Goal: Task Accomplishment & Management: Manage account settings

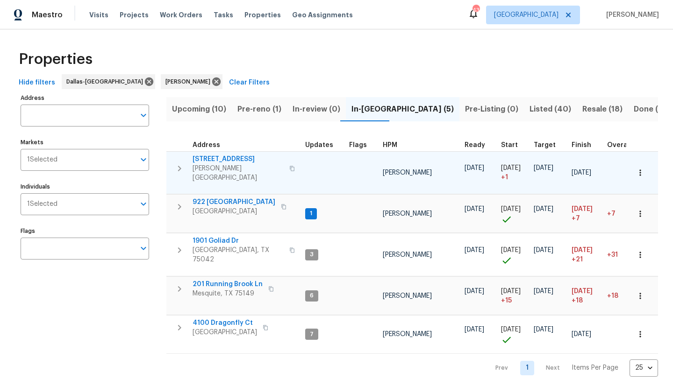
click at [237, 158] on span "309 Cherrywood Trl" at bounding box center [238, 159] width 91 height 9
click at [640, 169] on icon "button" at bounding box center [639, 172] width 9 height 9
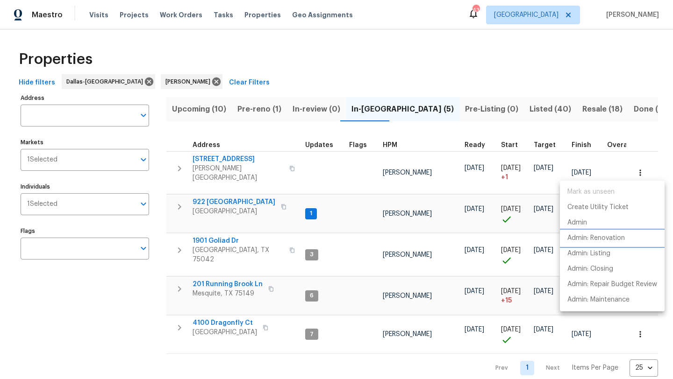
click at [615, 236] on p "Admin: Renovation" at bounding box center [595, 239] width 57 height 10
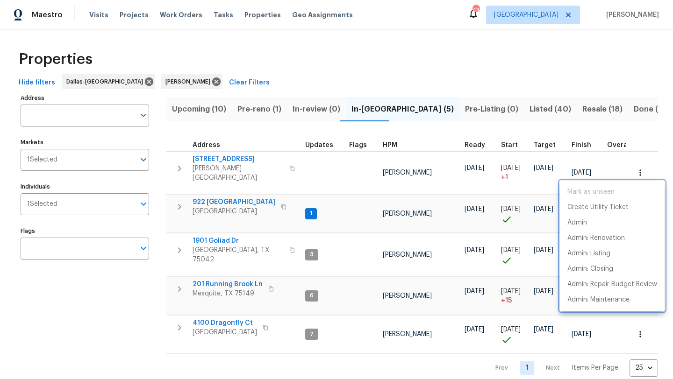
click at [145, 302] on div at bounding box center [336, 189] width 673 height 379
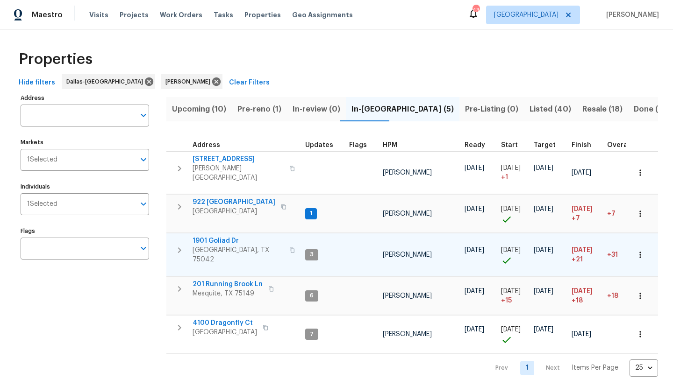
click at [638, 250] on icon "button" at bounding box center [639, 254] width 9 height 9
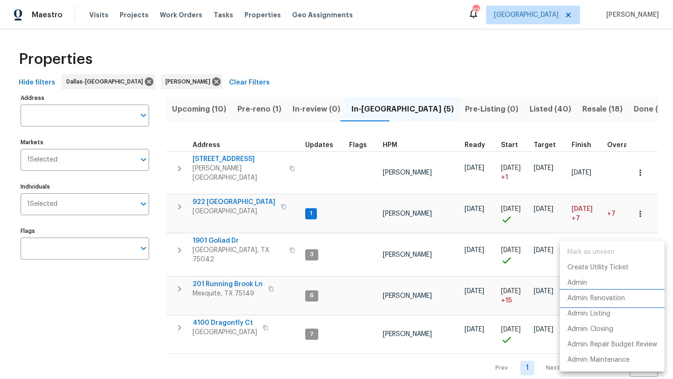
click at [593, 297] on p "Admin: Renovation" at bounding box center [595, 299] width 57 height 10
click at [149, 301] on div at bounding box center [336, 189] width 673 height 379
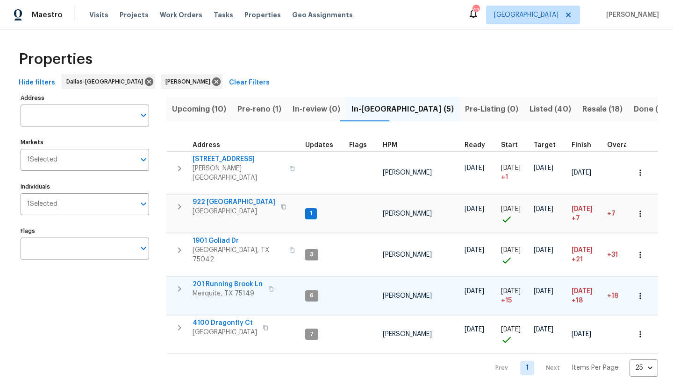
click at [251, 280] on span "201 Running Brook Ln" at bounding box center [228, 284] width 70 height 9
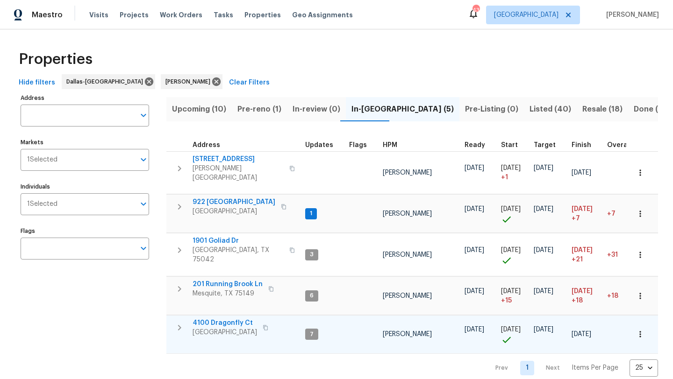
click at [244, 319] on span "4100 Dragonfly Ct" at bounding box center [225, 323] width 64 height 9
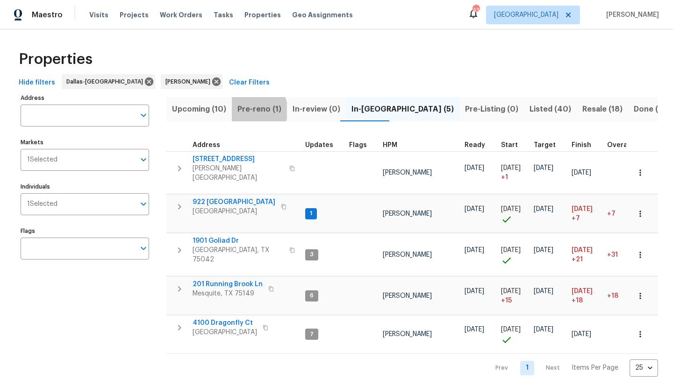
click at [253, 110] on span "Pre-reno (1)" at bounding box center [259, 109] width 44 height 13
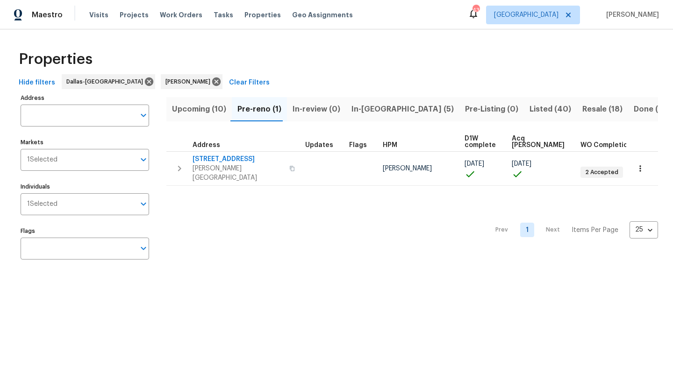
click at [352, 113] on span "In-reno (5)" at bounding box center [402, 109] width 102 height 13
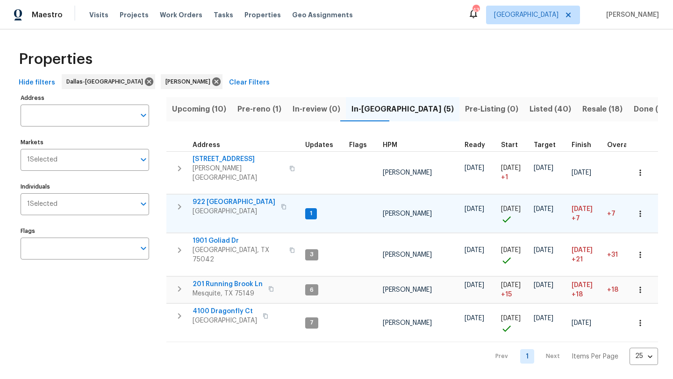
click at [226, 201] on span "922 Laguna Dr" at bounding box center [234, 202] width 83 height 9
click at [197, 107] on span "Upcoming (10)" at bounding box center [199, 109] width 54 height 13
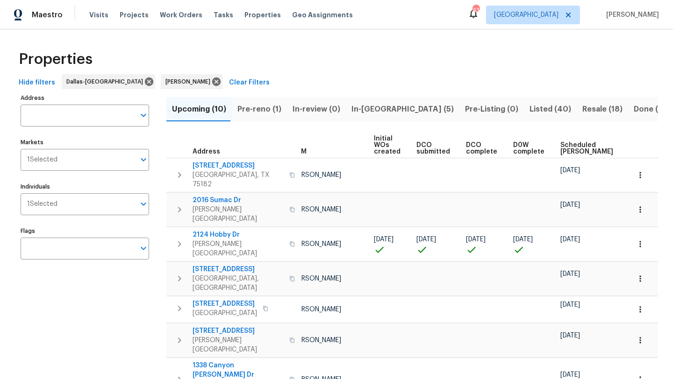
scroll to position [0, 103]
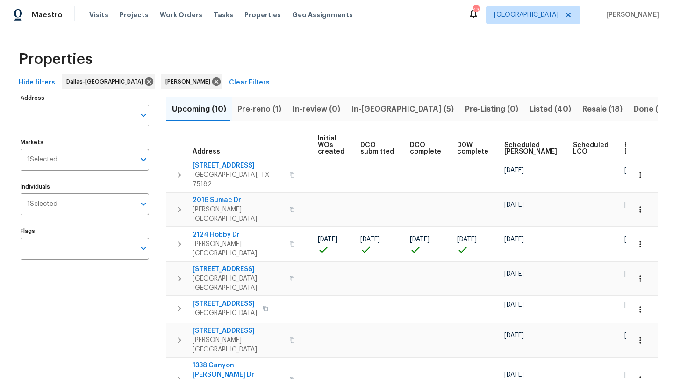
click at [506, 149] on span "Scheduled COE" at bounding box center [530, 148] width 53 height 13
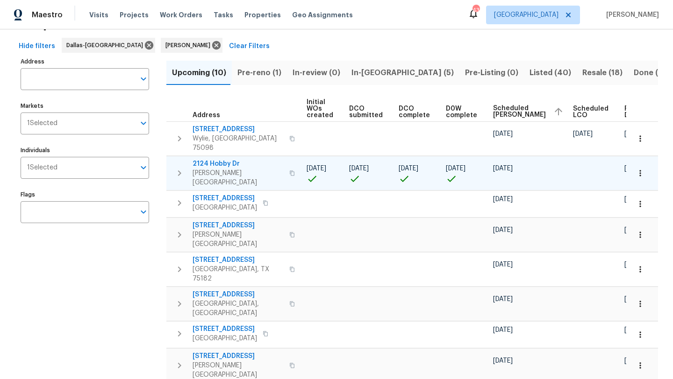
scroll to position [38, 0]
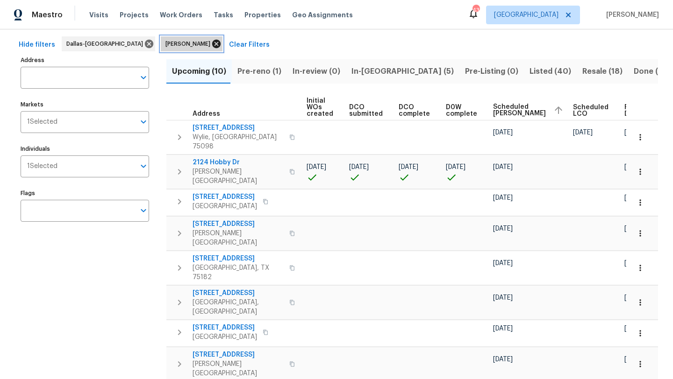
click at [212, 45] on icon at bounding box center [216, 44] width 8 height 8
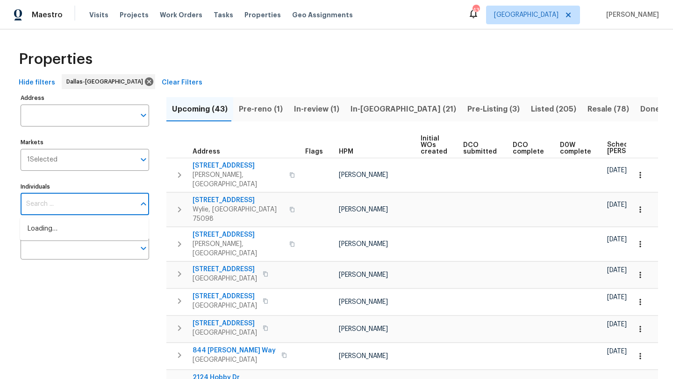
click at [66, 207] on input "Individuals" at bounding box center [78, 204] width 114 height 22
type input "francisco"
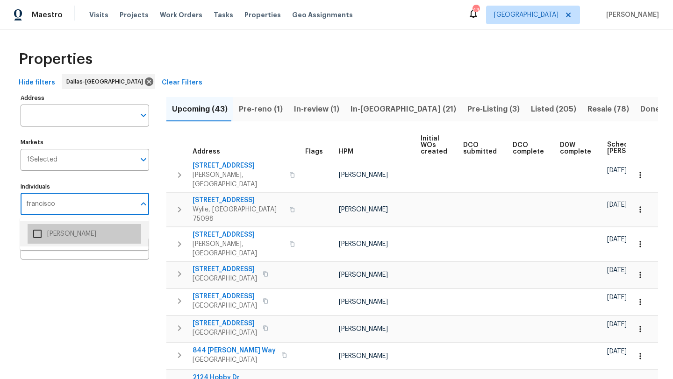
click at [68, 233] on li "[PERSON_NAME]" at bounding box center [85, 234] width 114 height 20
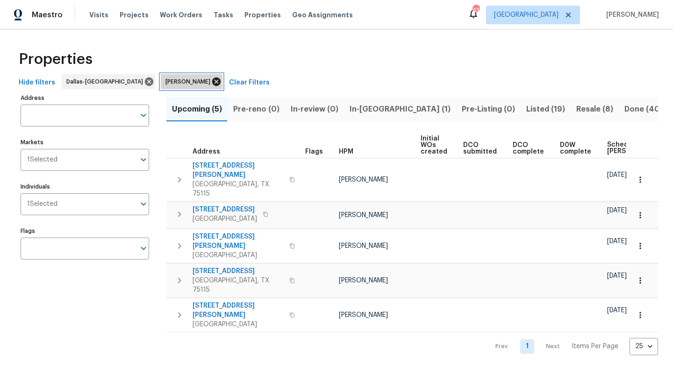
click at [212, 79] on icon at bounding box center [216, 82] width 8 height 8
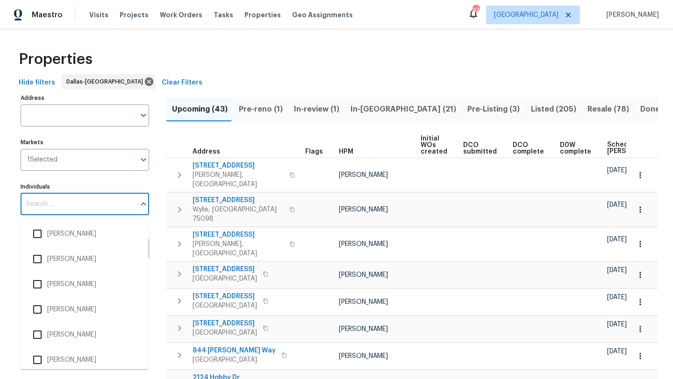
click at [72, 207] on input "Individuals" at bounding box center [78, 204] width 114 height 22
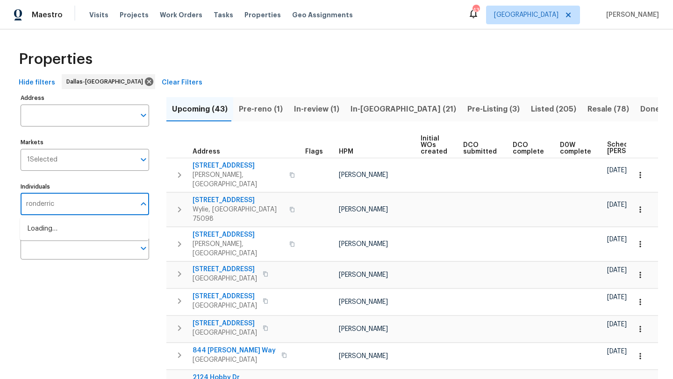
type input "ronderrick"
click at [70, 239] on li "RonDerrick Jackson" at bounding box center [85, 234] width 114 height 20
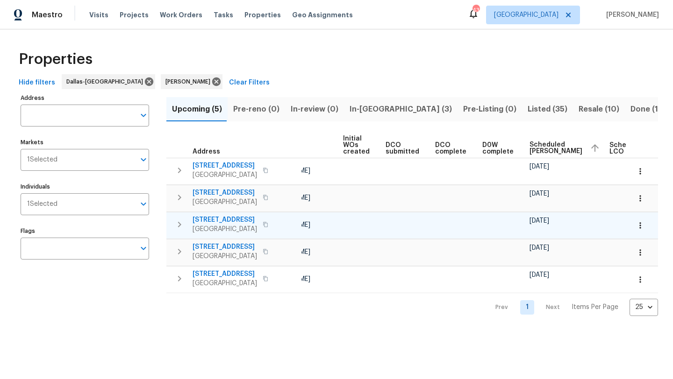
scroll to position [0, 114]
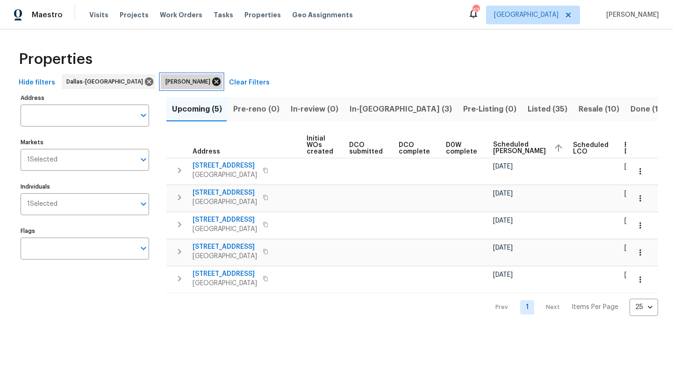
click at [211, 83] on icon at bounding box center [216, 82] width 10 height 10
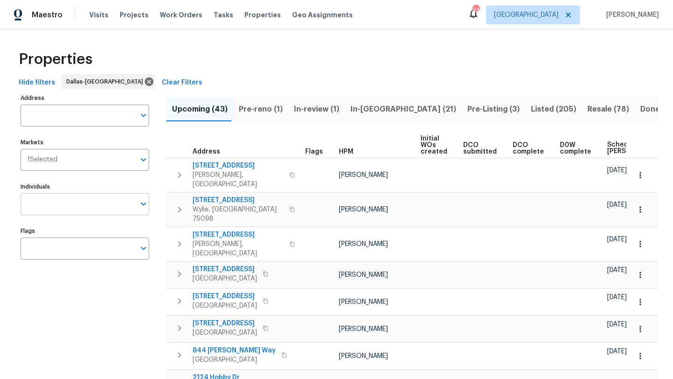
click at [102, 202] on input "text" at bounding box center [78, 204] width 114 height 22
type input "alicia"
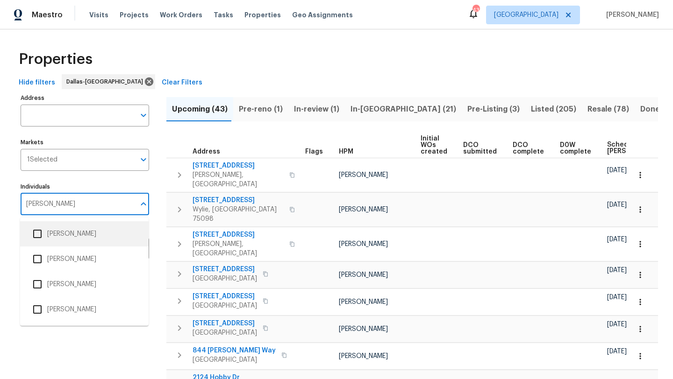
click at [92, 235] on li "Alicia Anices" at bounding box center [85, 234] width 114 height 20
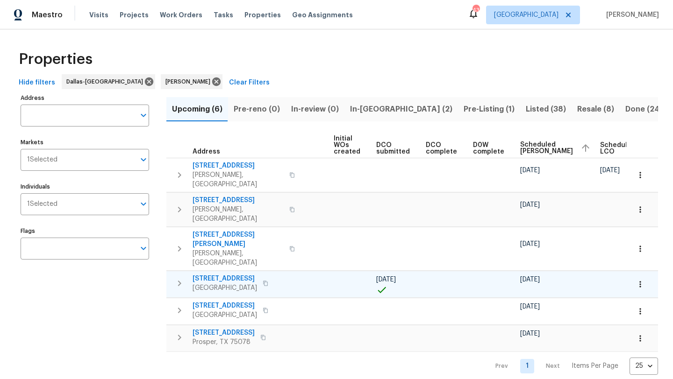
scroll to position [0, 114]
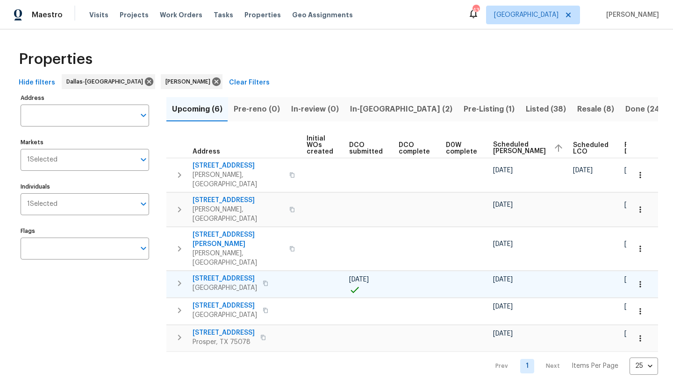
click at [226, 274] on span "5405 Lavender Dr" at bounding box center [225, 278] width 64 height 9
click at [212, 79] on icon at bounding box center [216, 82] width 8 height 8
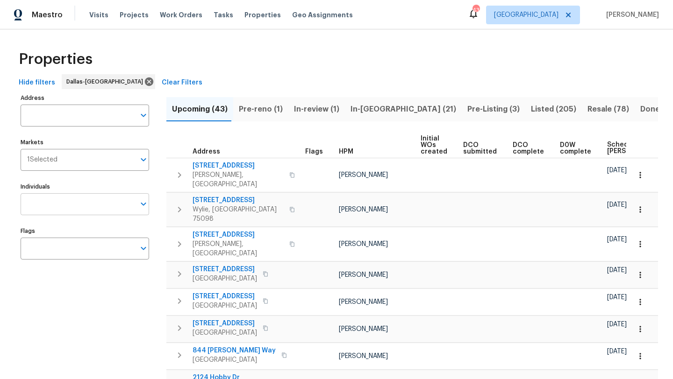
click at [75, 206] on input "text" at bounding box center [78, 204] width 114 height 22
type input "brad"
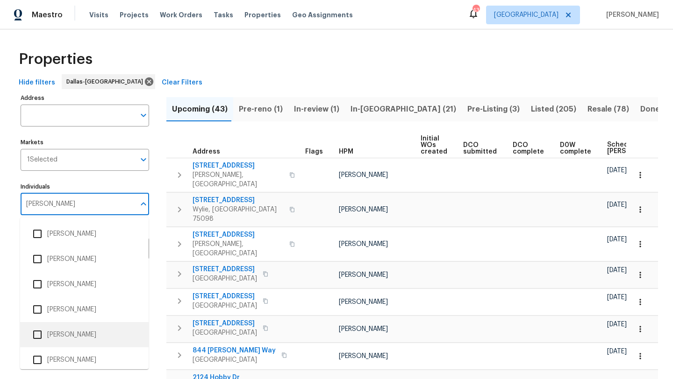
click at [64, 332] on li "[PERSON_NAME]" at bounding box center [85, 335] width 114 height 20
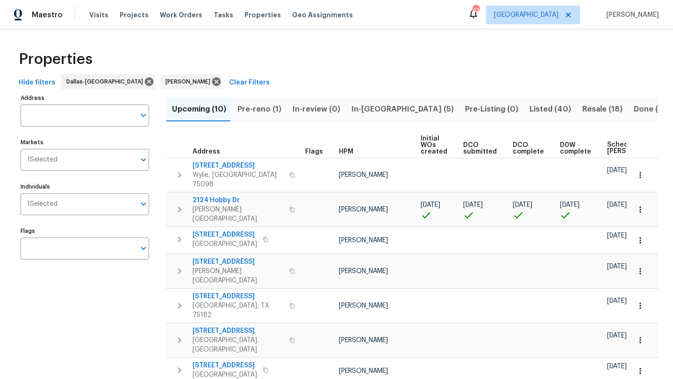
click at [84, 321] on div "Address Address Markets 1 Selected Markets Individuals 1 Selected Individuals F…" at bounding box center [91, 306] width 140 height 429
click at [582, 110] on span "Resale (18)" at bounding box center [602, 109] width 40 height 13
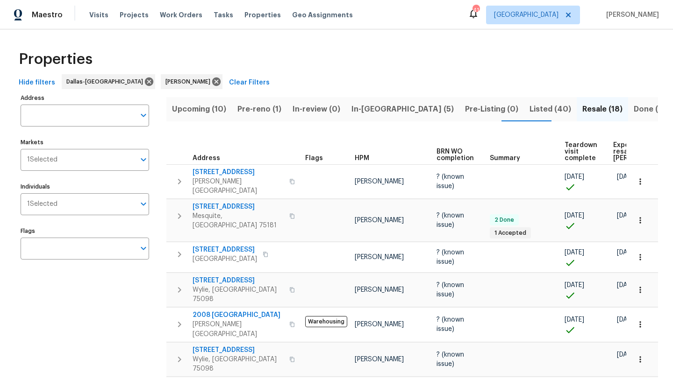
click at [634, 107] on span "Done (340)" at bounding box center [655, 109] width 43 height 13
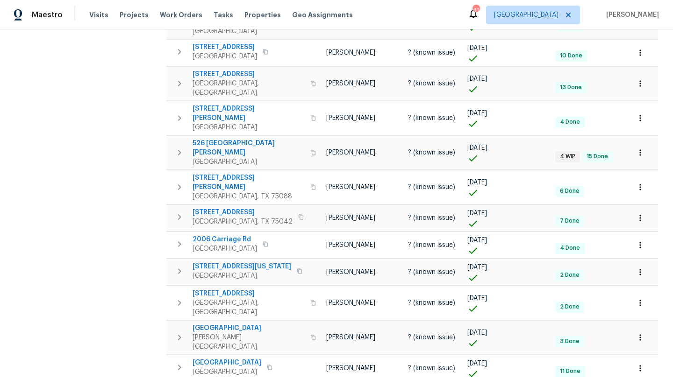
scroll to position [480, 0]
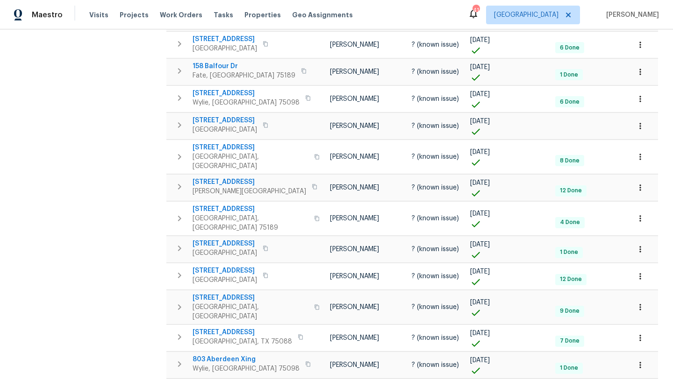
scroll to position [480, 0]
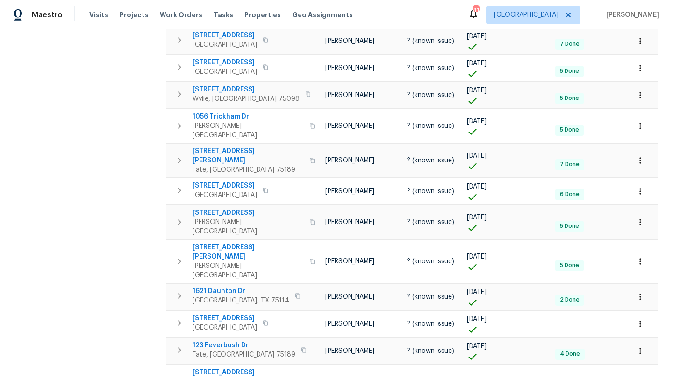
scroll to position [480, 0]
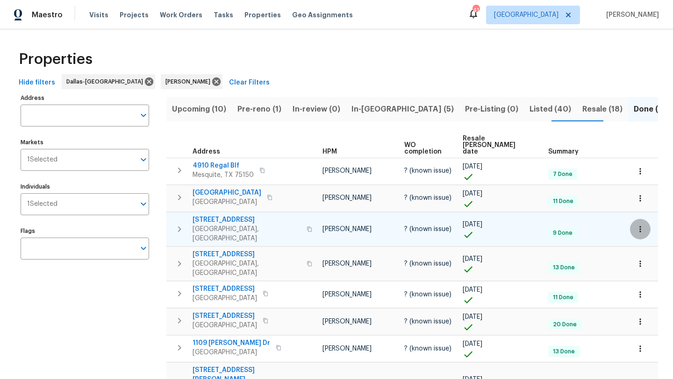
click at [642, 225] on icon "button" at bounding box center [639, 229] width 9 height 9
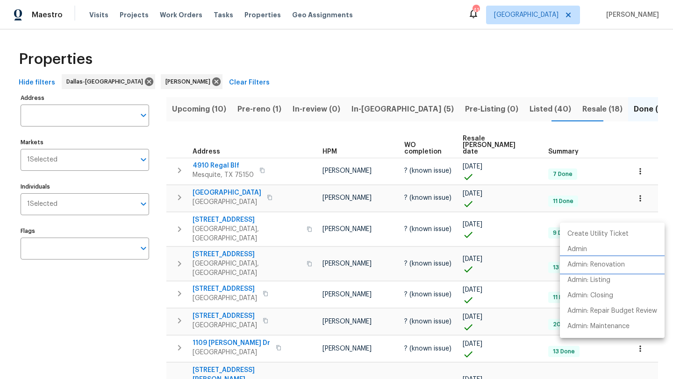
click at [611, 264] on p "Admin: Renovation" at bounding box center [595, 265] width 57 height 10
click at [478, 110] on div at bounding box center [336, 189] width 673 height 379
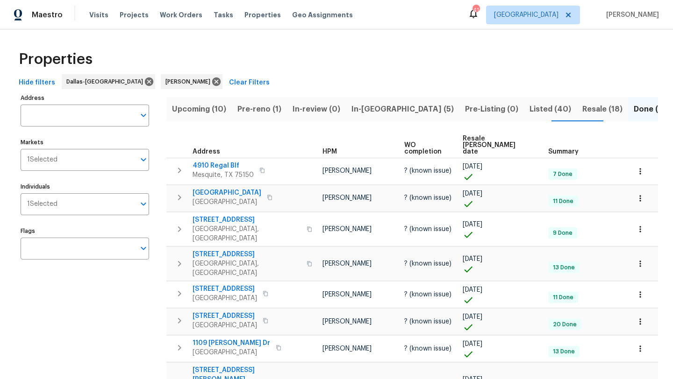
click at [529, 110] on span "Listed (40)" at bounding box center [550, 109] width 42 height 13
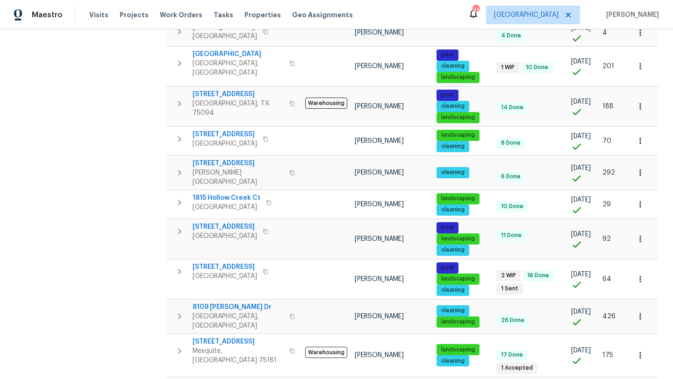
scroll to position [612, 0]
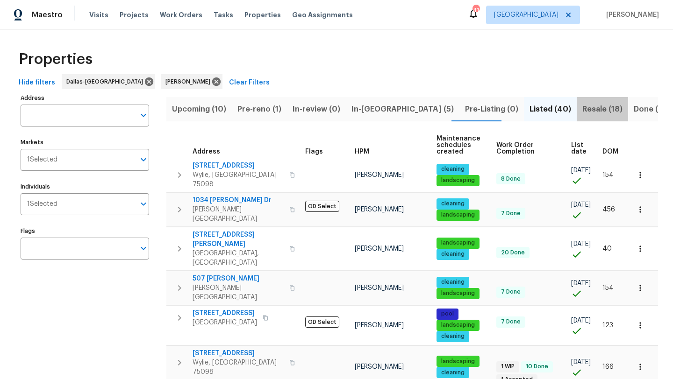
click at [582, 107] on span "Resale (18)" at bounding box center [602, 109] width 40 height 13
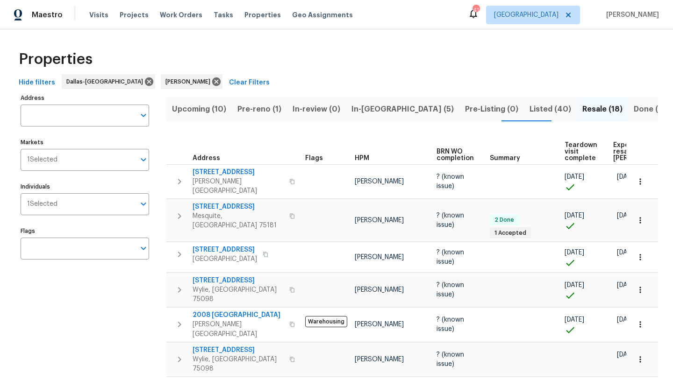
click at [529, 110] on span "Listed (40)" at bounding box center [550, 109] width 42 height 13
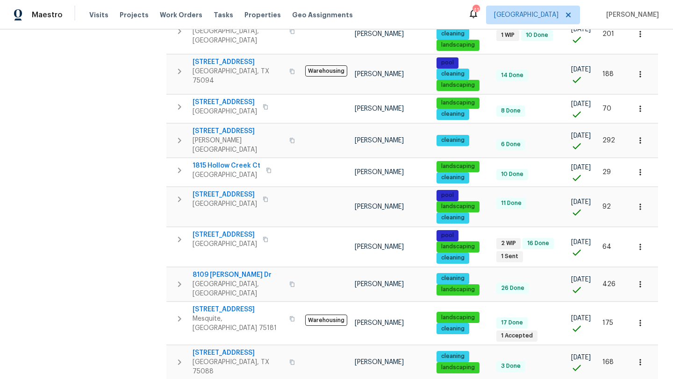
scroll to position [612, 0]
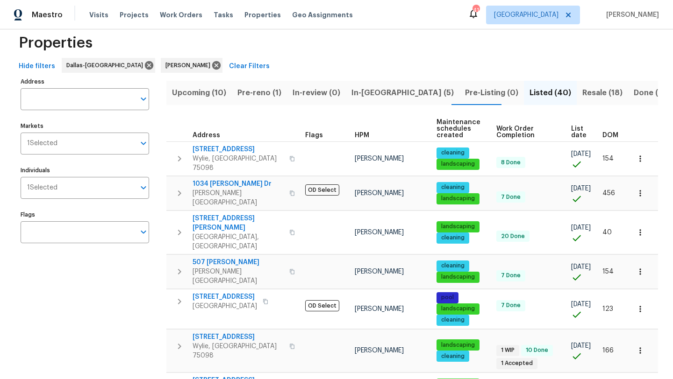
scroll to position [15, 0]
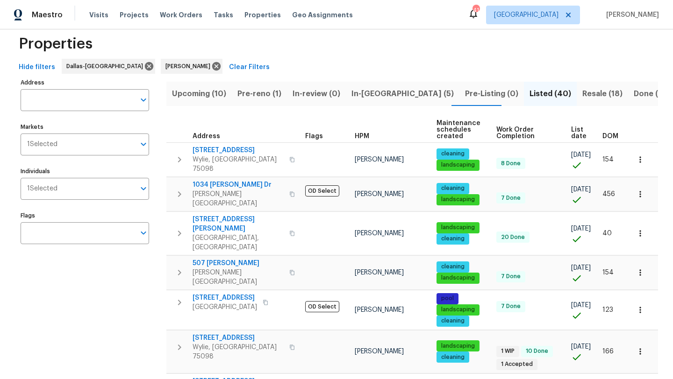
click at [582, 92] on span "Resale (18)" at bounding box center [602, 93] width 40 height 13
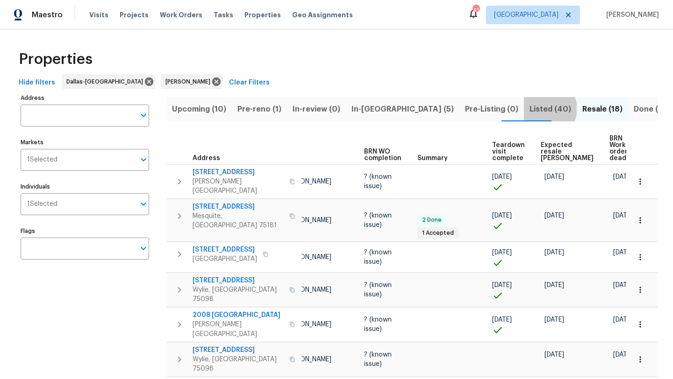
click at [529, 109] on span "Listed (40)" at bounding box center [550, 109] width 42 height 13
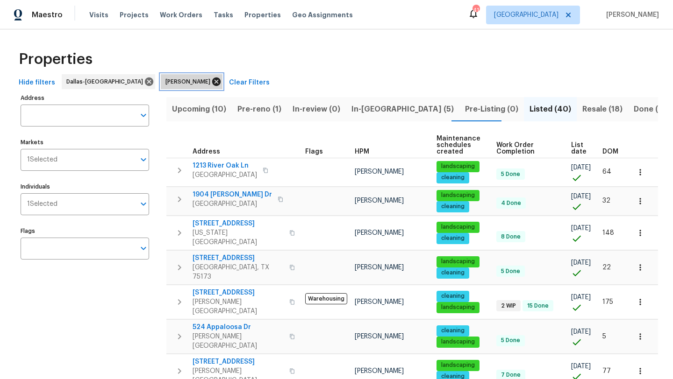
click at [211, 80] on icon at bounding box center [216, 82] width 10 height 10
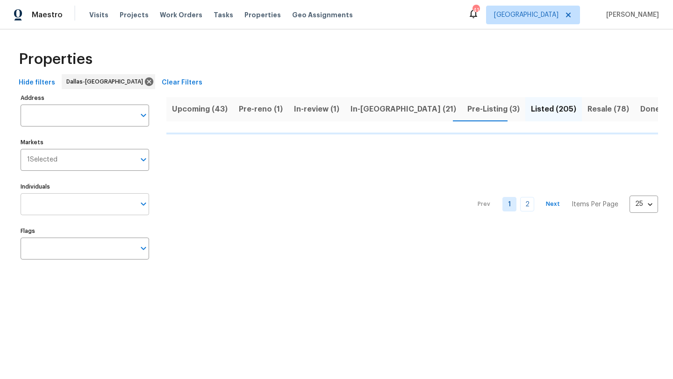
click at [99, 210] on input "Individuals" at bounding box center [78, 204] width 114 height 22
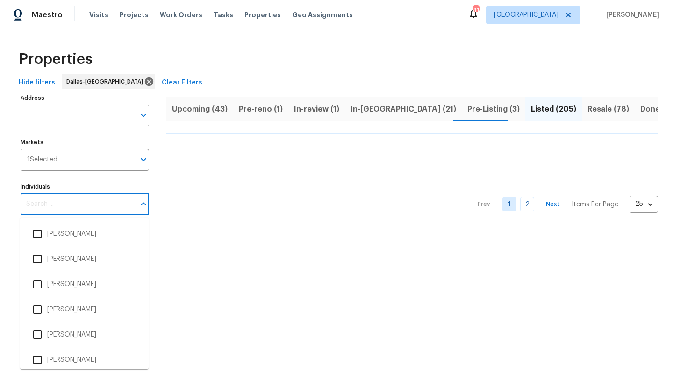
type input "a"
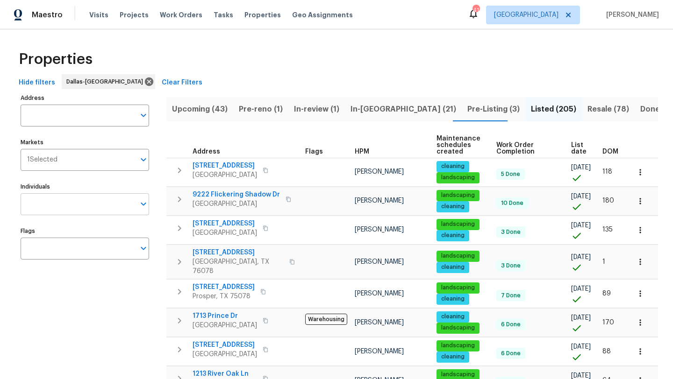
click at [31, 203] on input "Individuals" at bounding box center [78, 204] width 114 height 22
type input "alicia"
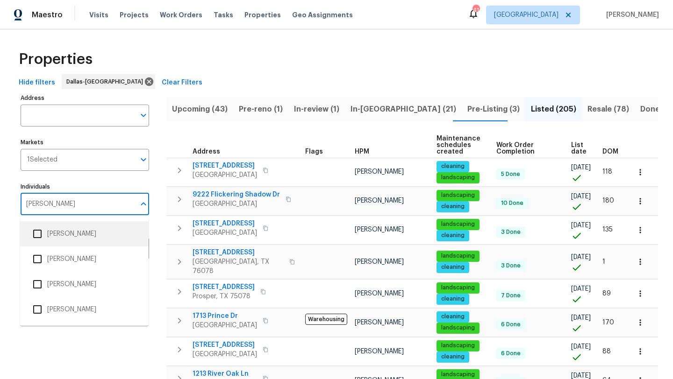
click at [43, 237] on input "checkbox" at bounding box center [38, 234] width 20 height 20
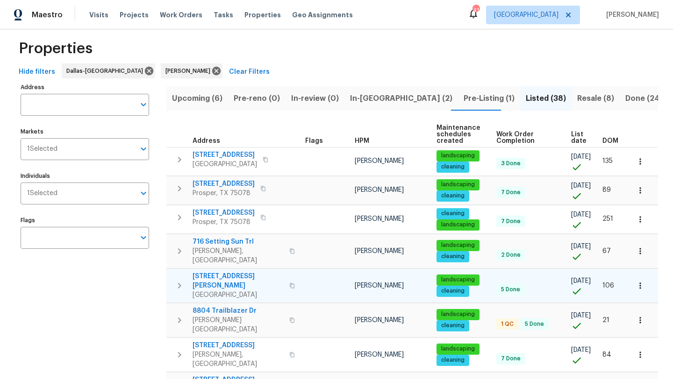
scroll to position [12, 0]
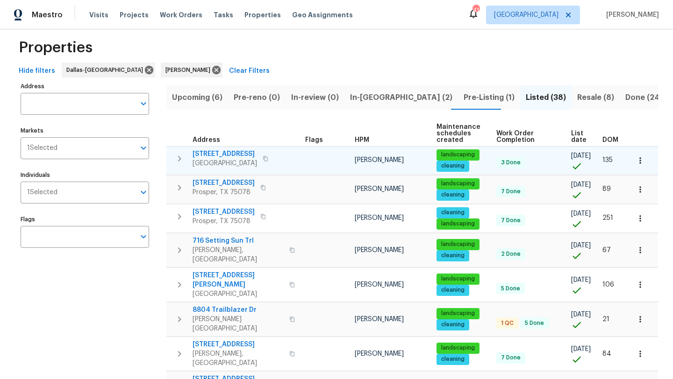
click at [639, 157] on icon "button" at bounding box center [639, 160] width 9 height 9
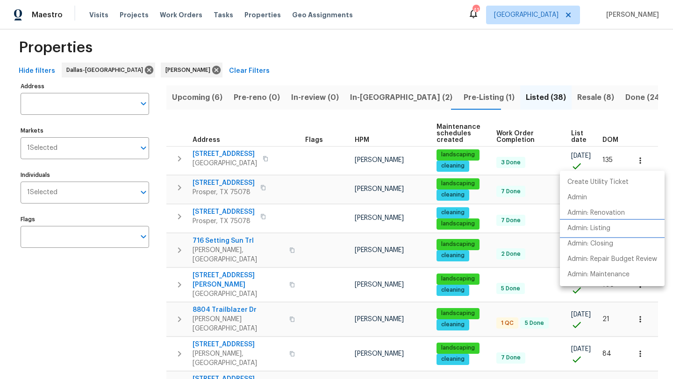
click at [605, 230] on p "Admin: Listing" at bounding box center [588, 229] width 43 height 10
click at [407, 117] on div at bounding box center [336, 189] width 673 height 379
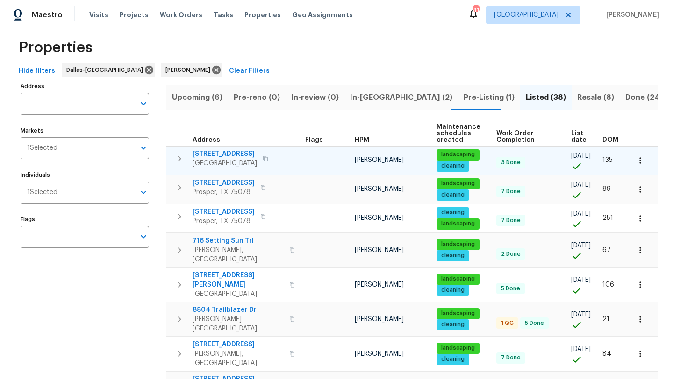
click at [233, 154] on span "5453 Finbrooke Dr" at bounding box center [225, 154] width 64 height 9
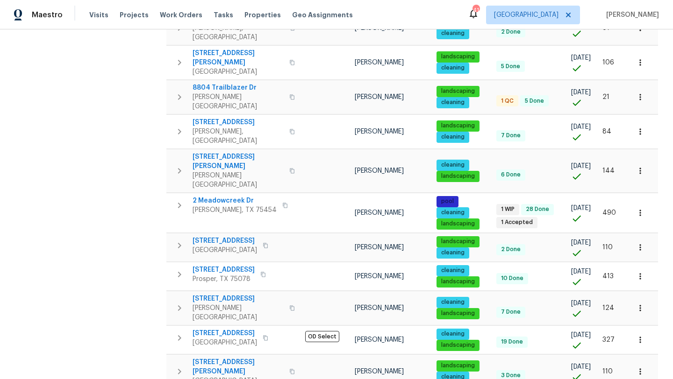
scroll to position [239, 0]
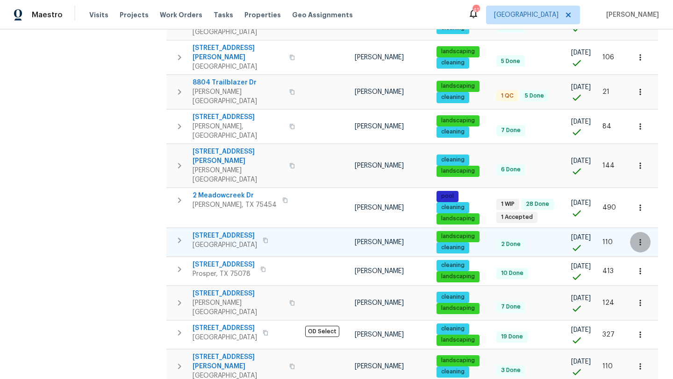
click at [642, 238] on icon "button" at bounding box center [639, 242] width 9 height 9
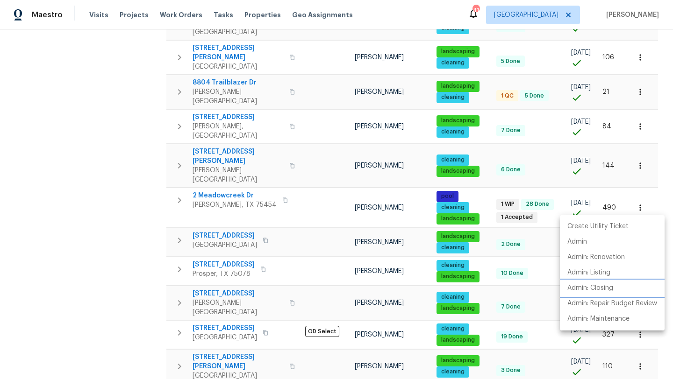
click at [608, 286] on p "Admin: Closing" at bounding box center [590, 289] width 46 height 10
click at [598, 269] on p "Admin: Listing" at bounding box center [588, 273] width 43 height 10
click at [139, 292] on div at bounding box center [336, 189] width 673 height 379
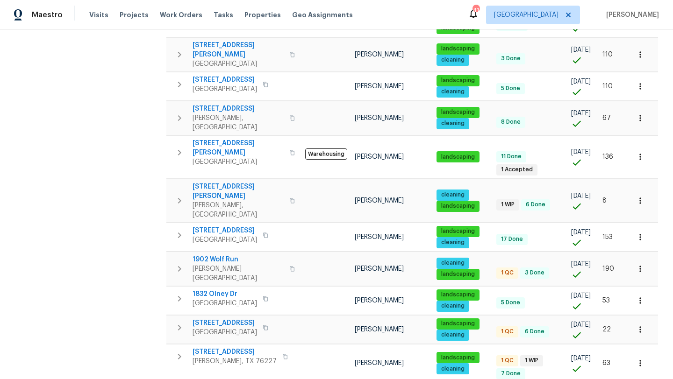
scroll to position [582, 0]
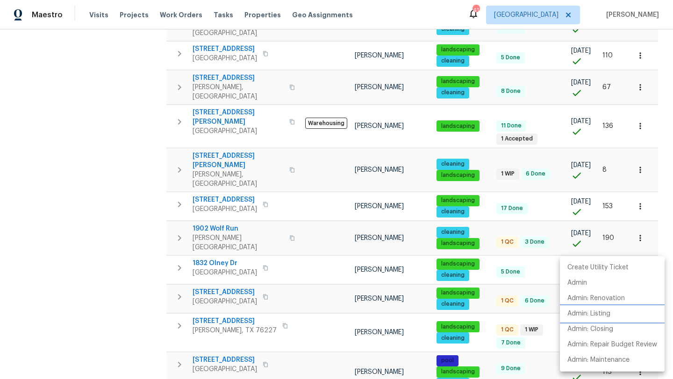
click at [609, 309] on p "Admin: Listing" at bounding box center [588, 314] width 43 height 10
click at [423, 347] on div at bounding box center [336, 189] width 673 height 379
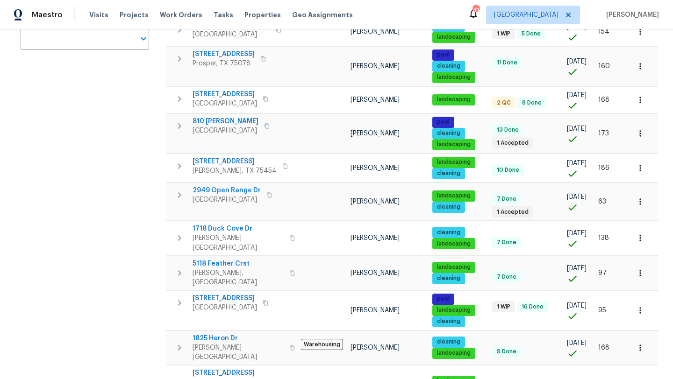
scroll to position [209, 0]
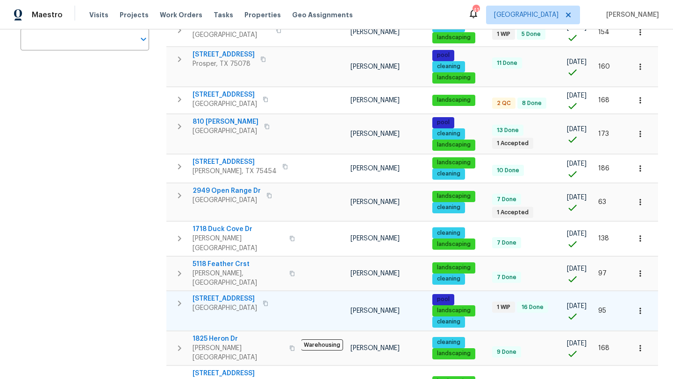
click at [643, 307] on icon "button" at bounding box center [639, 311] width 9 height 9
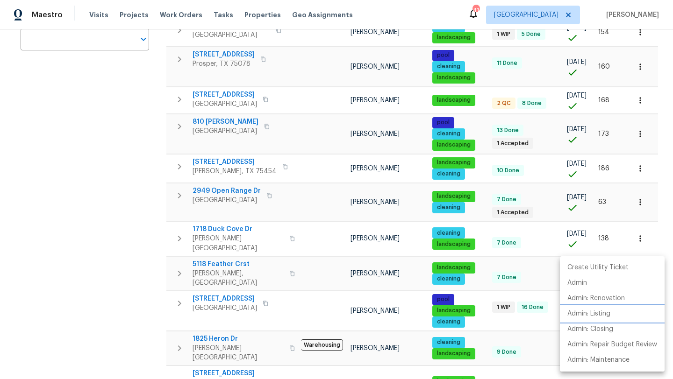
click at [607, 313] on p "Admin: Listing" at bounding box center [588, 314] width 43 height 10
click at [132, 285] on div at bounding box center [336, 189] width 673 height 379
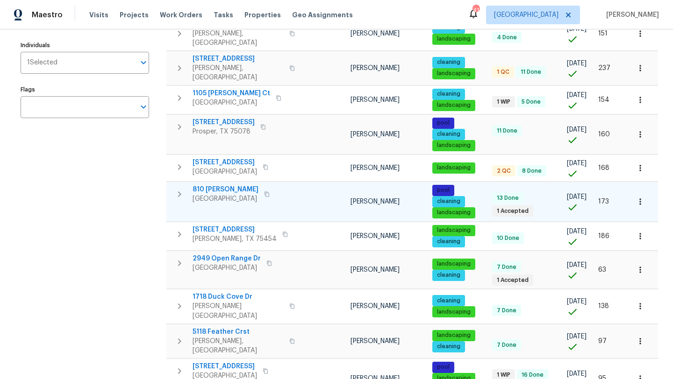
scroll to position [140, 0]
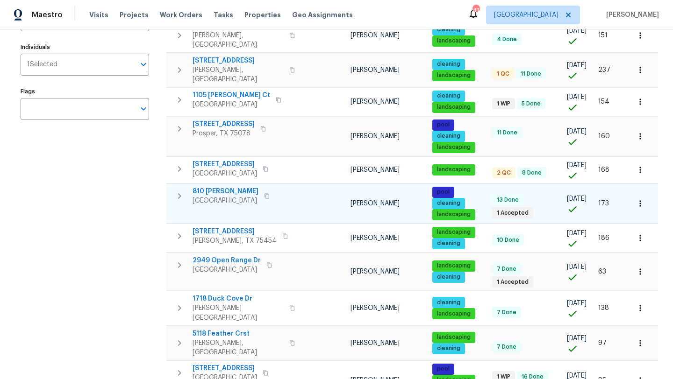
click at [641, 199] on icon "button" at bounding box center [639, 203] width 9 height 9
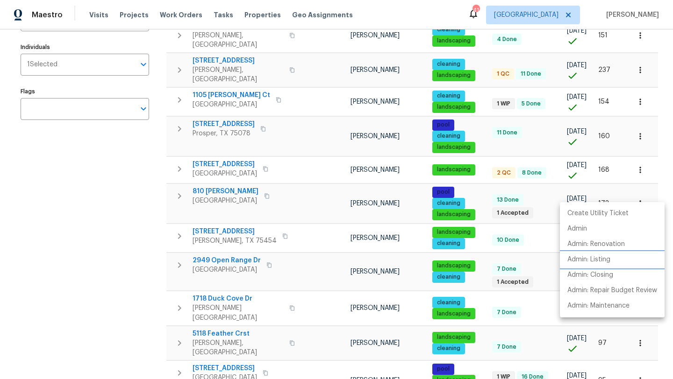
click at [605, 257] on p "Admin: Listing" at bounding box center [588, 260] width 43 height 10
click at [109, 266] on div at bounding box center [336, 189] width 673 height 379
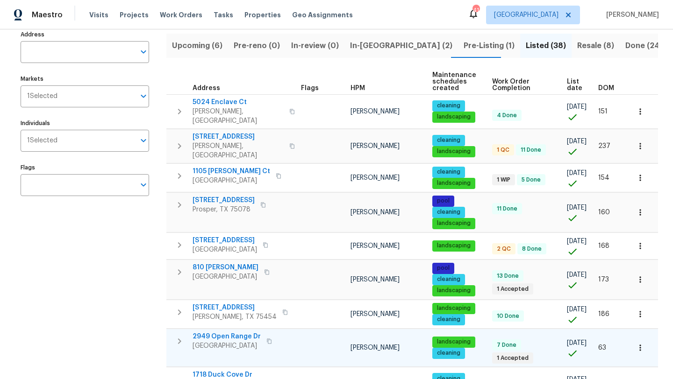
scroll to position [50, 0]
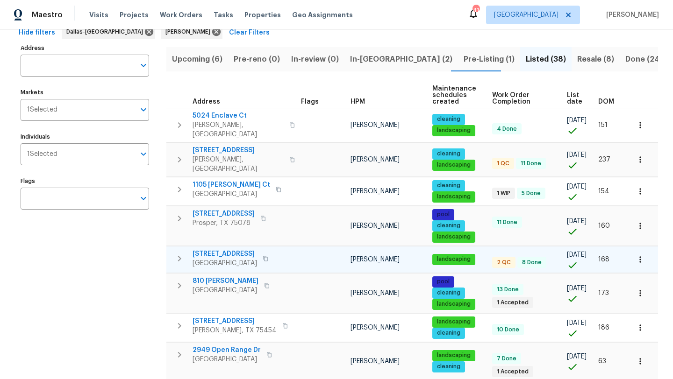
click at [642, 255] on icon "button" at bounding box center [639, 259] width 9 height 9
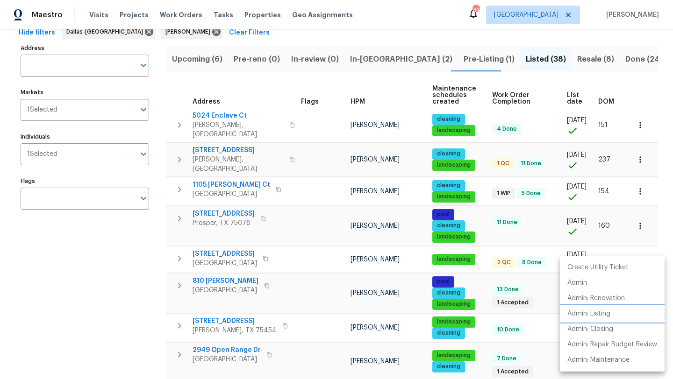
click at [604, 311] on p "Admin: Listing" at bounding box center [588, 314] width 43 height 10
click at [136, 329] on div at bounding box center [336, 189] width 673 height 379
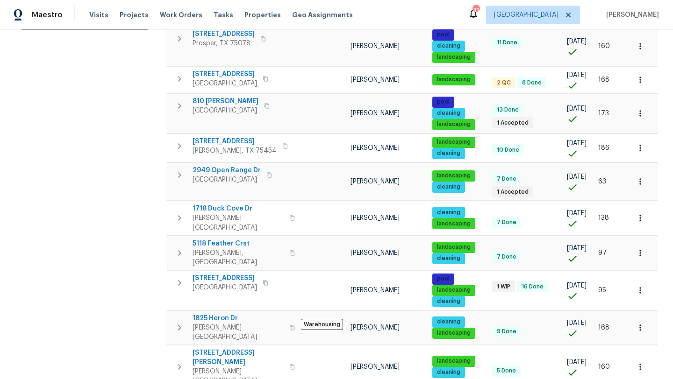
scroll to position [234, 0]
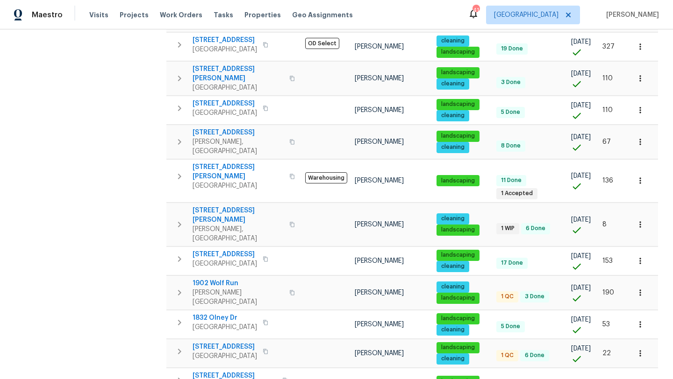
scroll to position [528, 0]
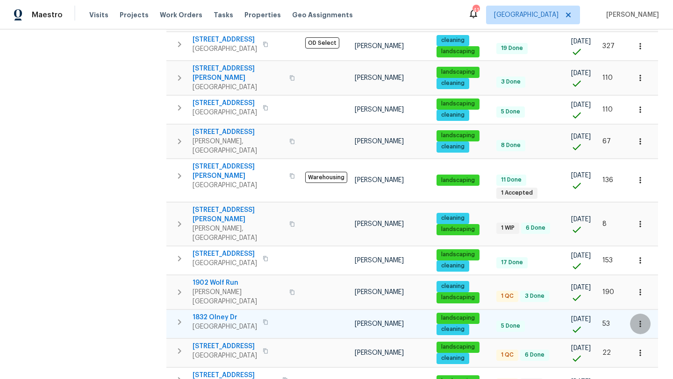
click at [642, 320] on icon "button" at bounding box center [639, 324] width 9 height 9
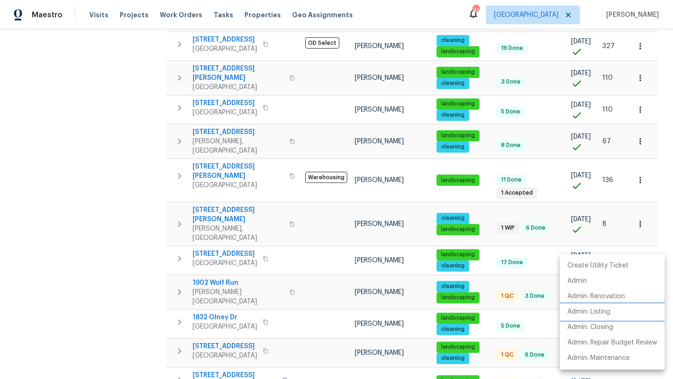
click at [601, 314] on p "Admin: Listing" at bounding box center [588, 312] width 43 height 10
click at [82, 347] on div at bounding box center [336, 189] width 673 height 379
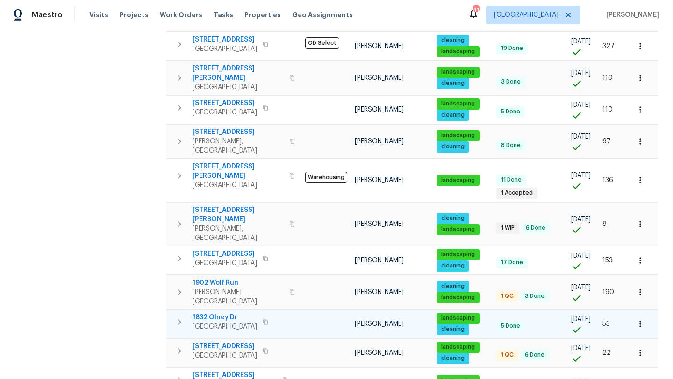
click at [642, 320] on icon "button" at bounding box center [639, 324] width 9 height 9
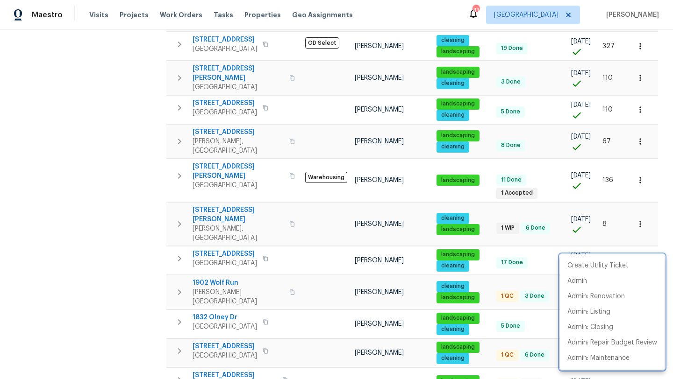
click at [227, 240] on div at bounding box center [336, 189] width 673 height 379
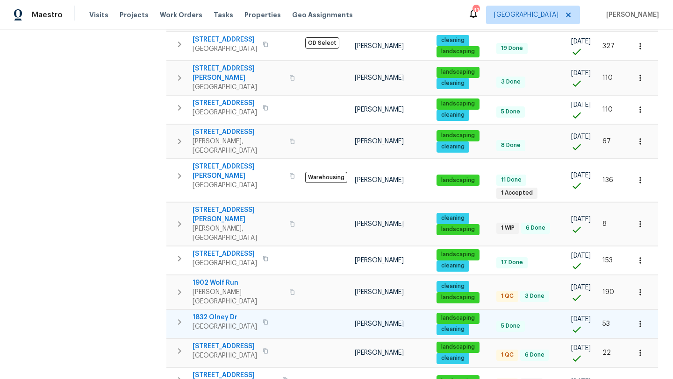
click at [227, 313] on span "1832 Olney Dr" at bounding box center [225, 317] width 64 height 9
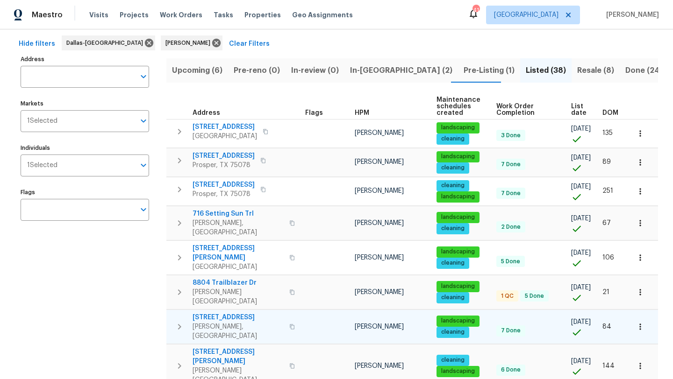
scroll to position [0, 0]
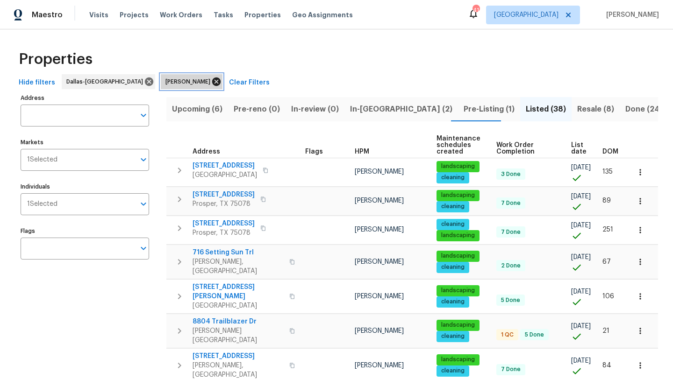
click at [211, 80] on icon at bounding box center [216, 82] width 10 height 10
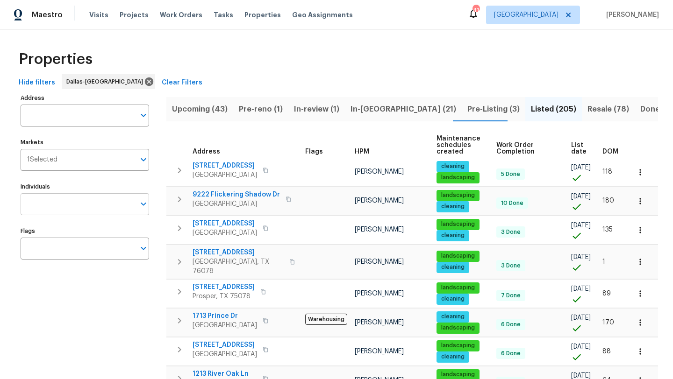
click at [114, 208] on input "Individuals" at bounding box center [78, 204] width 114 height 22
type input "brad"
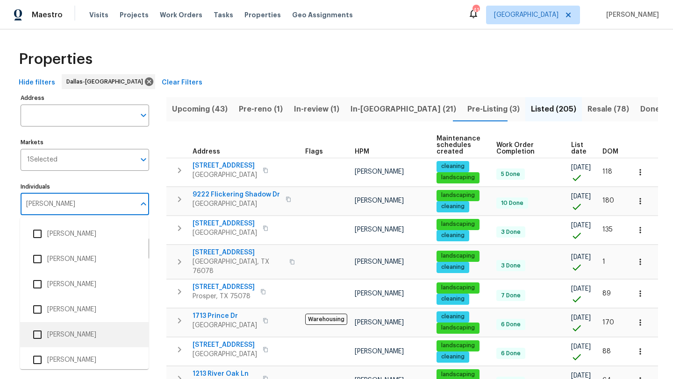
click at [88, 330] on li "[PERSON_NAME]" at bounding box center [85, 335] width 114 height 20
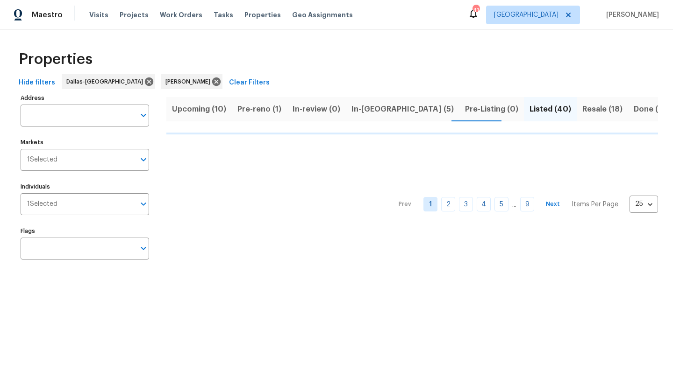
click at [203, 108] on span "Upcoming (10)" at bounding box center [199, 109] width 54 height 13
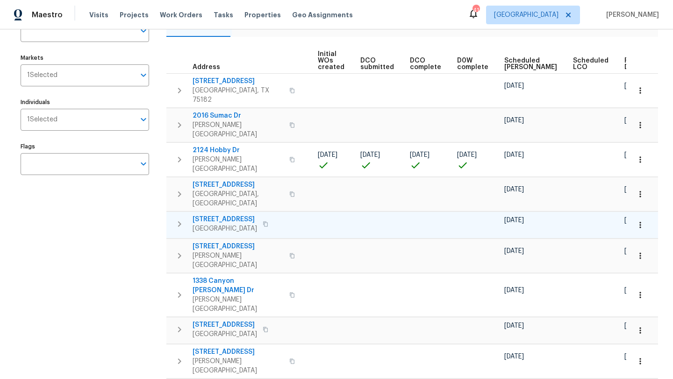
scroll to position [87, 0]
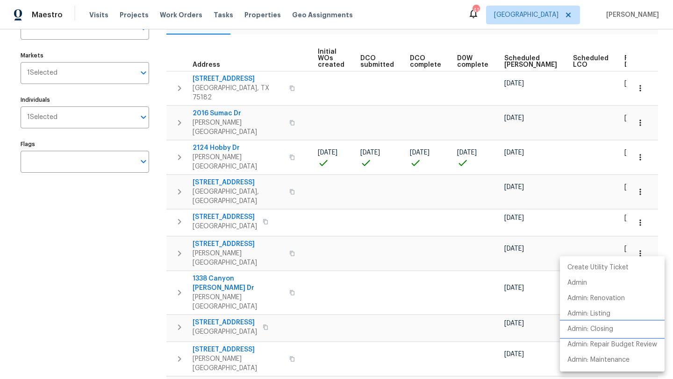
click at [611, 328] on p "Admin: Closing" at bounding box center [590, 330] width 46 height 10
click at [241, 321] on div at bounding box center [336, 189] width 673 height 379
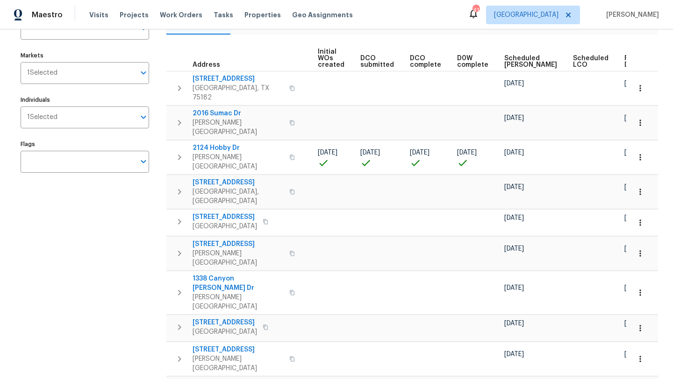
click at [241, 379] on span "[STREET_ADDRESS]" at bounding box center [238, 384] width 91 height 9
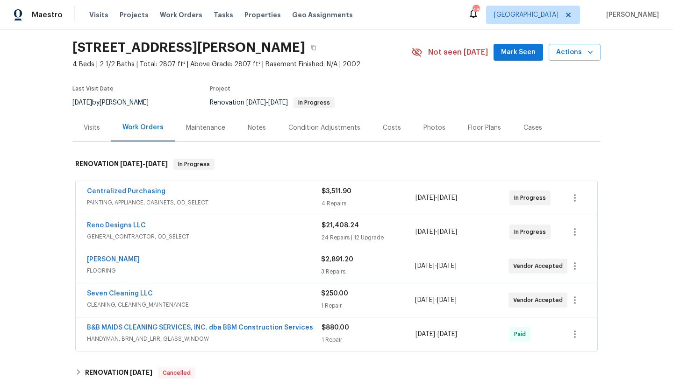
scroll to position [34, 0]
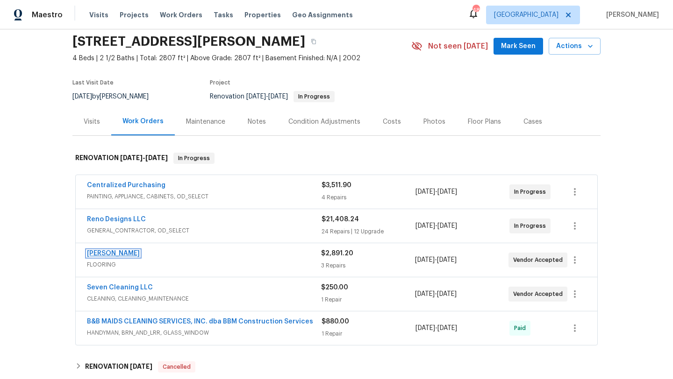
click at [128, 251] on link "[PERSON_NAME]" at bounding box center [113, 253] width 53 height 7
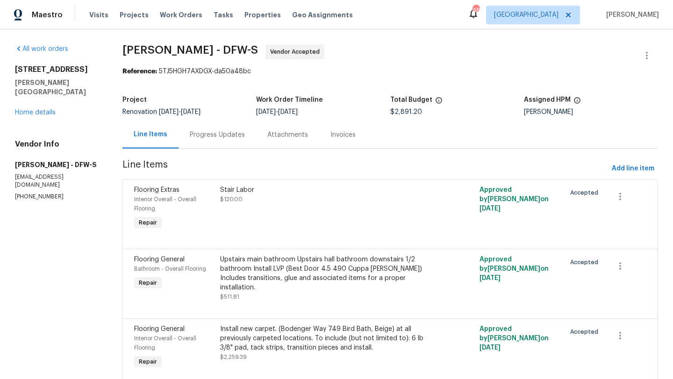
click at [235, 135] on div "Progress Updates" at bounding box center [217, 134] width 55 height 9
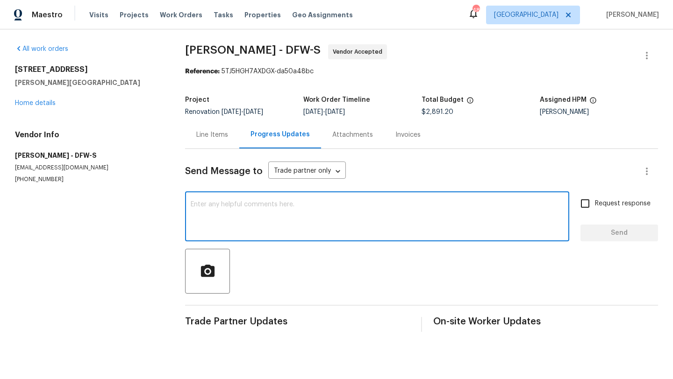
click at [220, 211] on textarea at bounding box center [377, 217] width 373 height 33
type textarea "Ready for flooring ASAP"
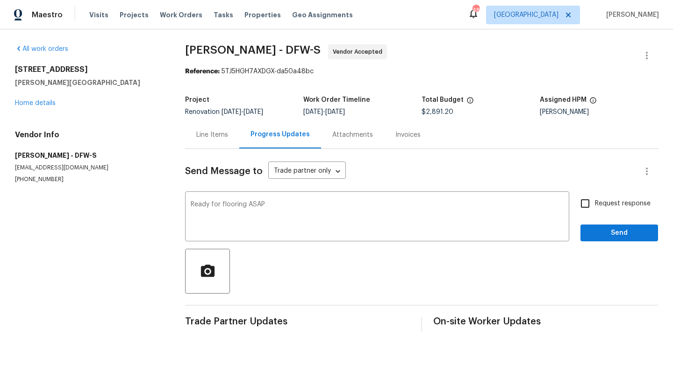
click at [596, 201] on span "Request response" at bounding box center [623, 204] width 56 height 10
click at [595, 201] on input "Request response" at bounding box center [585, 204] width 20 height 20
checkbox input "true"
click at [600, 232] on span "Send" at bounding box center [619, 234] width 63 height 12
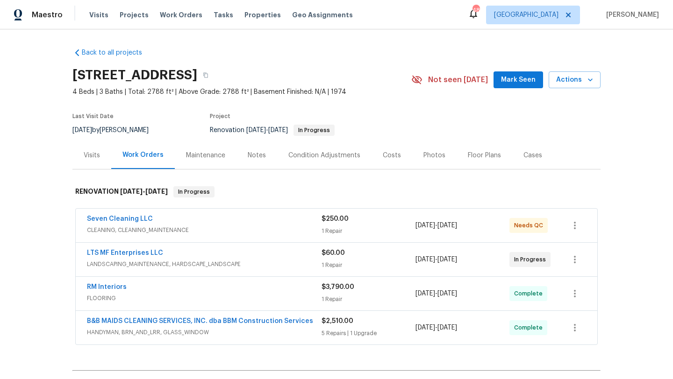
click at [215, 220] on div "Seven Cleaning LLC" at bounding box center [204, 219] width 235 height 11
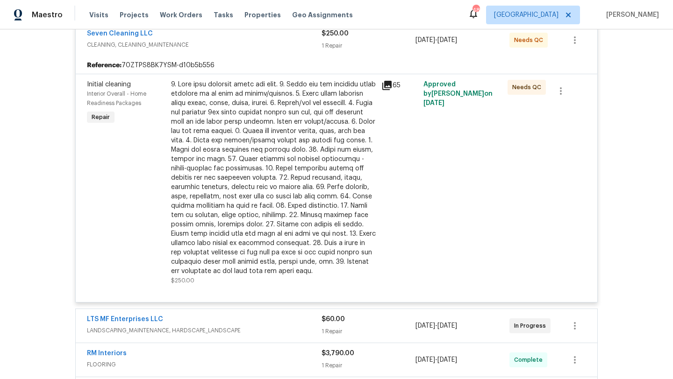
scroll to position [198, 0]
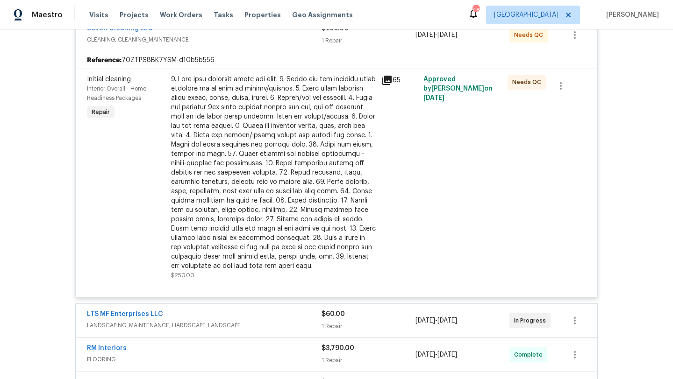
click at [256, 227] on div at bounding box center [273, 173] width 205 height 196
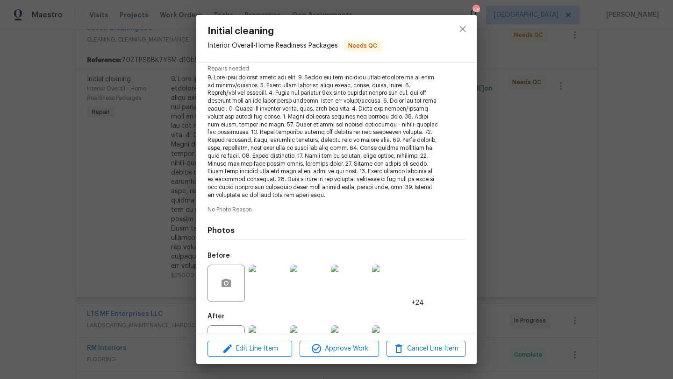
scroll to position [137, 0]
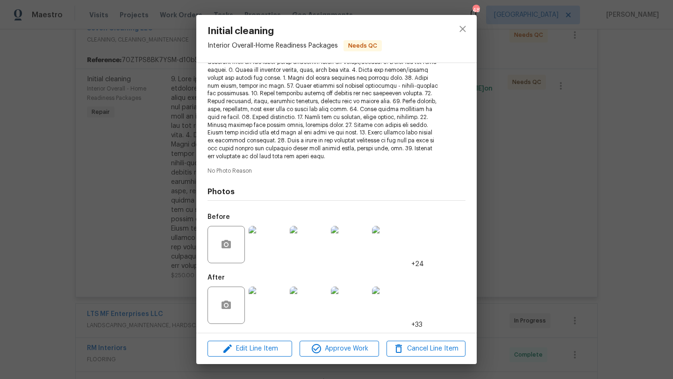
click at [273, 311] on img at bounding box center [267, 305] width 37 height 37
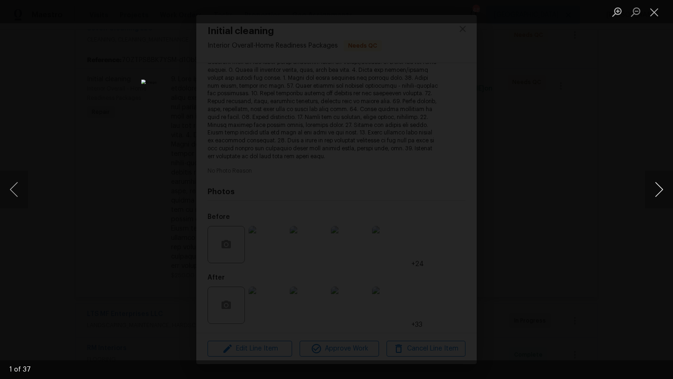
click at [658, 186] on button "Next image" at bounding box center [659, 189] width 28 height 37
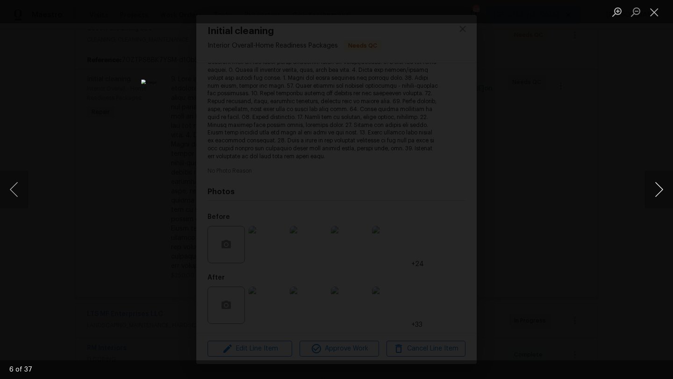
click at [658, 186] on button "Next image" at bounding box center [659, 189] width 28 height 37
click at [658, 187] on button "Next image" at bounding box center [659, 189] width 28 height 37
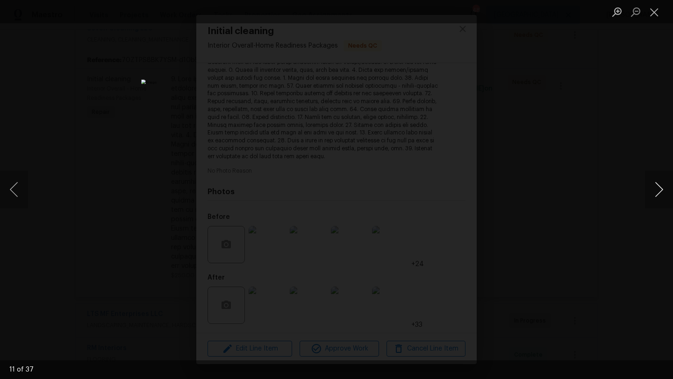
click at [658, 187] on button "Next image" at bounding box center [659, 189] width 28 height 37
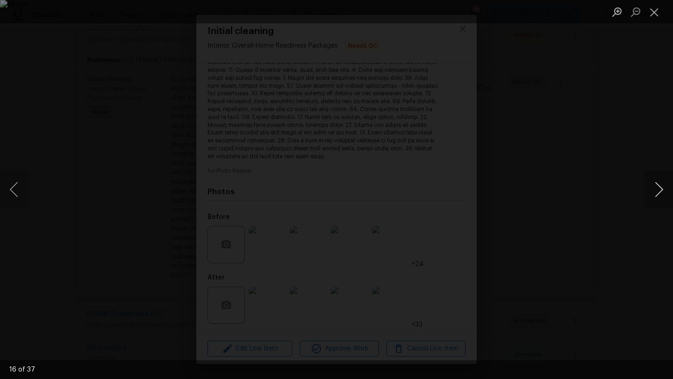
click at [658, 187] on button "Next image" at bounding box center [659, 189] width 28 height 37
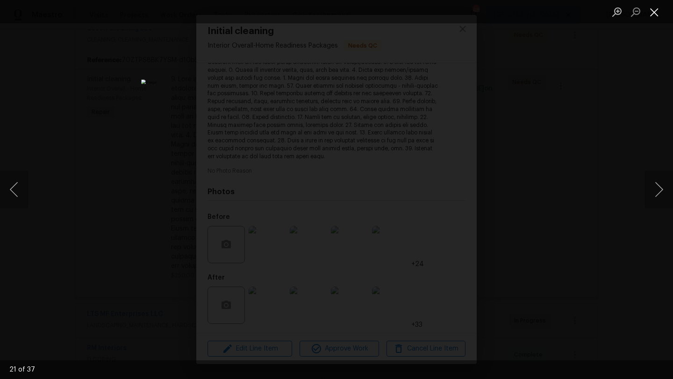
click at [655, 14] on button "Close lightbox" at bounding box center [654, 12] width 19 height 16
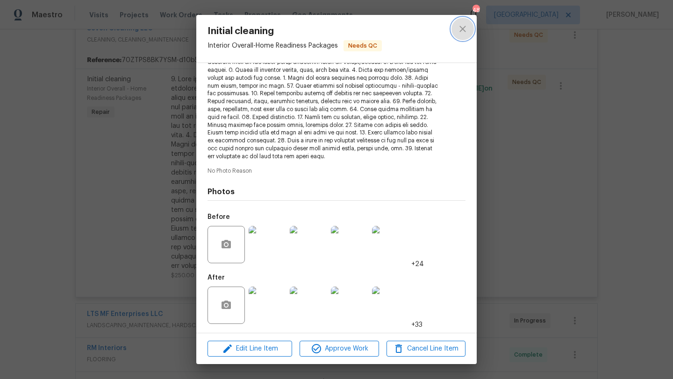
click at [461, 29] on icon "close" at bounding box center [462, 28] width 11 height 11
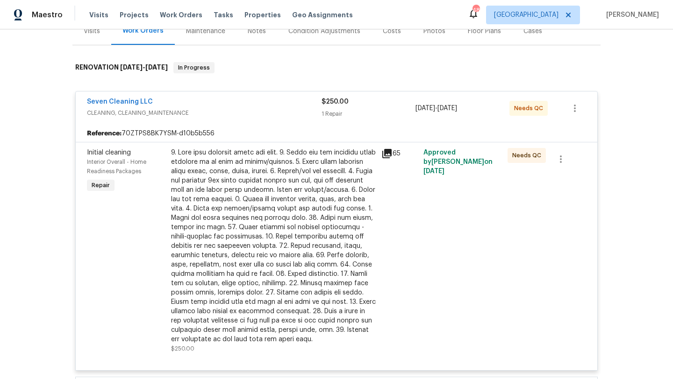
scroll to position [0, 0]
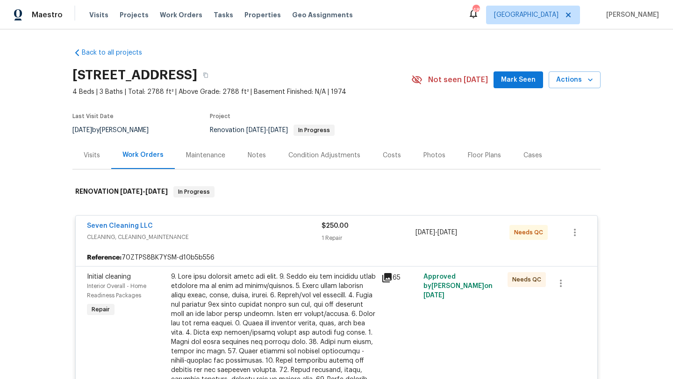
click at [250, 304] on div at bounding box center [273, 370] width 205 height 196
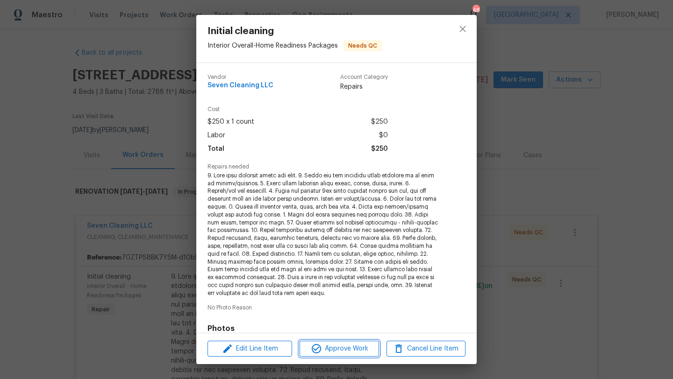
click at [333, 346] on span "Approve Work" at bounding box center [338, 349] width 73 height 12
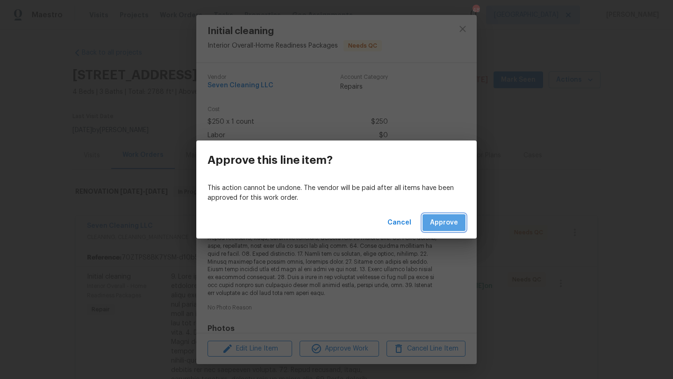
click at [430, 231] on button "Approve" at bounding box center [443, 222] width 43 height 17
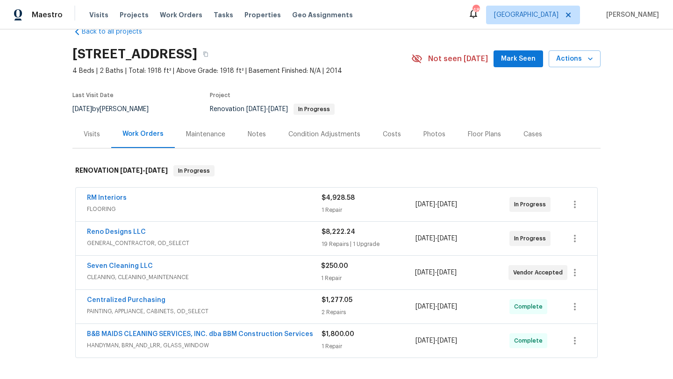
scroll to position [23, 0]
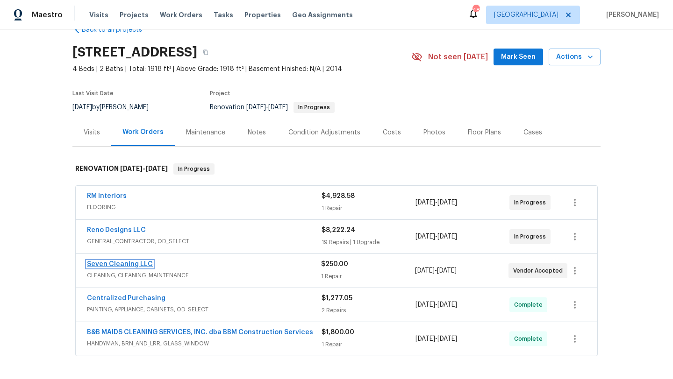
click at [142, 262] on link "Seven Cleaning LLC" at bounding box center [120, 264] width 66 height 7
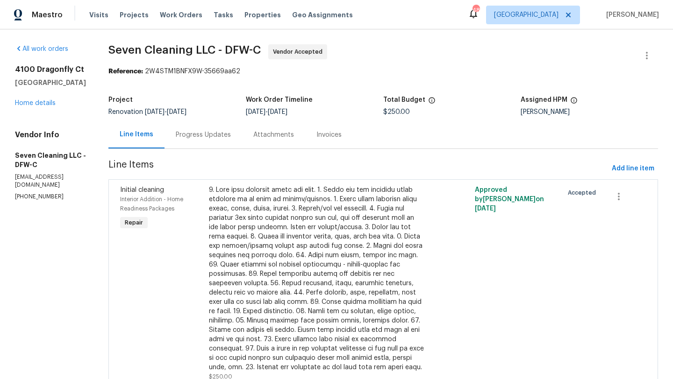
click at [222, 136] on div "Progress Updates" at bounding box center [203, 134] width 55 height 9
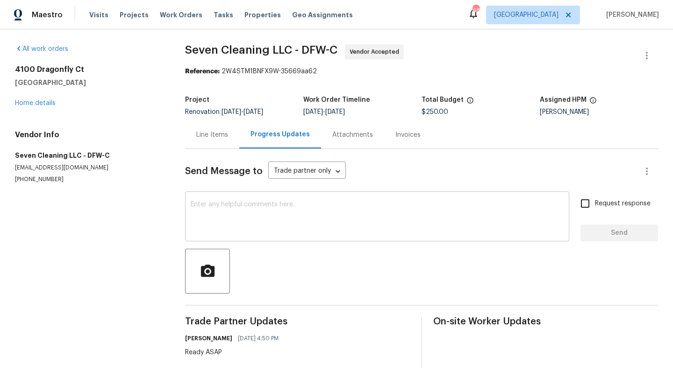
scroll to position [4, 0]
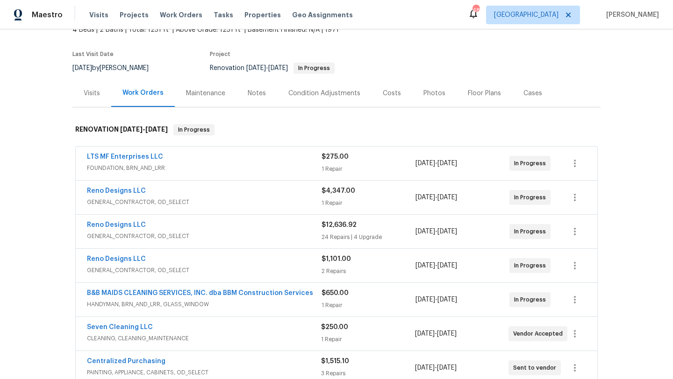
scroll to position [71, 0]
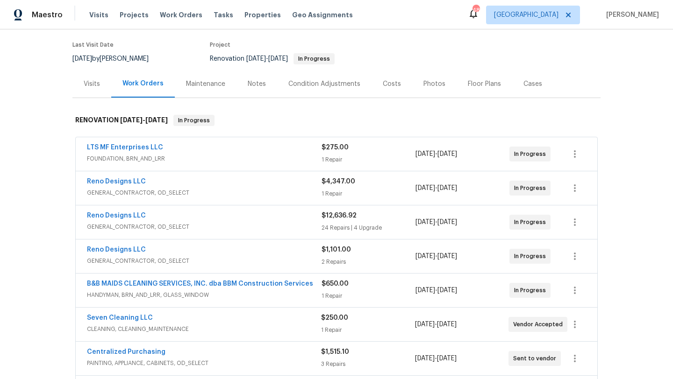
click at [227, 179] on div "Reno Designs LLC" at bounding box center [204, 182] width 235 height 11
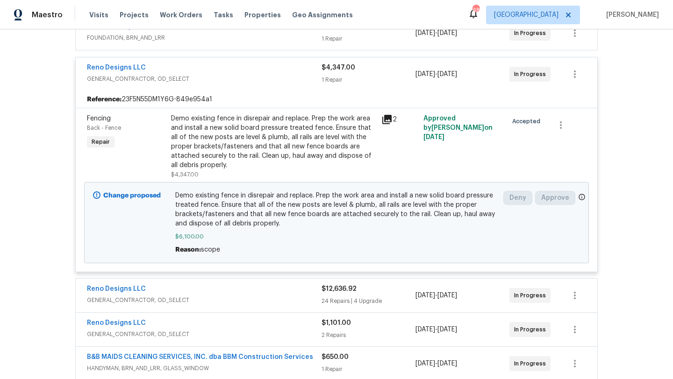
scroll to position [196, 0]
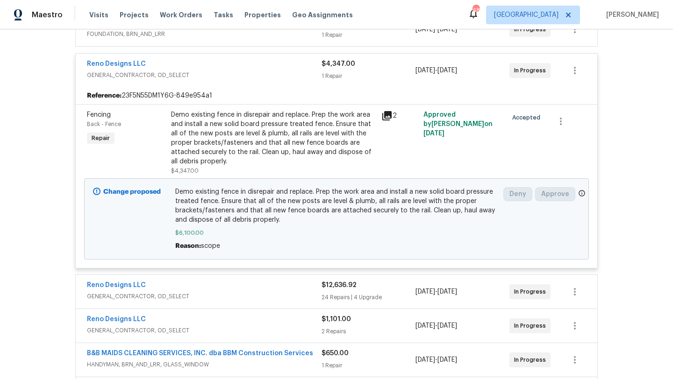
click at [197, 77] on span "GENERAL_CONTRACTOR, OD_SELECT" at bounding box center [204, 75] width 235 height 9
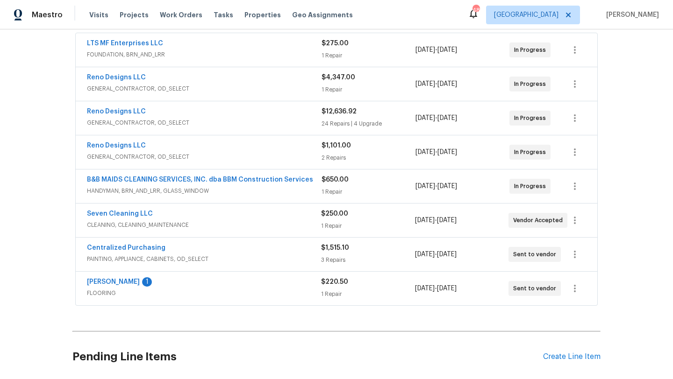
scroll to position [172, 0]
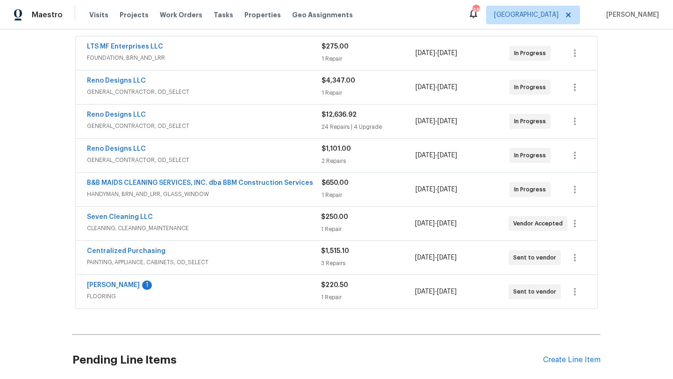
click at [211, 154] on div "Reno Designs LLC" at bounding box center [204, 149] width 235 height 11
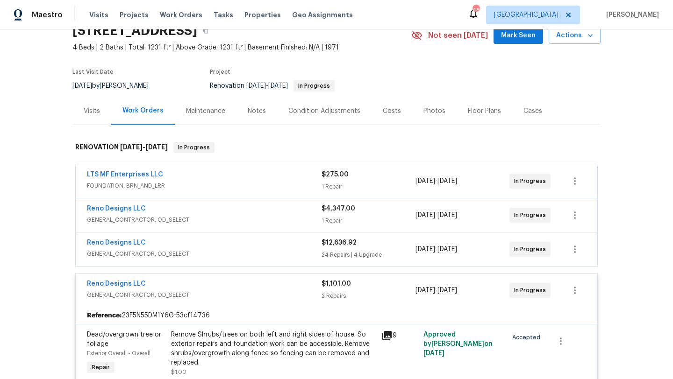
scroll to position [44, 0]
click at [52, 139] on div "Back to all projects [STREET_ADDRESS] 4 Beds | 2 Baths | Total: 1231 ft² | Abov…" at bounding box center [336, 204] width 673 height 350
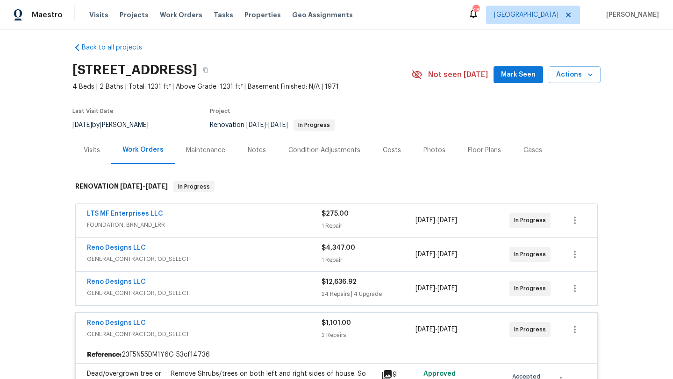
scroll to position [0, 0]
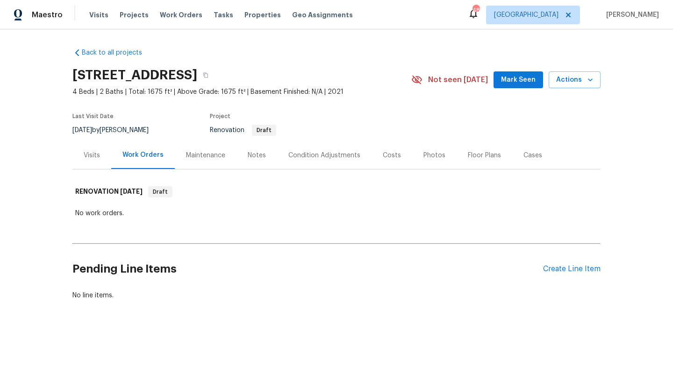
click at [393, 155] on div "Costs" at bounding box center [392, 155] width 18 height 9
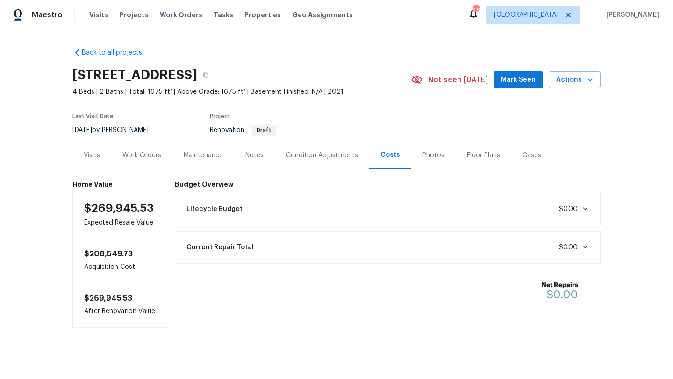
click at [321, 150] on div "Condition Adjustments" at bounding box center [322, 156] width 94 height 28
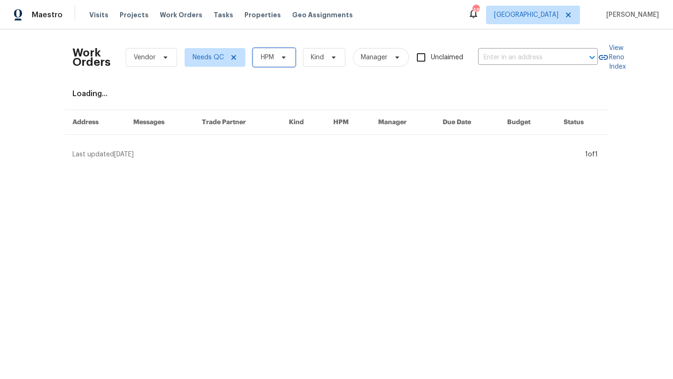
click at [280, 59] on icon at bounding box center [283, 57] width 7 height 7
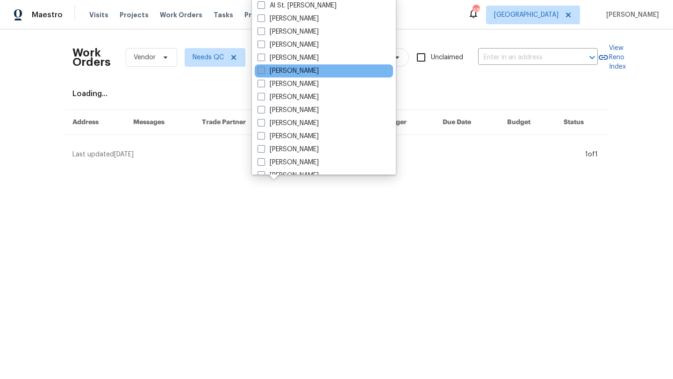
click at [282, 68] on label "[PERSON_NAME]" at bounding box center [287, 70] width 61 height 9
click at [264, 68] on input "[PERSON_NAME]" at bounding box center [260, 69] width 6 height 6
checkbox input "true"
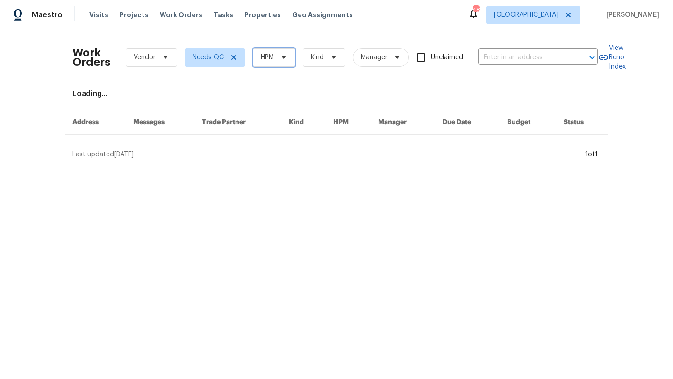
click at [282, 58] on icon at bounding box center [283, 57] width 7 height 7
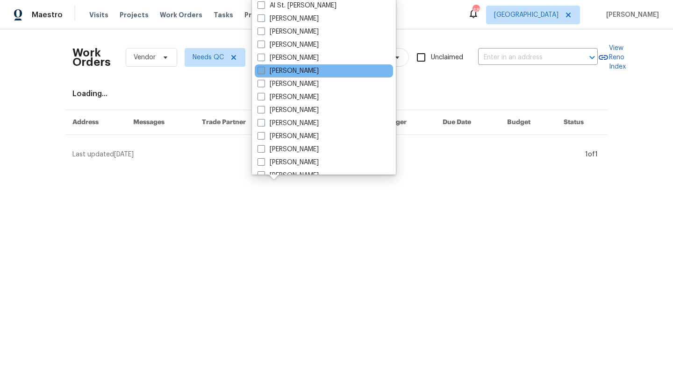
click at [286, 73] on label "[PERSON_NAME]" at bounding box center [287, 70] width 61 height 9
click at [264, 72] on input "[PERSON_NAME]" at bounding box center [260, 69] width 6 height 6
checkbox input "true"
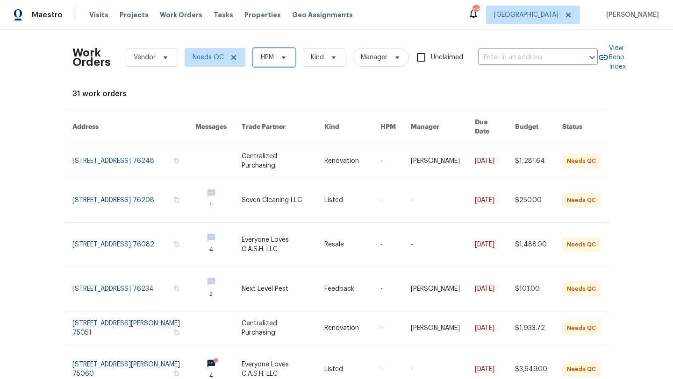
click at [283, 64] on span "HPM" at bounding box center [274, 57] width 43 height 19
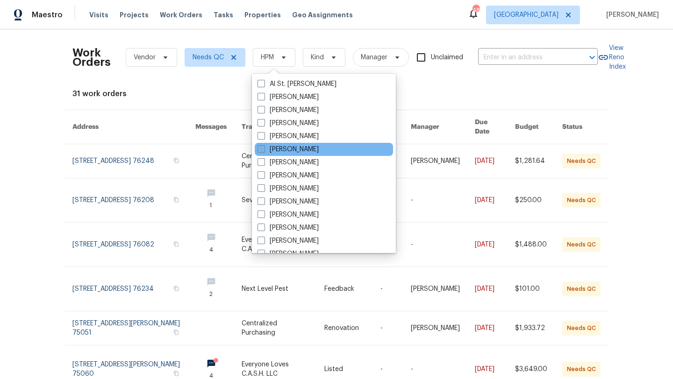
click at [287, 151] on label "[PERSON_NAME]" at bounding box center [287, 149] width 61 height 9
click at [264, 151] on input "[PERSON_NAME]" at bounding box center [260, 148] width 6 height 6
checkbox input "true"
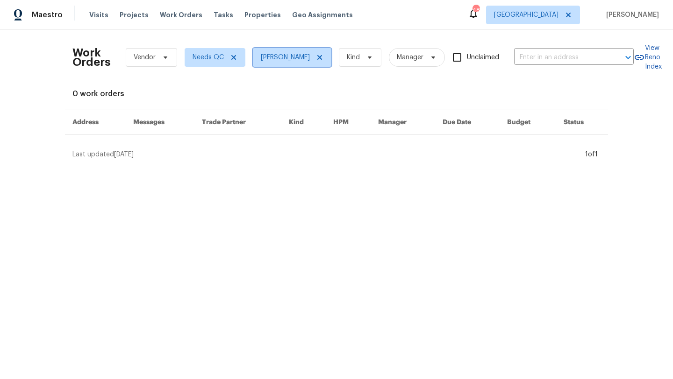
click at [316, 59] on icon at bounding box center [319, 57] width 7 height 7
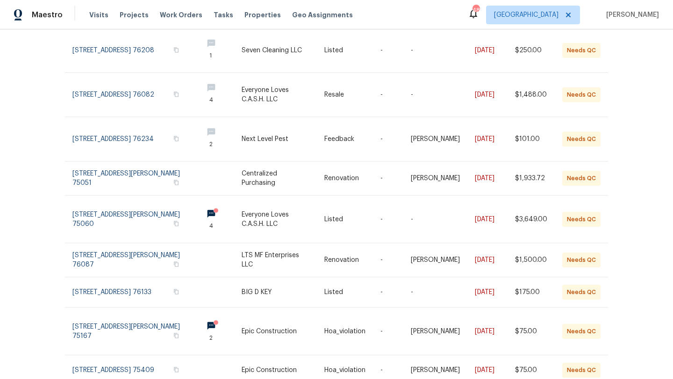
scroll to position [185, 0]
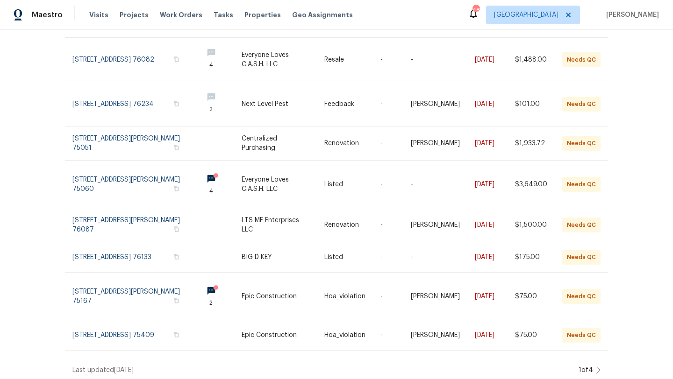
click at [596, 367] on icon at bounding box center [598, 370] width 5 height 7
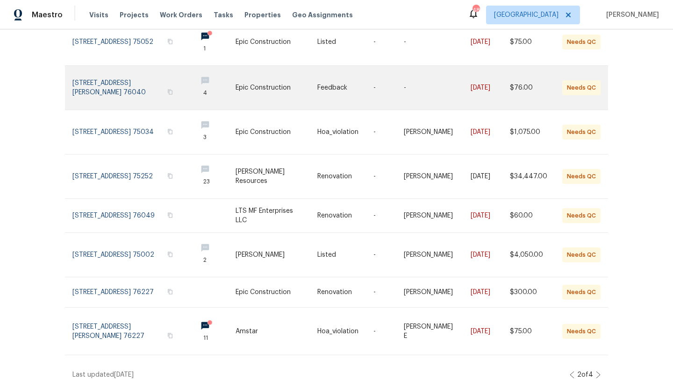
scroll to position [204, 0]
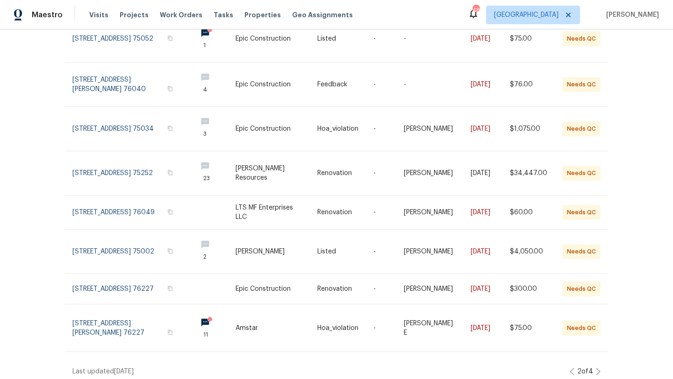
click at [598, 368] on icon at bounding box center [598, 371] width 5 height 7
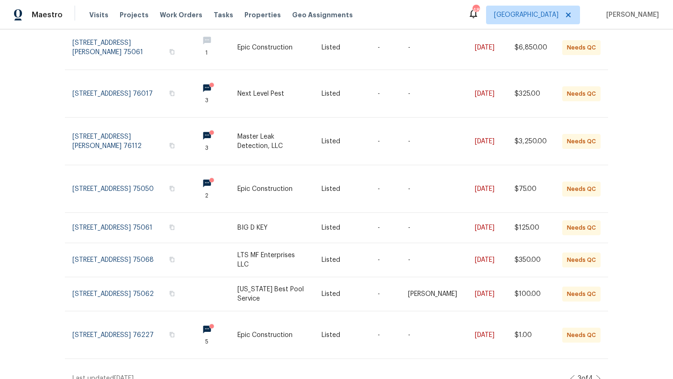
scroll to position [215, 0]
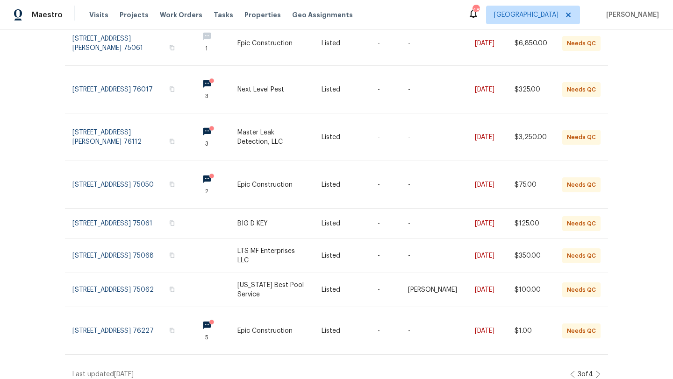
click at [599, 371] on icon at bounding box center [598, 374] width 5 height 7
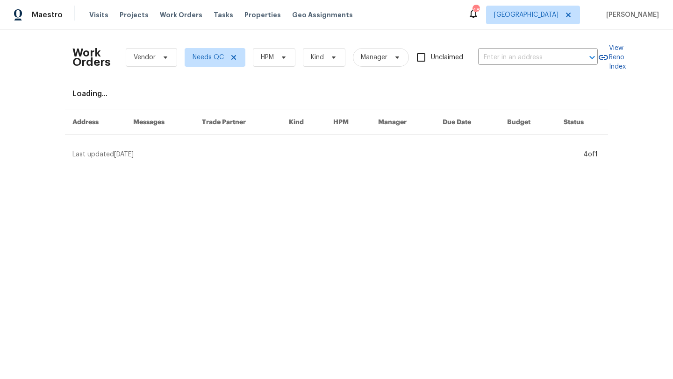
scroll to position [0, 0]
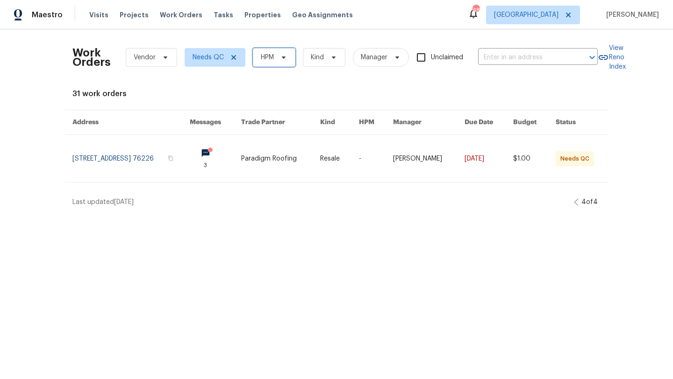
click at [287, 57] on icon at bounding box center [283, 57] width 7 height 7
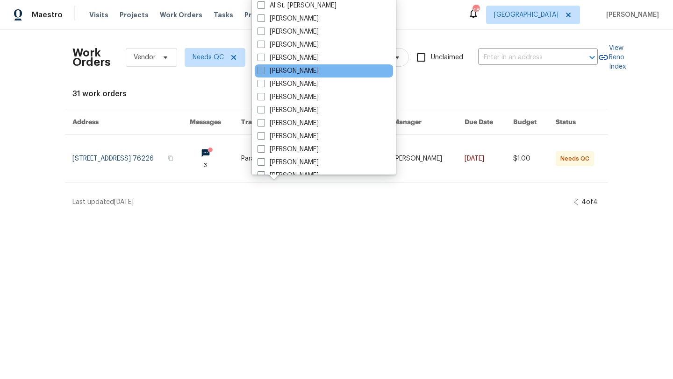
click at [289, 66] on label "[PERSON_NAME]" at bounding box center [287, 70] width 61 height 9
click at [264, 66] on input "[PERSON_NAME]" at bounding box center [260, 69] width 6 height 6
checkbox input "true"
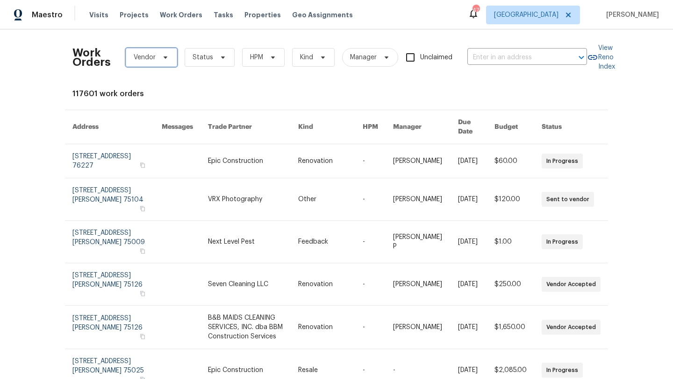
click at [168, 58] on icon at bounding box center [165, 57] width 7 height 7
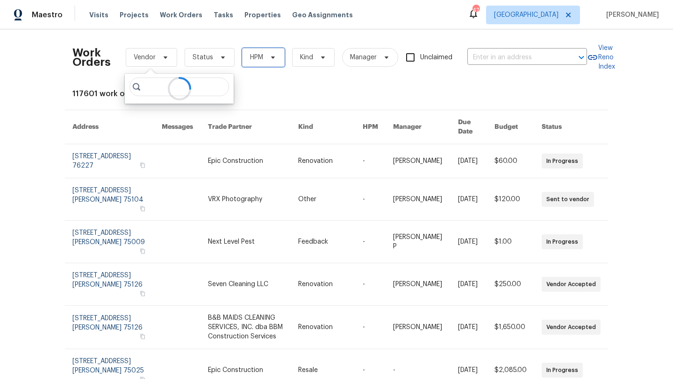
click at [269, 60] on icon at bounding box center [272, 57] width 7 height 7
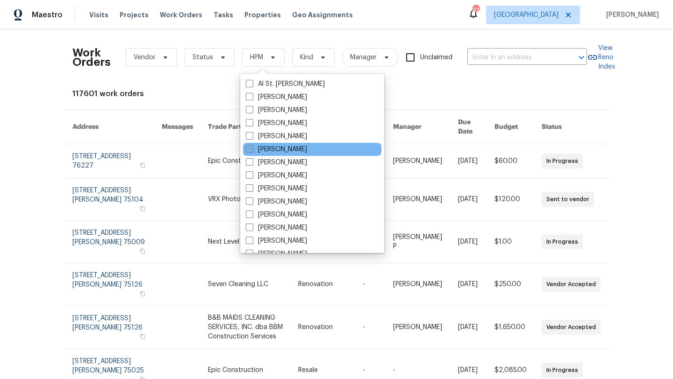
click at [275, 148] on label "[PERSON_NAME]" at bounding box center [276, 149] width 61 height 9
click at [252, 148] on input "[PERSON_NAME]" at bounding box center [249, 148] width 6 height 6
checkbox input "true"
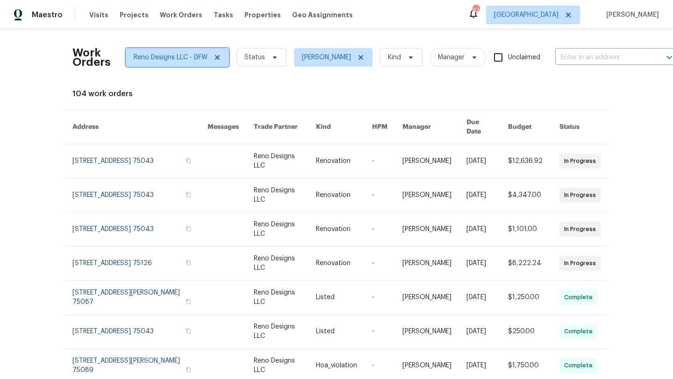
click at [220, 56] on icon at bounding box center [217, 57] width 7 height 7
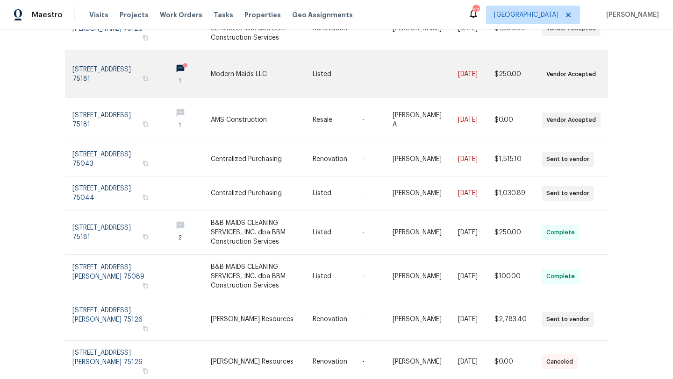
scroll to position [180, 0]
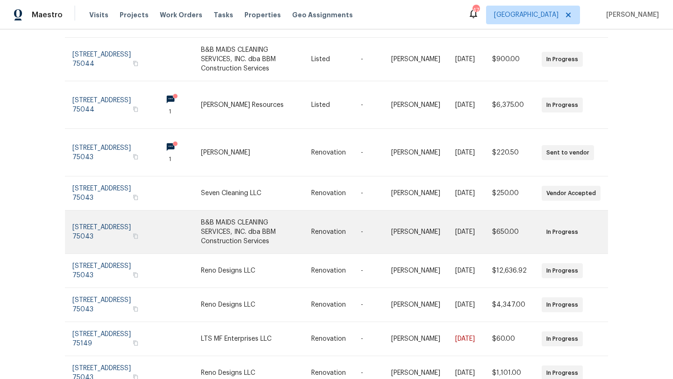
scroll to position [108, 0]
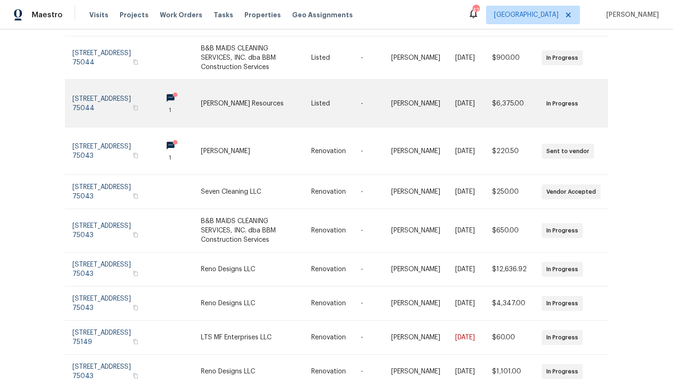
click at [179, 87] on link at bounding box center [178, 103] width 46 height 47
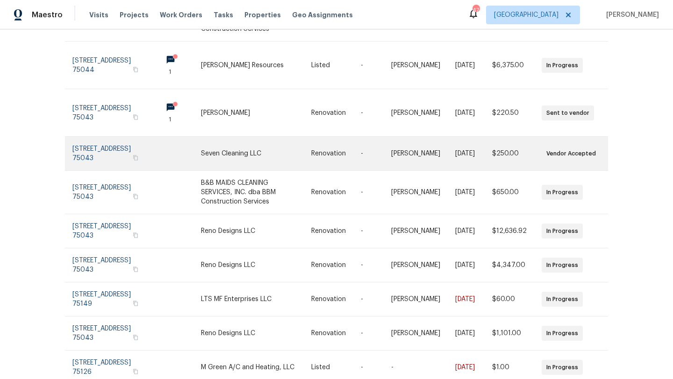
scroll to position [150, 0]
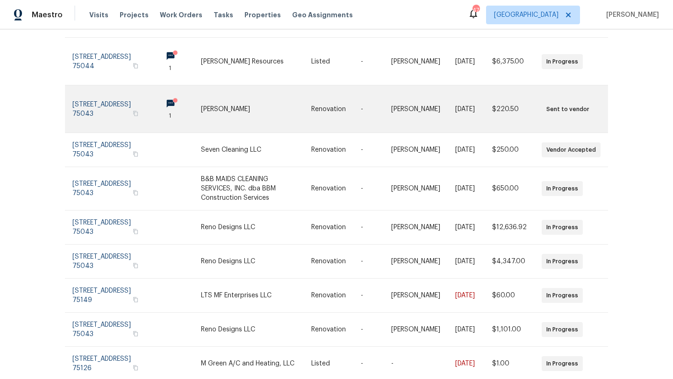
click at [178, 94] on link at bounding box center [178, 109] width 46 height 47
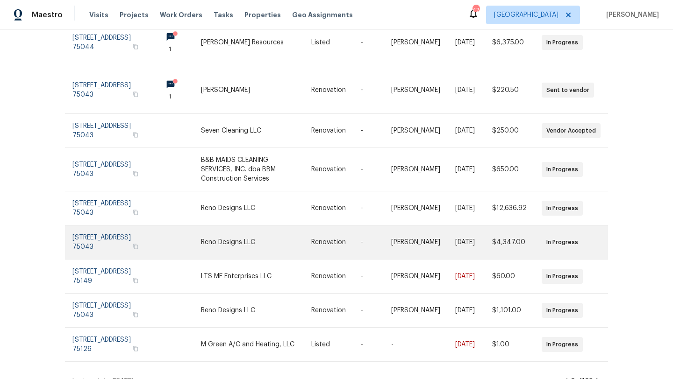
scroll to position [174, 0]
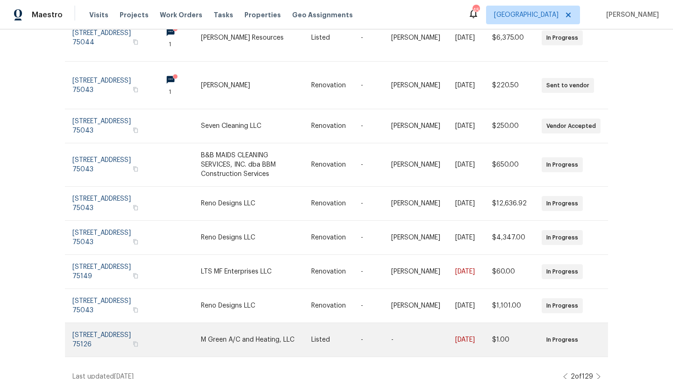
click at [116, 327] on link at bounding box center [113, 340] width 82 height 34
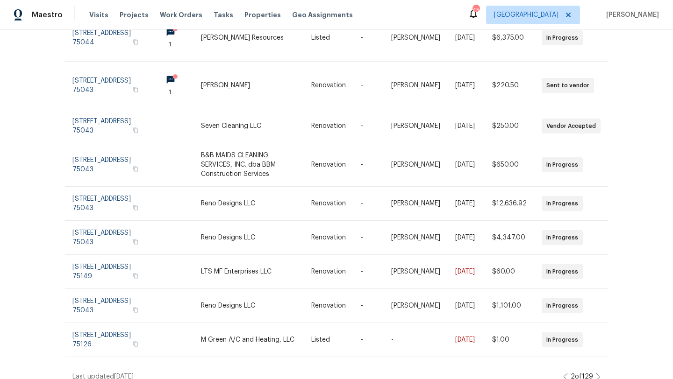
click at [598, 373] on icon at bounding box center [598, 376] width 5 height 7
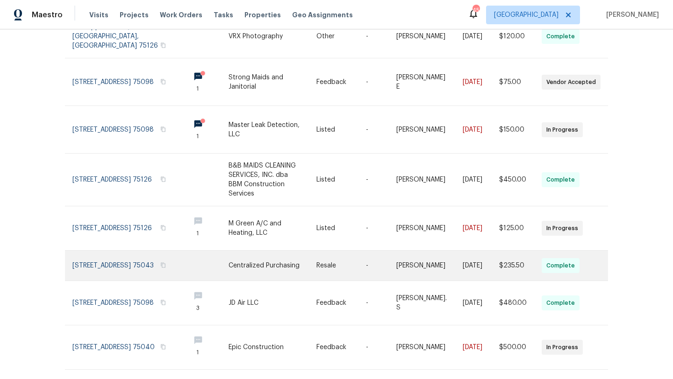
scroll to position [205, 0]
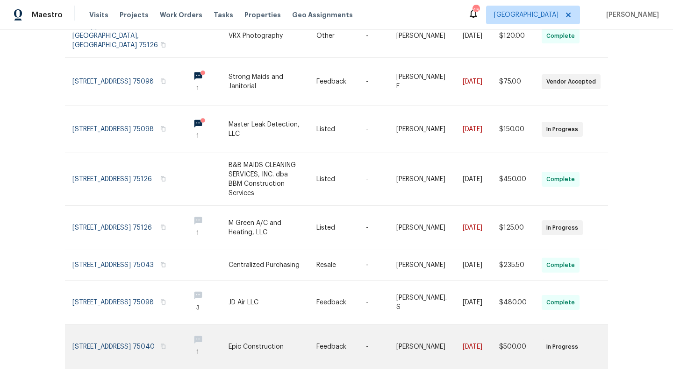
click at [278, 325] on link at bounding box center [272, 347] width 88 height 44
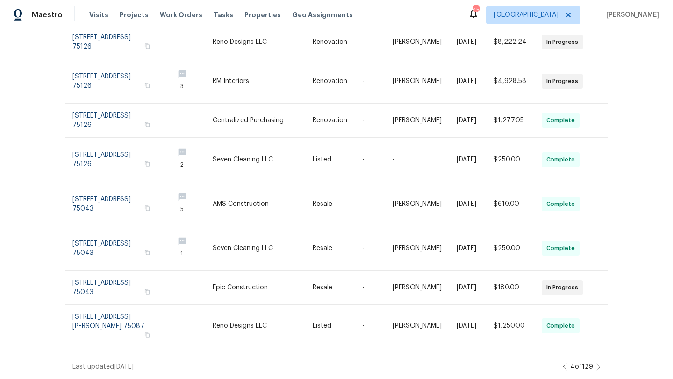
scroll to position [213, 0]
click at [599, 366] on icon at bounding box center [598, 367] width 5 height 7
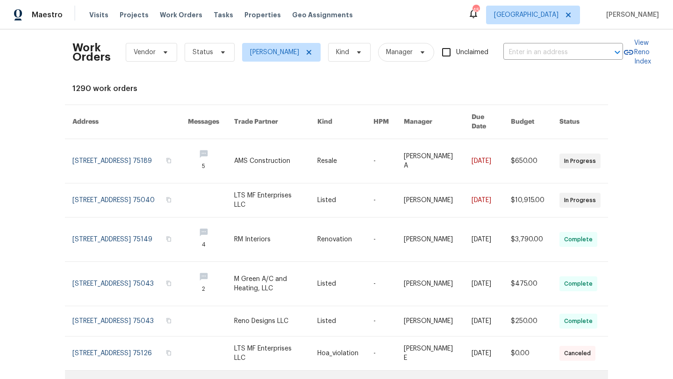
scroll to position [0, 0]
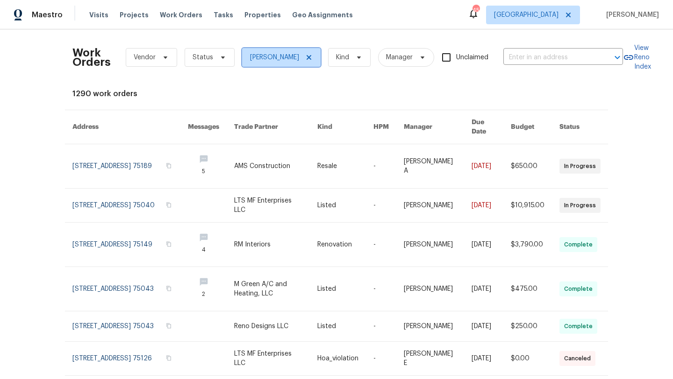
click at [305, 56] on icon at bounding box center [308, 57] width 7 height 7
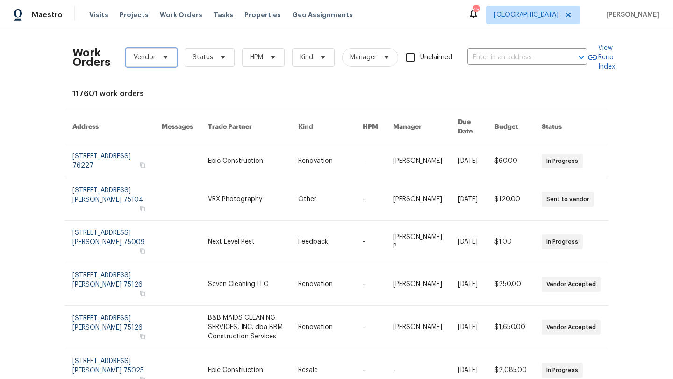
click at [165, 58] on icon at bounding box center [166, 58] width 4 height 2
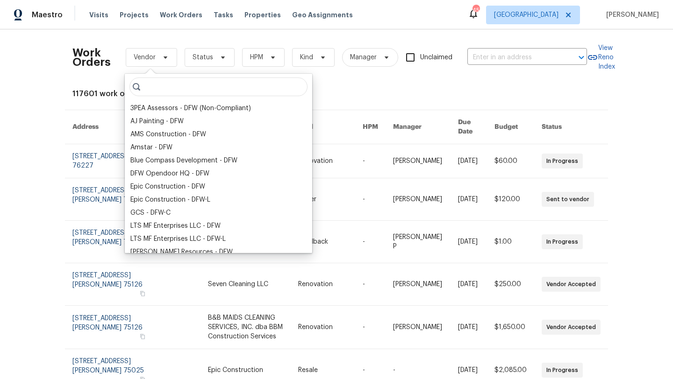
type input "o"
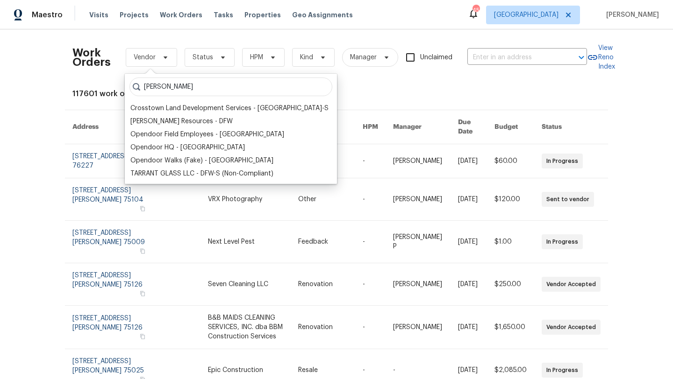
type input "lawrence"
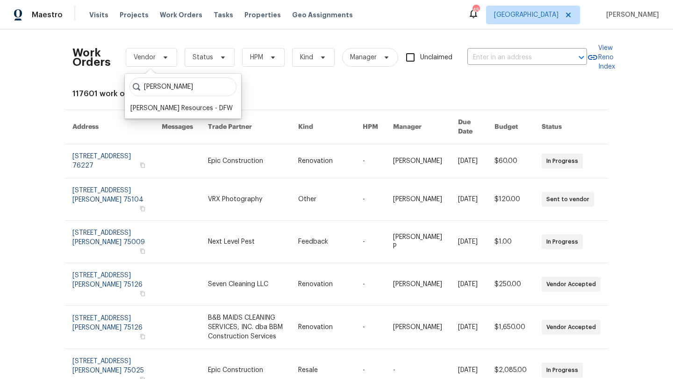
click at [216, 91] on input "lawrence" at bounding box center [182, 87] width 107 height 19
click at [213, 86] on input "lawrence" at bounding box center [182, 87] width 107 height 19
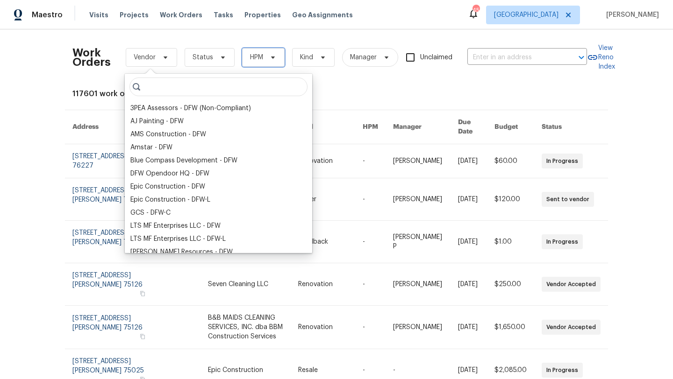
click at [256, 58] on span "HPM" at bounding box center [256, 57] width 13 height 9
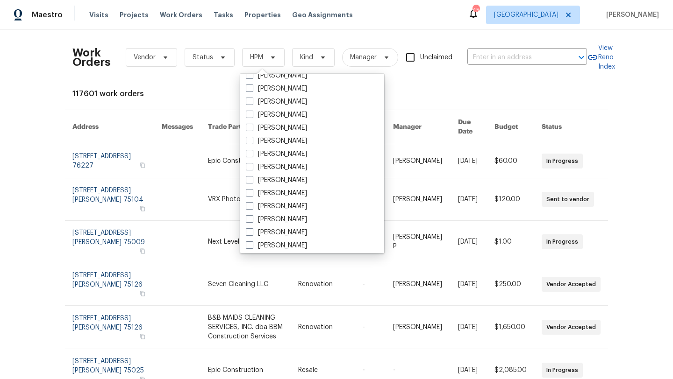
scroll to position [112, 0]
click at [251, 166] on span at bounding box center [249, 167] width 7 height 7
click at [251, 166] on input "[PERSON_NAME]" at bounding box center [249, 167] width 6 height 6
checkbox input "true"
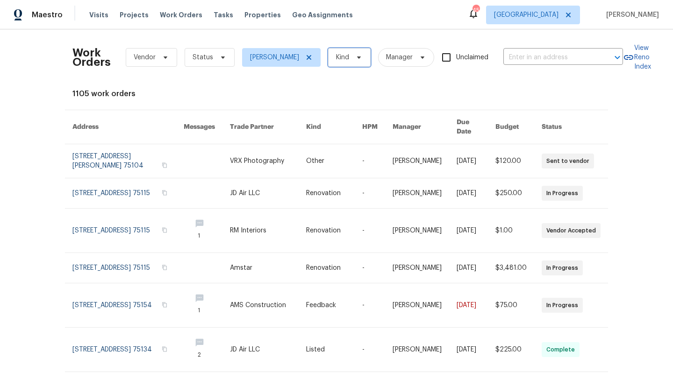
click at [371, 59] on span "Kind" at bounding box center [349, 57] width 43 height 19
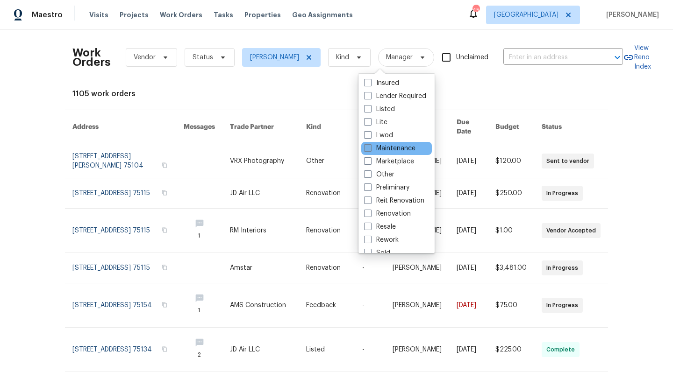
scroll to position [56, 0]
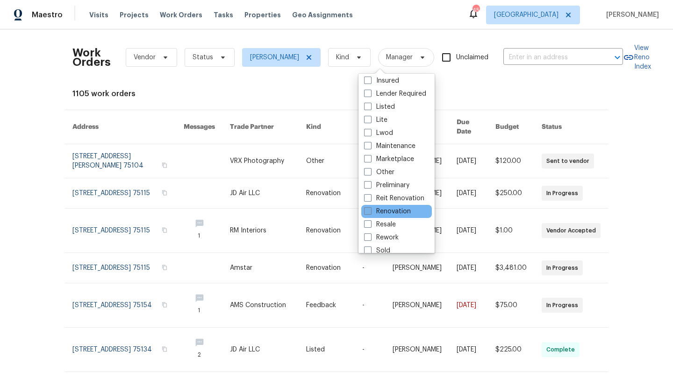
click at [392, 209] on label "Renovation" at bounding box center [387, 211] width 47 height 9
click at [370, 209] on input "Renovation" at bounding box center [367, 210] width 6 height 6
checkbox input "true"
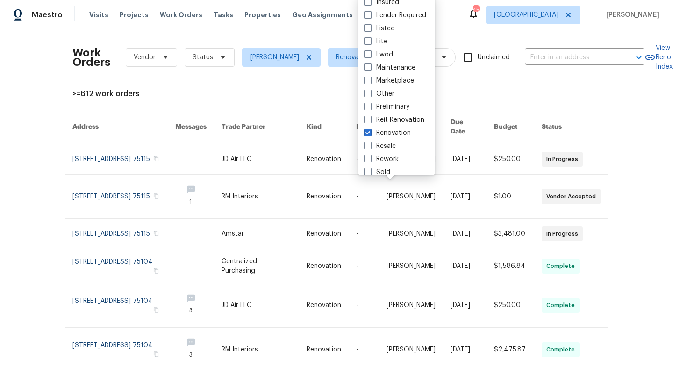
click at [342, 90] on div ">=612 work orders" at bounding box center [336, 93] width 528 height 9
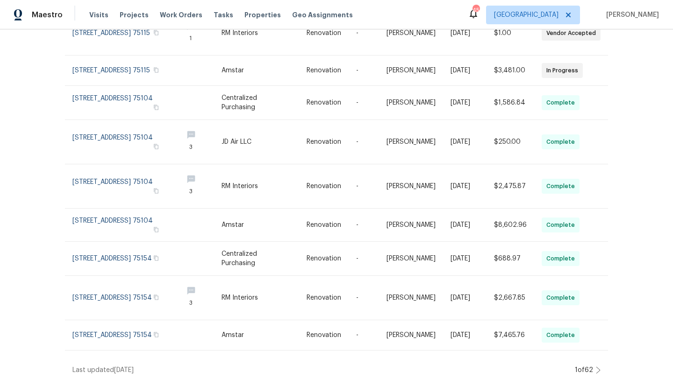
scroll to position [169, 0]
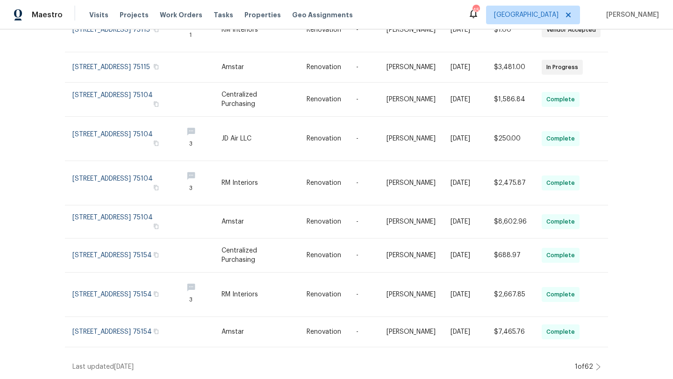
click at [598, 364] on icon at bounding box center [598, 367] width 5 height 7
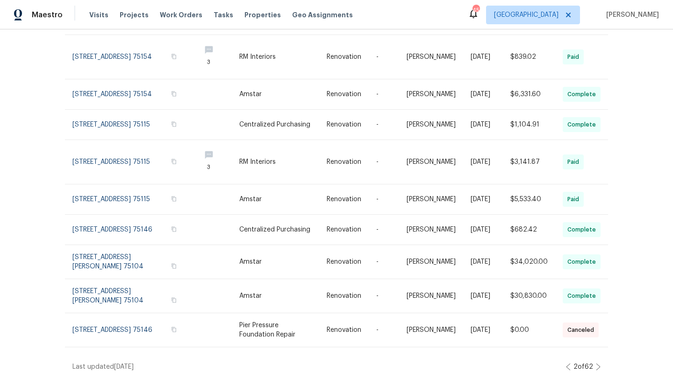
scroll to position [149, 0]
click at [597, 366] on icon at bounding box center [598, 367] width 5 height 7
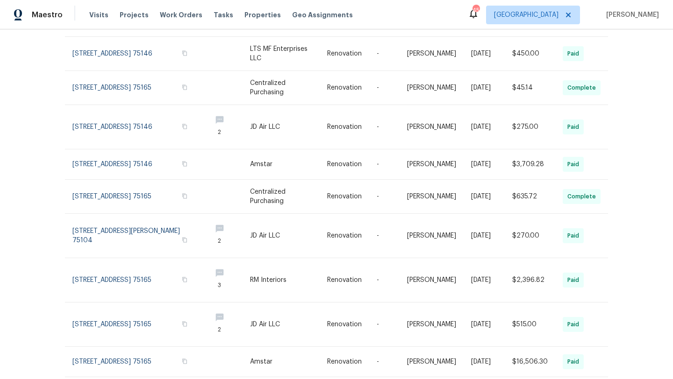
scroll to position [178, 0]
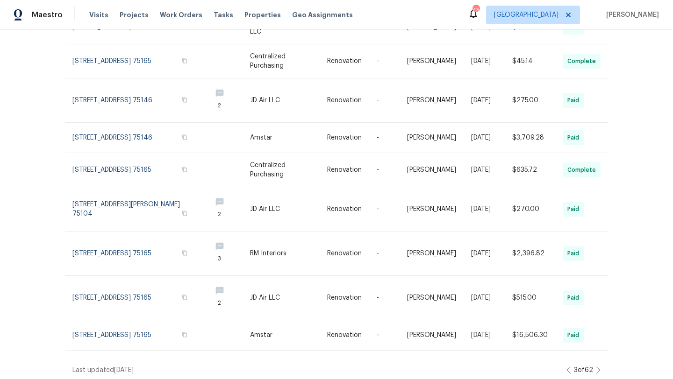
click at [598, 367] on icon at bounding box center [598, 370] width 5 height 7
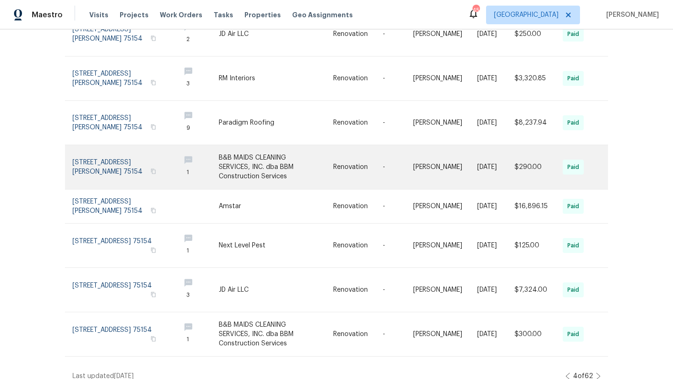
scroll to position [216, 0]
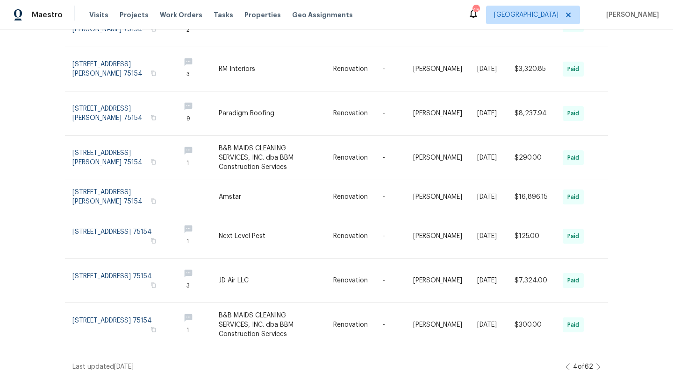
click at [598, 365] on icon at bounding box center [598, 367] width 4 height 7
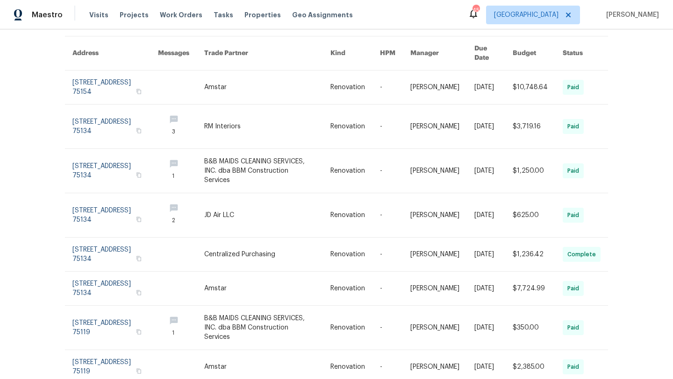
scroll to position [0, 0]
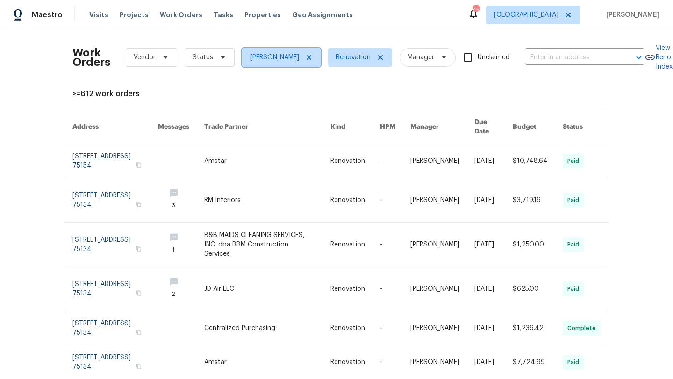
click at [313, 57] on icon at bounding box center [308, 57] width 7 height 7
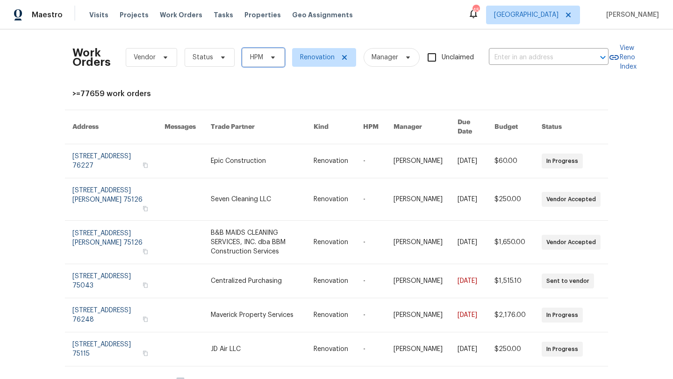
click at [271, 58] on icon at bounding box center [273, 58] width 4 height 2
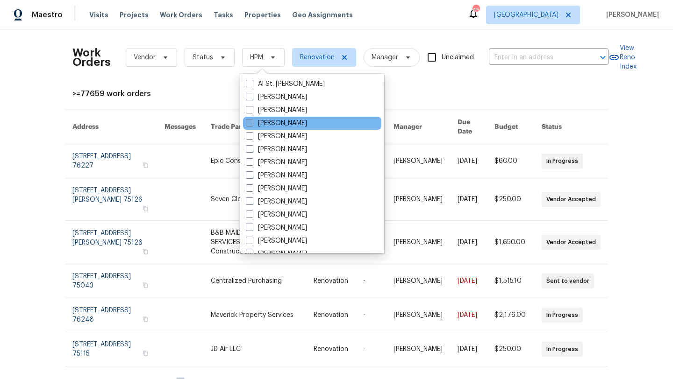
click at [273, 121] on label "Andrew Kempka" at bounding box center [276, 123] width 61 height 9
click at [252, 121] on input "Andrew Kempka" at bounding box center [249, 122] width 6 height 6
checkbox input "true"
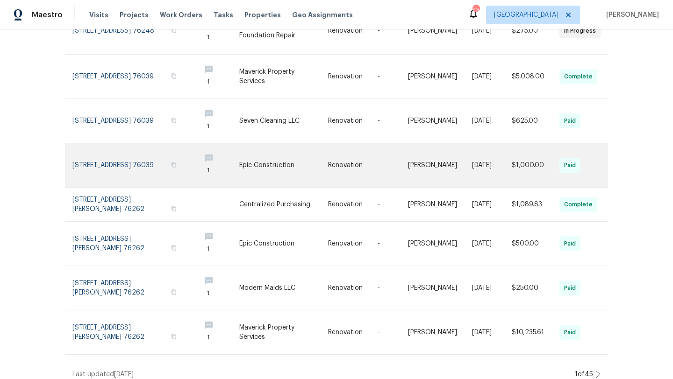
scroll to position [202, 0]
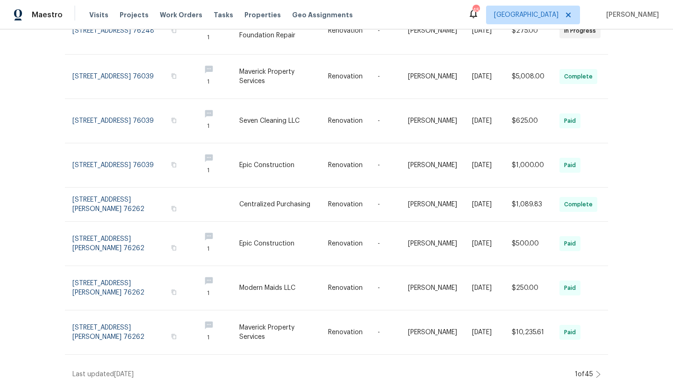
click at [597, 371] on icon at bounding box center [598, 374] width 5 height 7
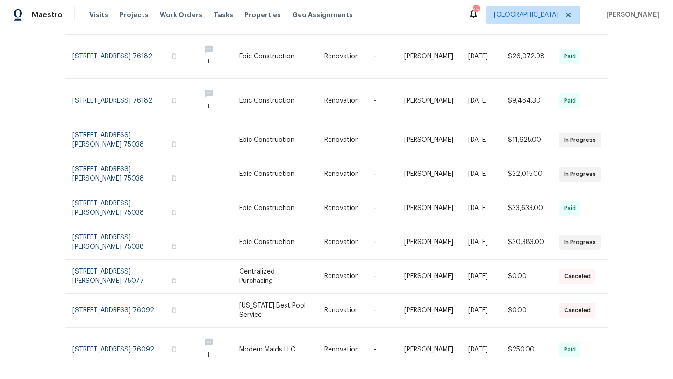
scroll to position [158, 0]
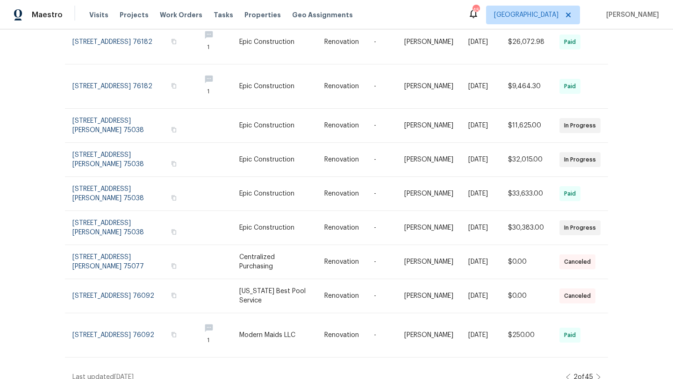
click at [599, 374] on icon at bounding box center [598, 377] width 5 height 7
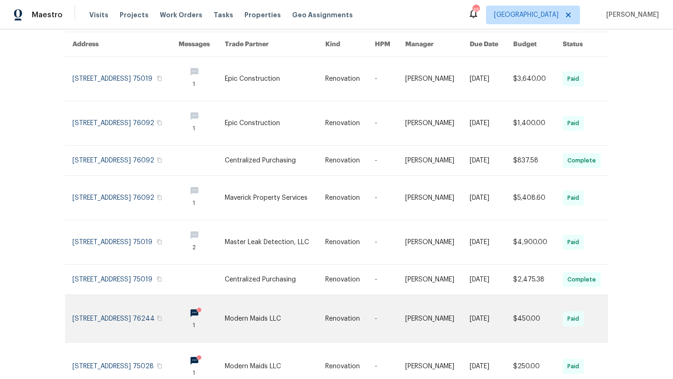
scroll to position [0, 0]
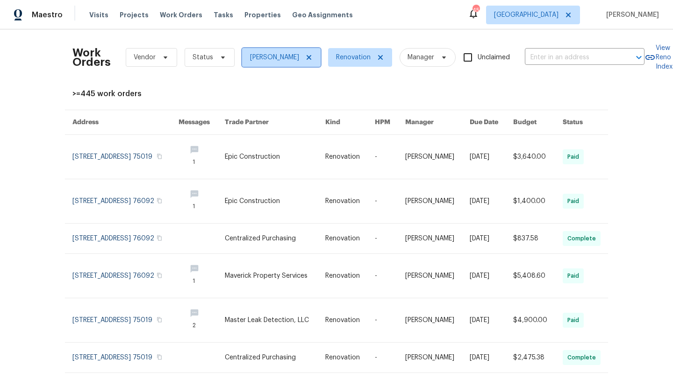
click at [308, 58] on icon at bounding box center [309, 57] width 5 height 5
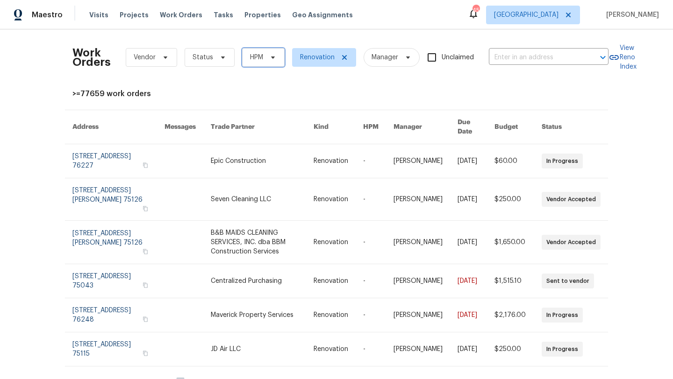
click at [275, 56] on icon at bounding box center [272, 57] width 7 height 7
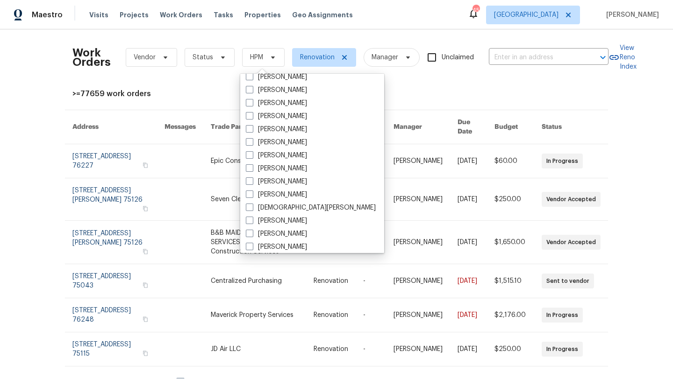
scroll to position [165, 0]
click at [286, 166] on label "Jason Fletcher" at bounding box center [276, 167] width 61 height 9
click at [252, 166] on input "Jason Fletcher" at bounding box center [249, 166] width 6 height 6
checkbox input "true"
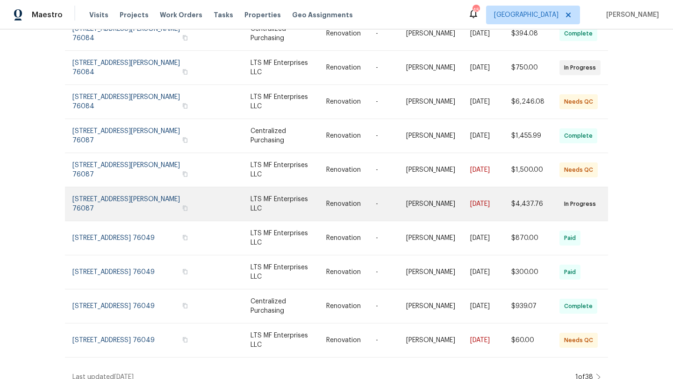
scroll to position [128, 0]
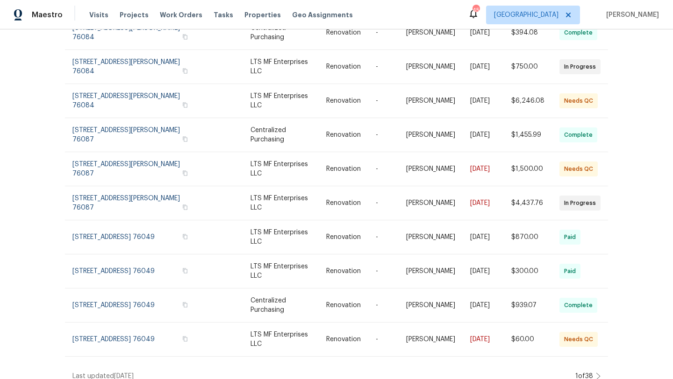
click at [596, 373] on icon at bounding box center [598, 376] width 5 height 7
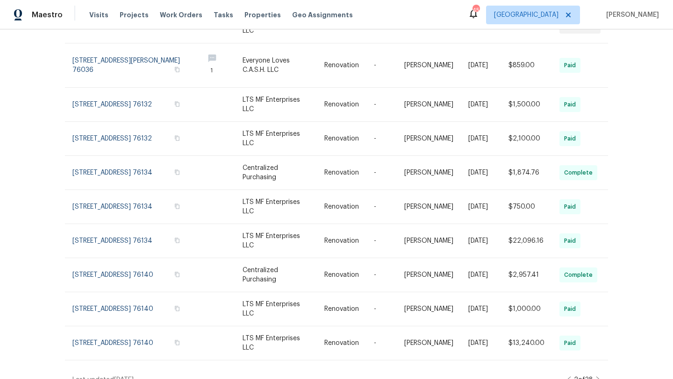
scroll to position [138, 0]
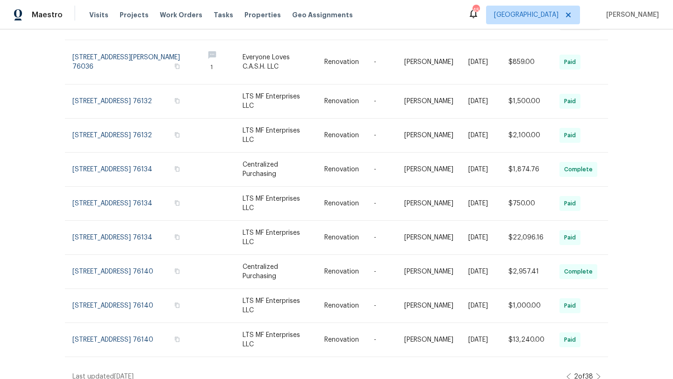
click at [600, 373] on icon at bounding box center [598, 376] width 5 height 7
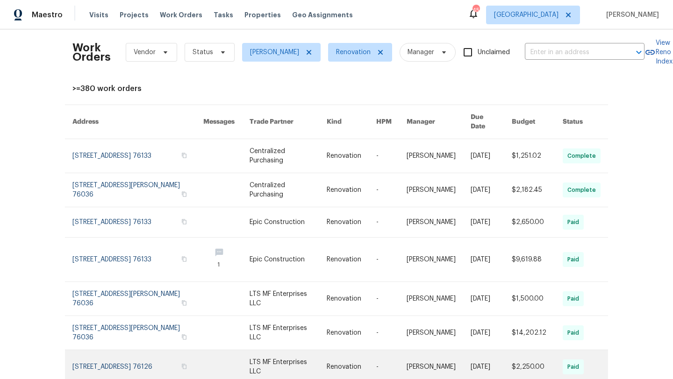
scroll to position [0, 0]
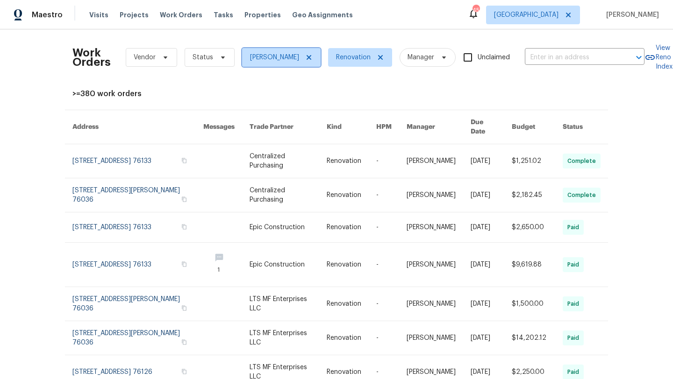
click at [305, 58] on icon at bounding box center [308, 57] width 7 height 7
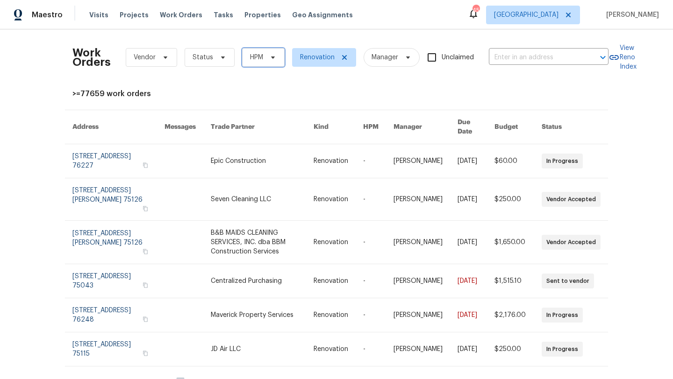
click at [270, 58] on icon at bounding box center [272, 57] width 7 height 7
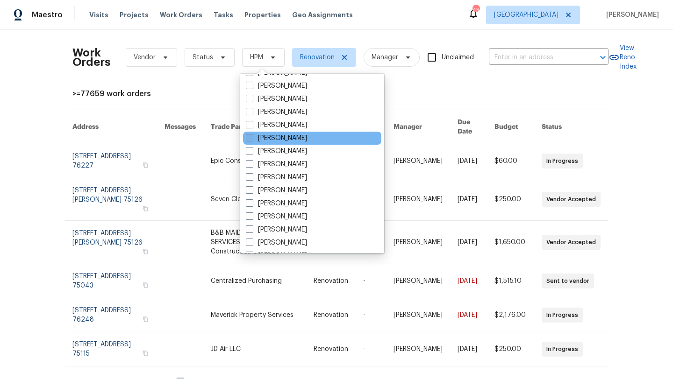
scroll to position [521, 0]
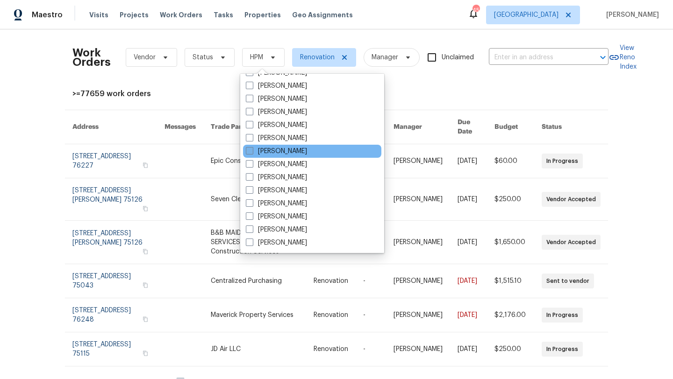
click at [273, 148] on label "[PERSON_NAME]" at bounding box center [276, 151] width 61 height 9
click at [252, 148] on input "[PERSON_NAME]" at bounding box center [249, 150] width 6 height 6
checkbox input "true"
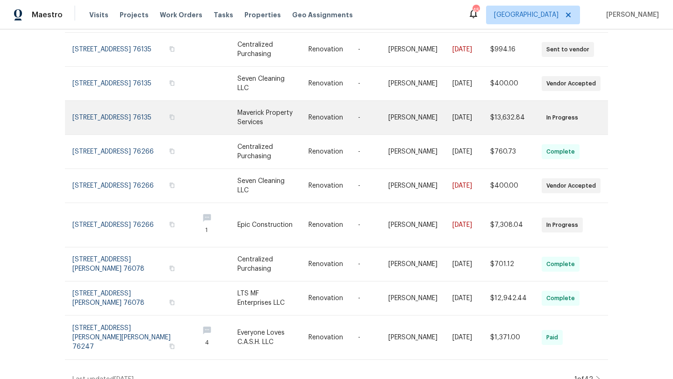
scroll to position [149, 0]
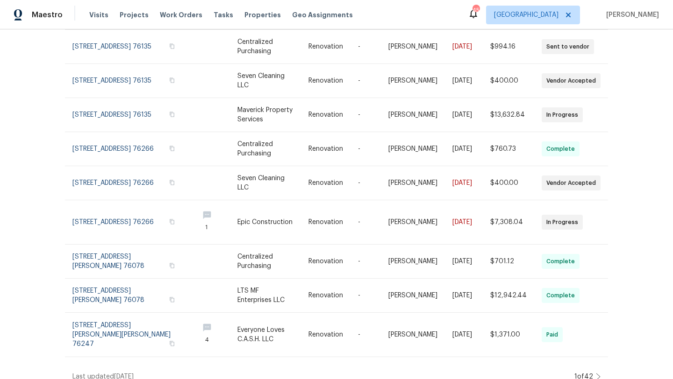
click at [596, 373] on icon at bounding box center [598, 376] width 5 height 7
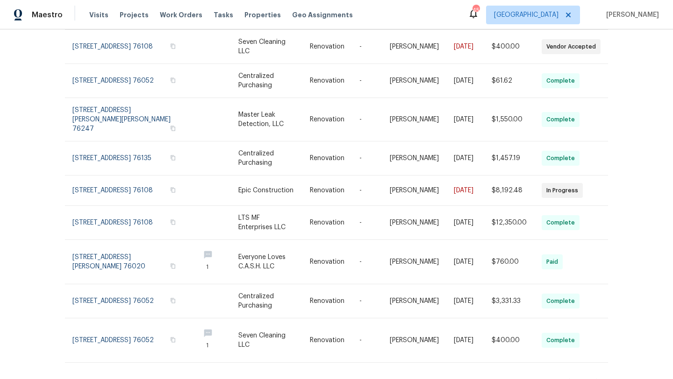
click at [598, 379] on icon at bounding box center [598, 382] width 5 height 7
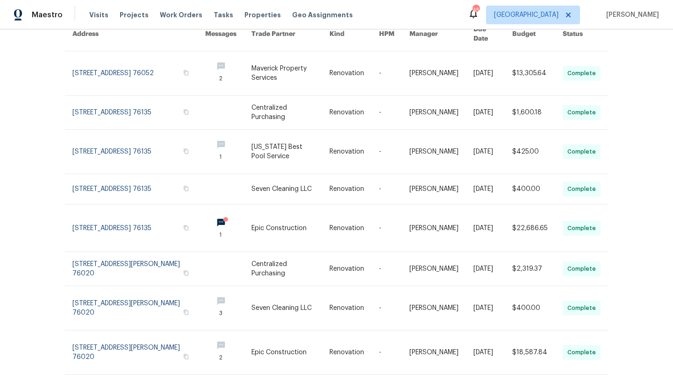
scroll to position [0, 0]
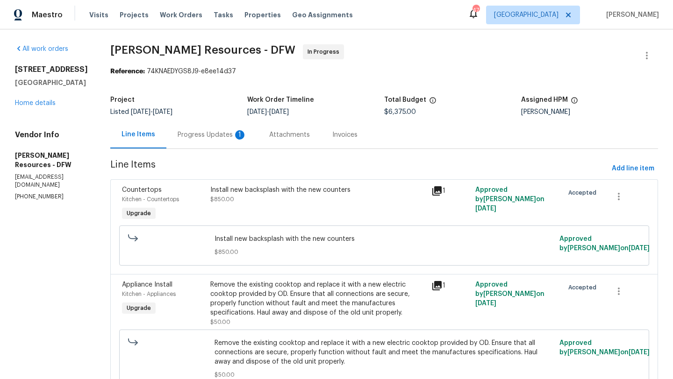
click at [247, 134] on div "Progress Updates 1" at bounding box center [212, 134] width 69 height 9
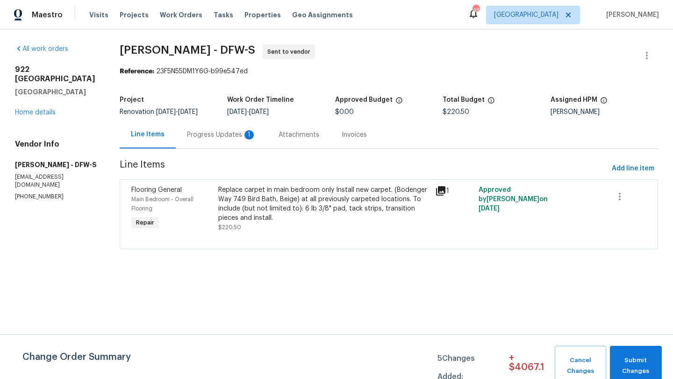
click at [231, 132] on div "Progress Updates 1" at bounding box center [221, 134] width 69 height 9
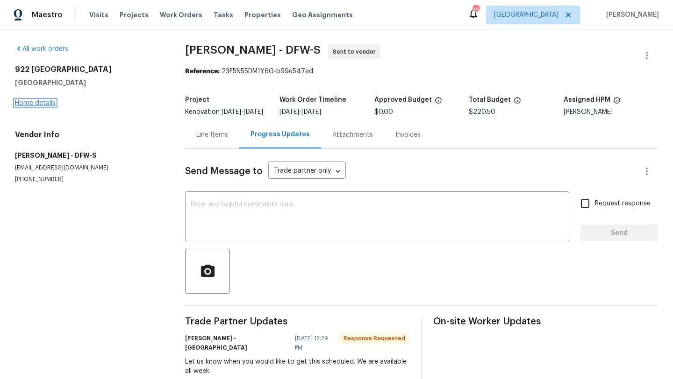
click at [45, 103] on link "Home details" at bounding box center [35, 103] width 41 height 7
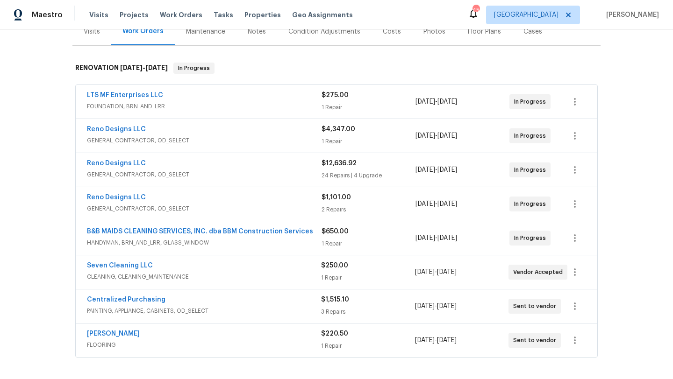
scroll to position [125, 0]
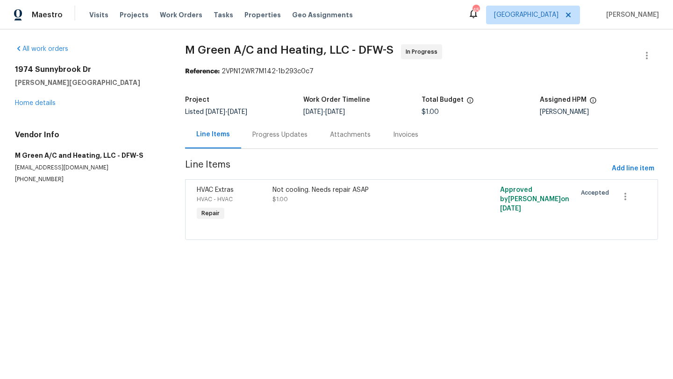
click at [288, 134] on div "Progress Updates" at bounding box center [279, 134] width 55 height 9
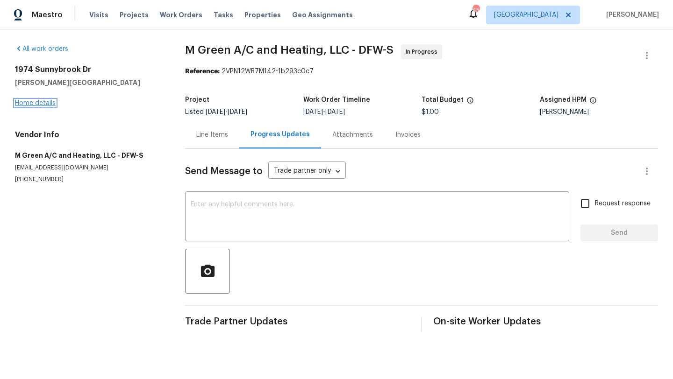
click at [45, 106] on link "Home details" at bounding box center [35, 103] width 41 height 7
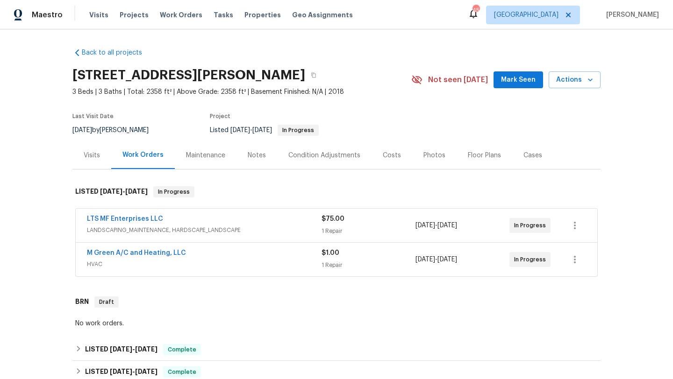
click at [225, 258] on div "M Green A/C and Heating, LLC" at bounding box center [204, 254] width 235 height 11
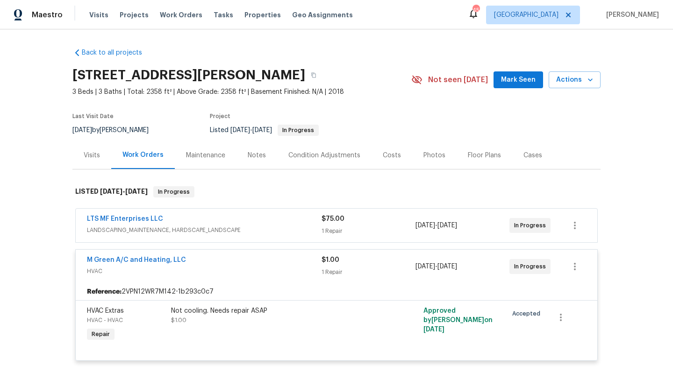
click at [234, 315] on div "Not cooling. Needs repair ASAP" at bounding box center [273, 311] width 205 height 9
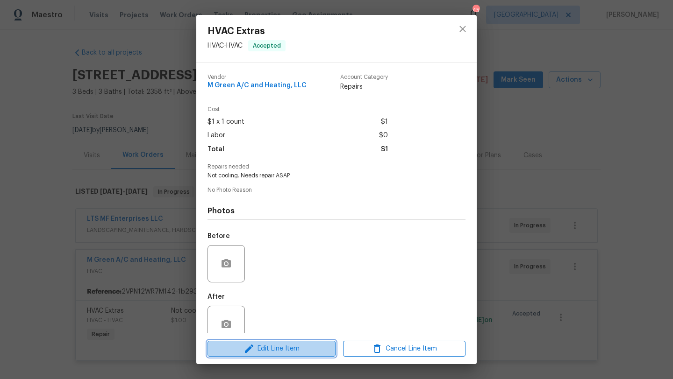
click at [268, 346] on span "Edit Line Item" at bounding box center [271, 349] width 122 height 12
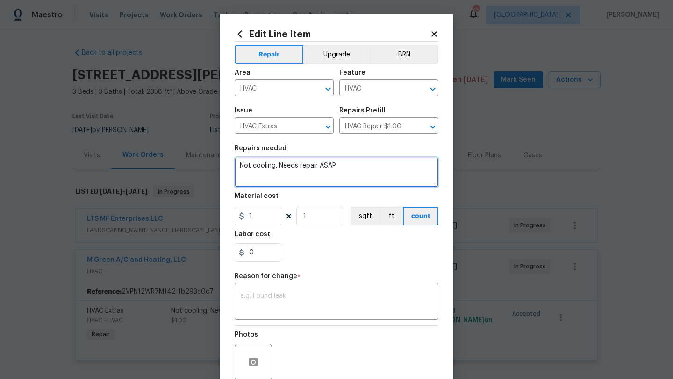
click at [344, 169] on textarea "Not cooling. Needs repair ASAP" at bounding box center [337, 172] width 204 height 30
type textarea "Not cooling. Needs repair ASAP house closed [DATE]"
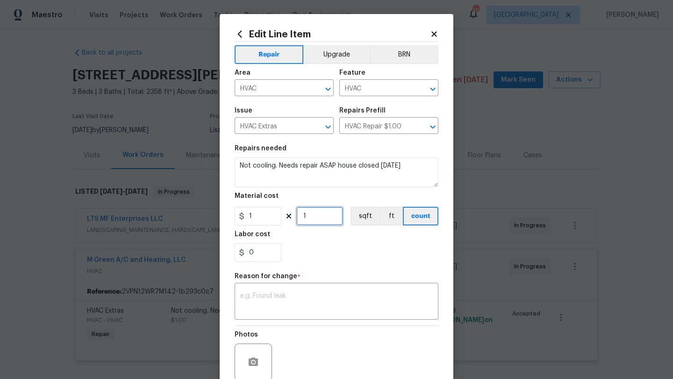
drag, startPoint x: 313, startPoint y: 221, endPoint x: 285, endPoint y: 221, distance: 28.0
click at [285, 221] on div "1 1 sqft ft count" at bounding box center [337, 216] width 204 height 19
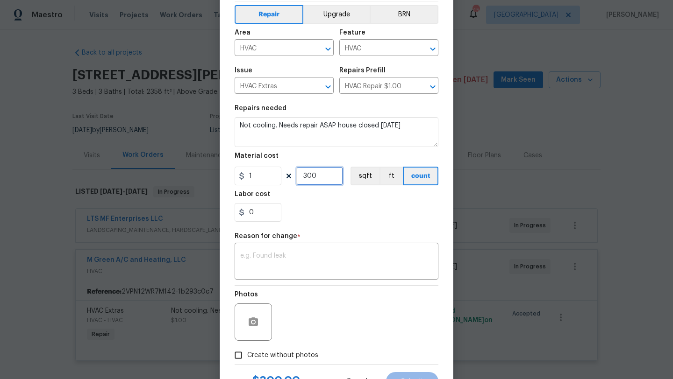
scroll to position [42, 0]
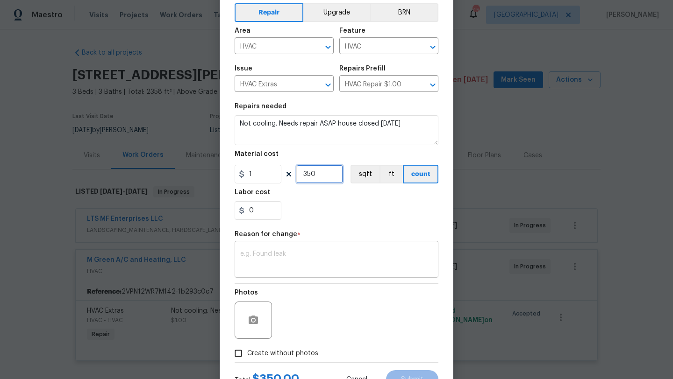
type input "350"
click at [306, 264] on textarea at bounding box center [336, 261] width 193 height 20
click at [309, 321] on div "Photos" at bounding box center [337, 314] width 204 height 61
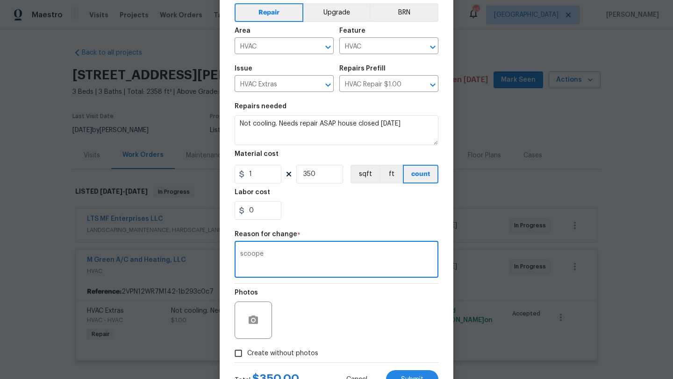
click at [253, 262] on textarea "scoope" at bounding box center [336, 261] width 193 height 20
click at [253, 257] on textarea "scoope" at bounding box center [336, 261] width 193 height 20
type textarea "scope"
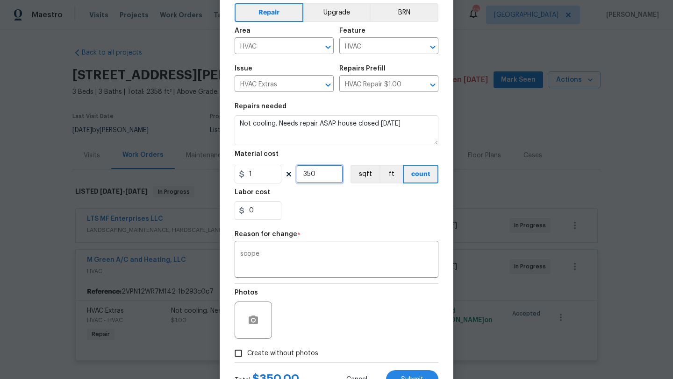
drag, startPoint x: 317, startPoint y: 176, endPoint x: 298, endPoint y: 176, distance: 19.6
click at [298, 176] on input "350" at bounding box center [319, 174] width 47 height 19
type input "425"
click at [296, 352] on span "Create without photos" at bounding box center [282, 354] width 71 height 10
click at [247, 352] on input "Create without photos" at bounding box center [238, 354] width 18 height 18
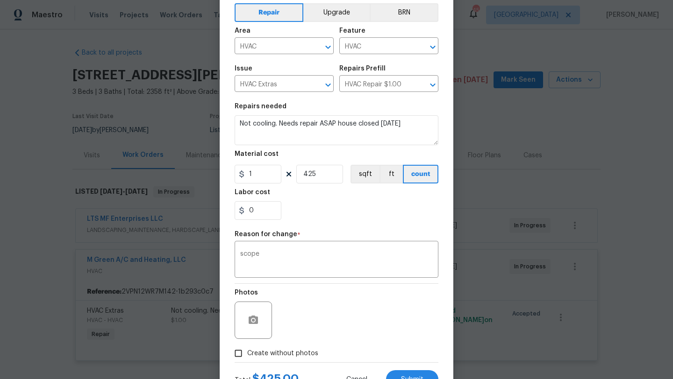
checkbox input "true"
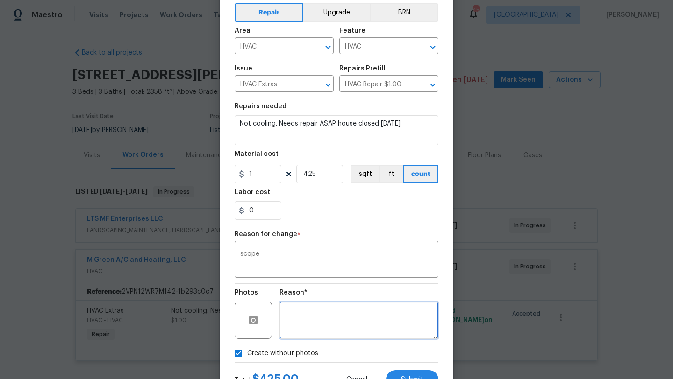
click at [307, 320] on textarea at bounding box center [358, 320] width 159 height 37
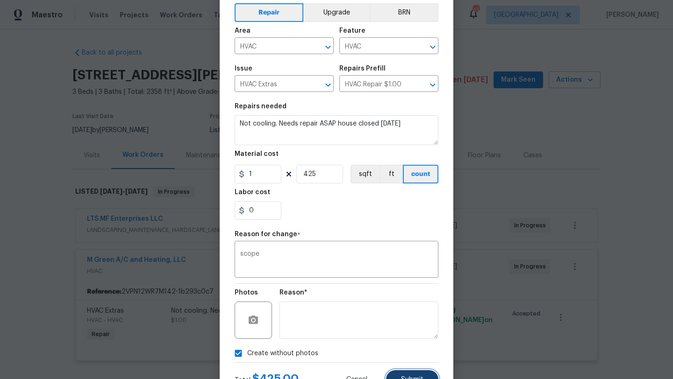
click at [401, 374] on button "Submit" at bounding box center [412, 380] width 52 height 19
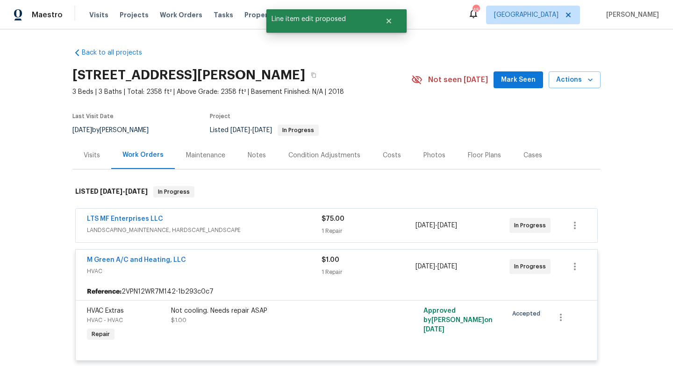
scroll to position [0, 0]
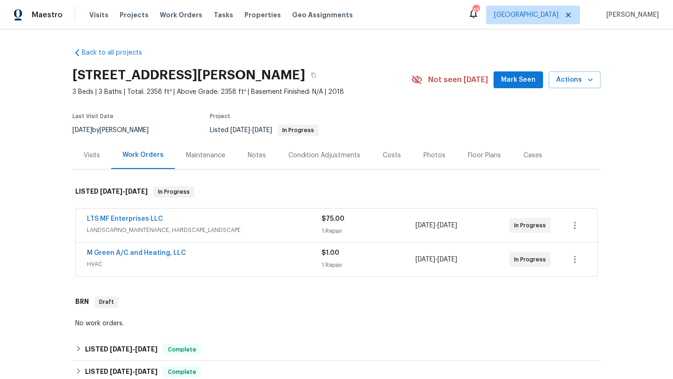
click at [195, 260] on span "HVAC" at bounding box center [204, 264] width 235 height 9
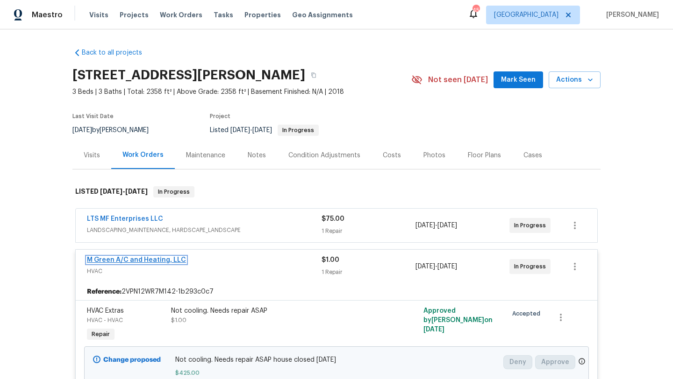
click at [178, 257] on link "M Green A/C and Heating, LLC" at bounding box center [136, 260] width 99 height 7
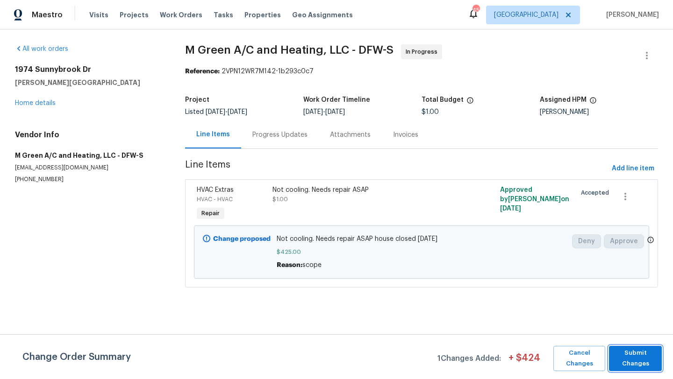
click at [648, 355] on span "Submit Changes" at bounding box center [634, 358] width 43 height 21
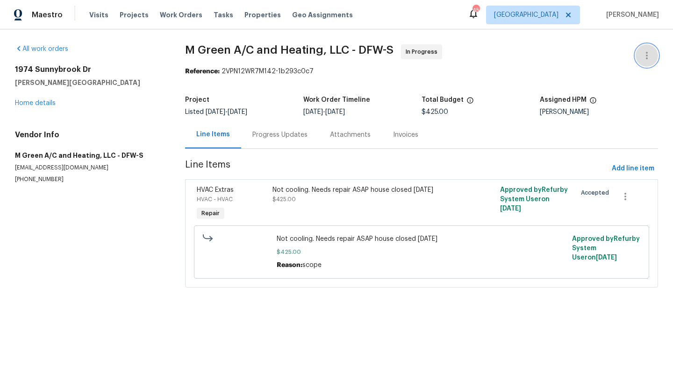
click at [642, 56] on icon "button" at bounding box center [646, 55] width 11 height 11
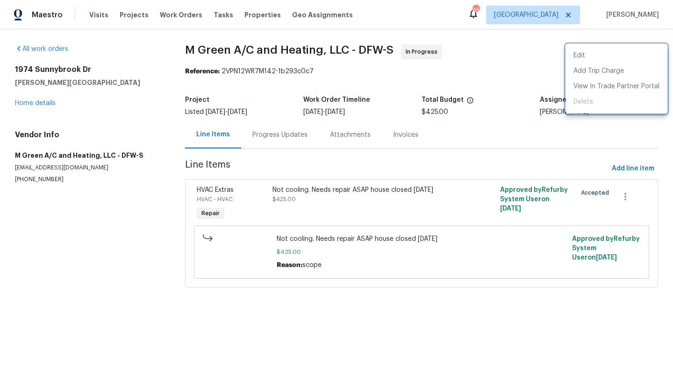
click at [51, 102] on div at bounding box center [336, 189] width 673 height 379
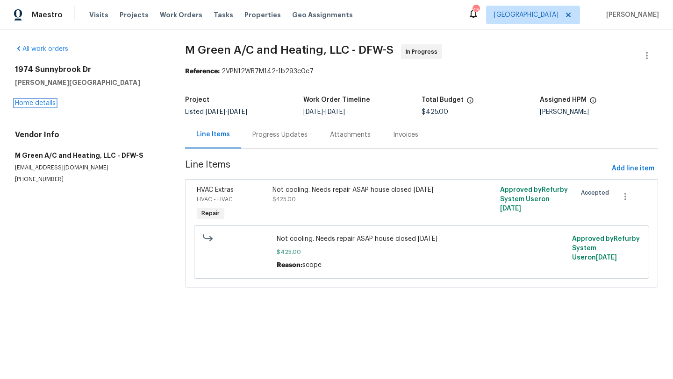
click at [51, 102] on link "Home details" at bounding box center [35, 103] width 41 height 7
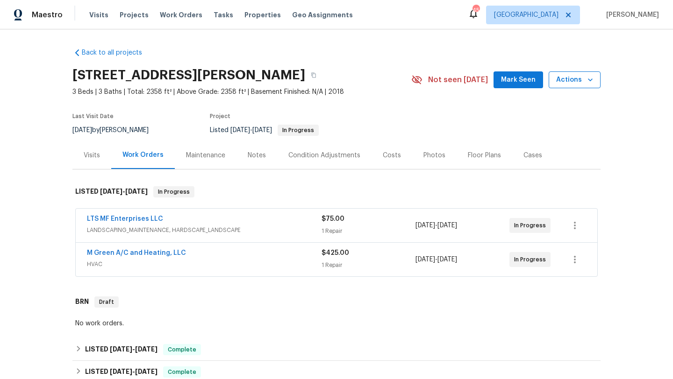
click at [592, 80] on icon "button" at bounding box center [589, 79] width 9 height 9
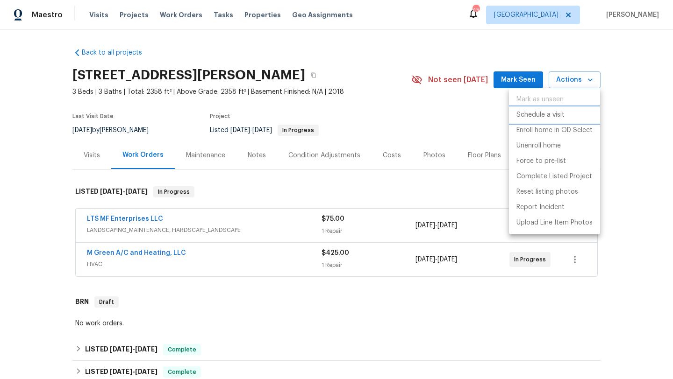
click at [546, 114] on p "Schedule a visit" at bounding box center [540, 115] width 48 height 10
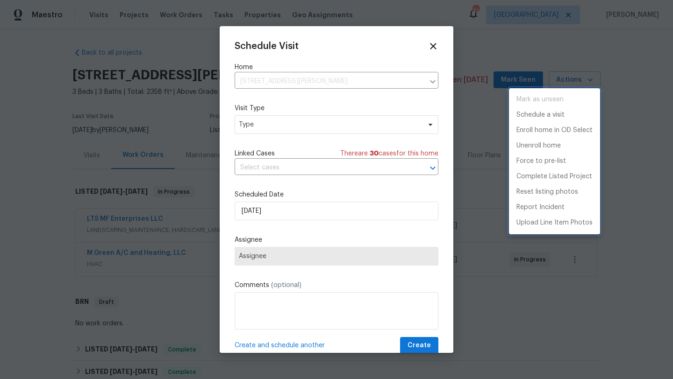
click at [292, 128] on div at bounding box center [336, 189] width 673 height 379
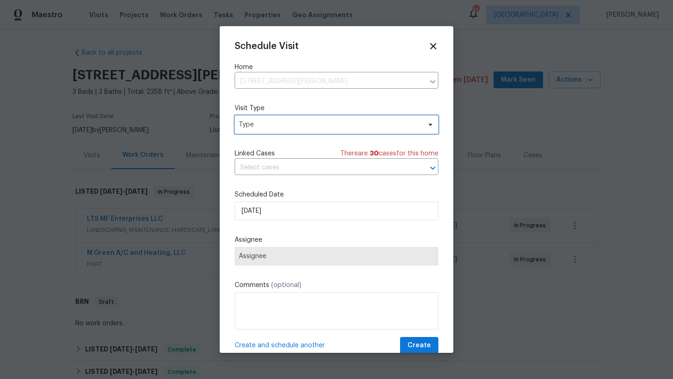
click at [292, 128] on span "Type" at bounding box center [330, 124] width 182 height 9
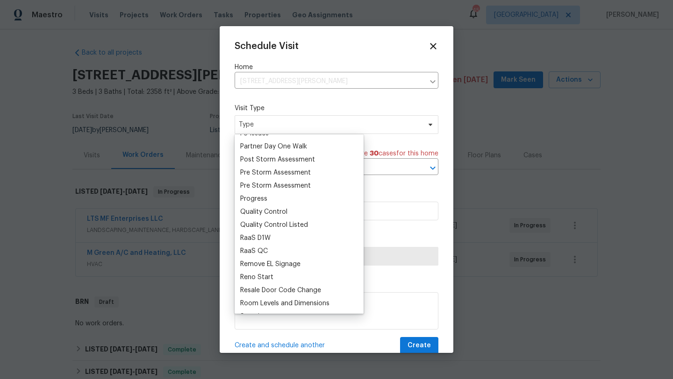
scroll to position [575, 0]
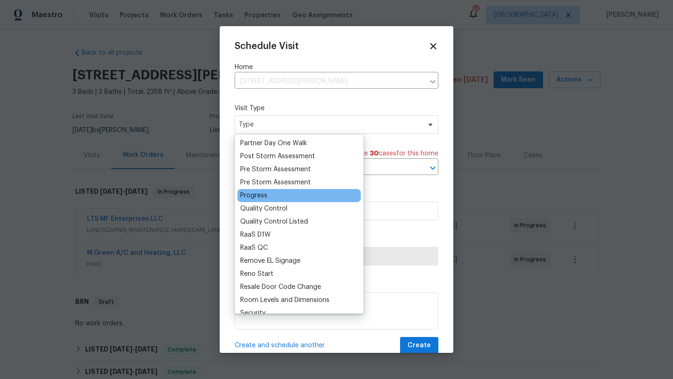
click at [257, 195] on div "Progress" at bounding box center [253, 195] width 27 height 9
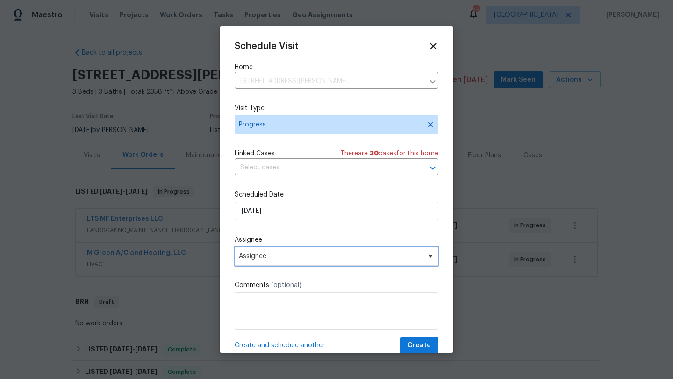
click at [281, 261] on span "Assignee" at bounding box center [337, 256] width 204 height 19
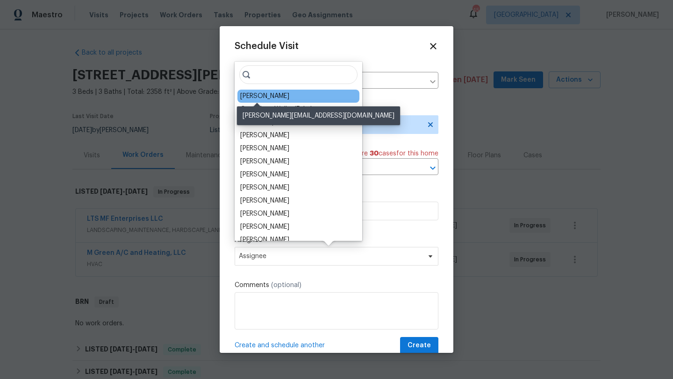
click at [273, 93] on div "[PERSON_NAME]" at bounding box center [264, 96] width 49 height 9
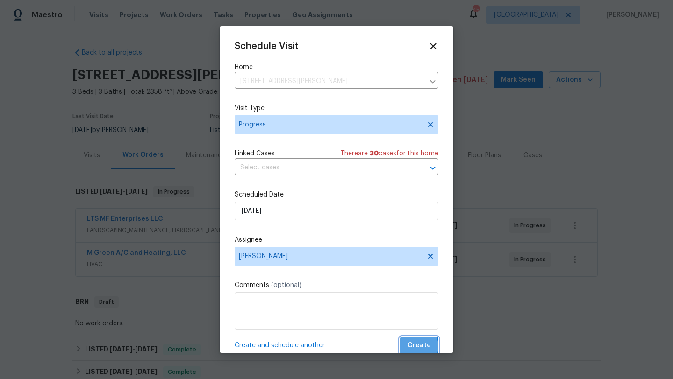
click at [416, 347] on span "Create" at bounding box center [418, 346] width 23 height 12
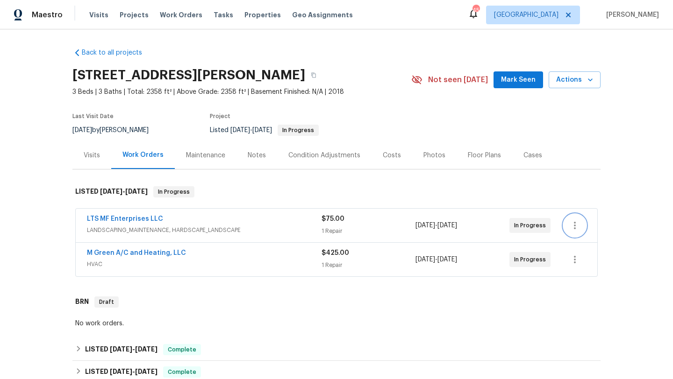
click at [578, 226] on icon "button" at bounding box center [574, 225] width 11 height 11
click at [582, 273] on ul "Edit Add Trip Charge View In Trade Partner Portal Delete" at bounding box center [613, 248] width 101 height 69
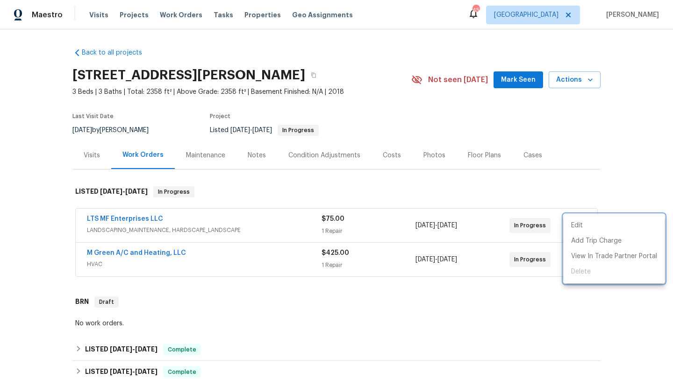
click at [489, 228] on div at bounding box center [336, 189] width 673 height 379
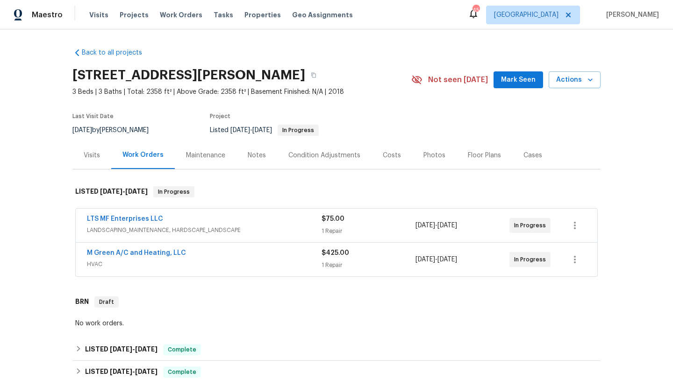
click at [194, 228] on span "LANDSCAPING_MAINTENANCE, HARDSCAPE_LANDSCAPE" at bounding box center [204, 230] width 235 height 9
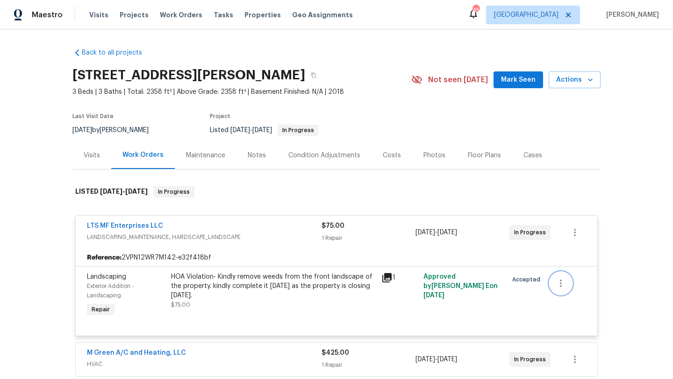
click at [564, 286] on icon "button" at bounding box center [560, 283] width 11 height 11
click at [564, 286] on li "Cancel" at bounding box center [567, 283] width 36 height 15
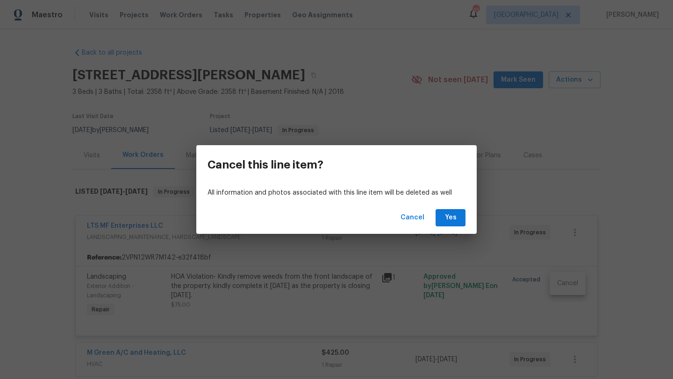
click at [464, 228] on div "Cancel Yes" at bounding box center [336, 218] width 280 height 32
click at [446, 214] on span "Yes" at bounding box center [450, 218] width 15 height 12
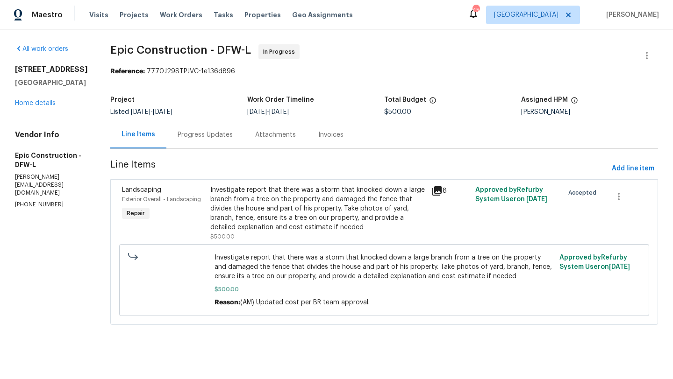
click at [289, 213] on div "Investigate report that there was a storm that knocked down a large branch from…" at bounding box center [317, 208] width 215 height 47
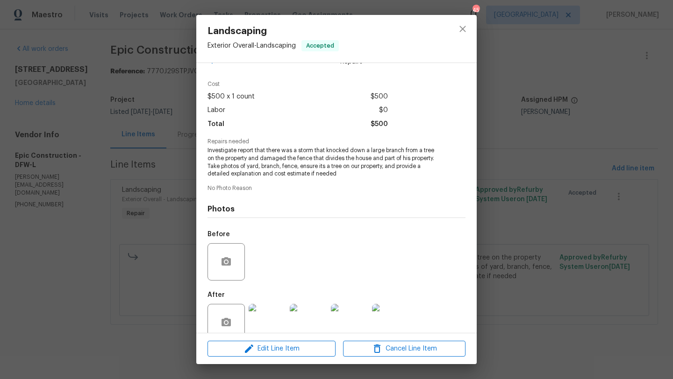
scroll to position [43, 0]
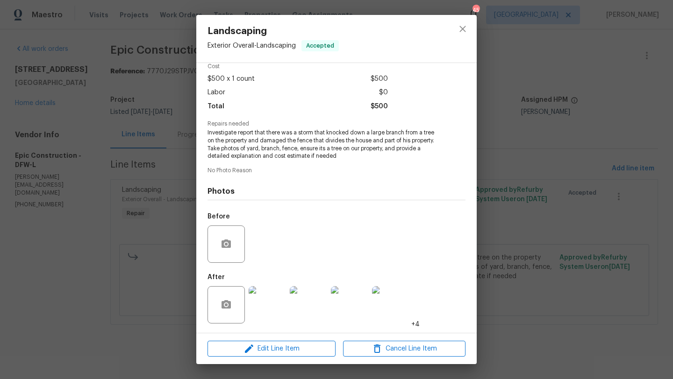
click at [275, 297] on img at bounding box center [267, 304] width 37 height 37
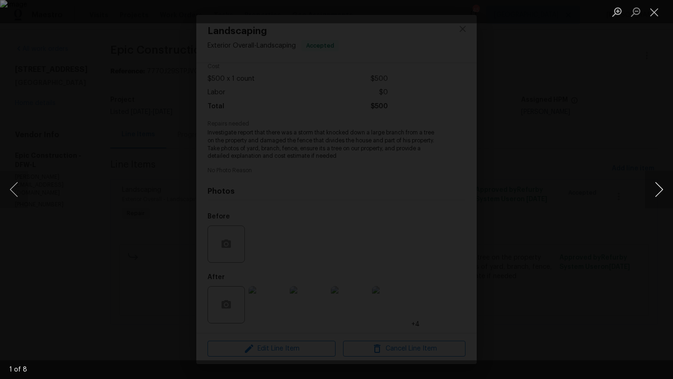
click at [656, 192] on button "Next image" at bounding box center [659, 189] width 28 height 37
click at [652, 13] on button "Close lightbox" at bounding box center [654, 12] width 19 height 16
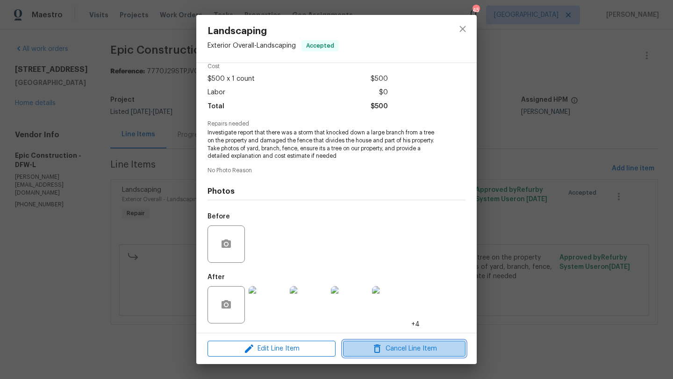
click at [392, 347] on span "Cancel Line Item" at bounding box center [404, 349] width 117 height 12
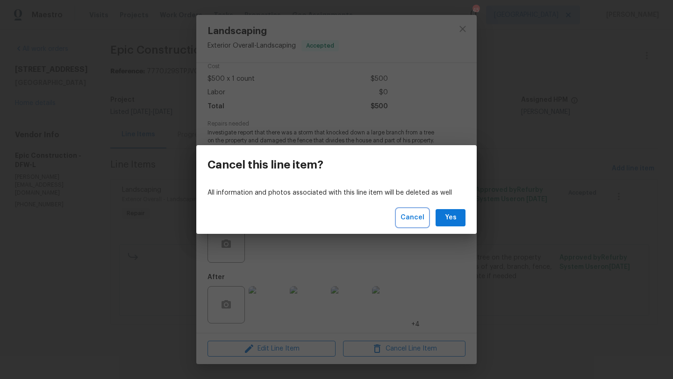
click at [414, 215] on span "Cancel" at bounding box center [412, 218] width 24 height 12
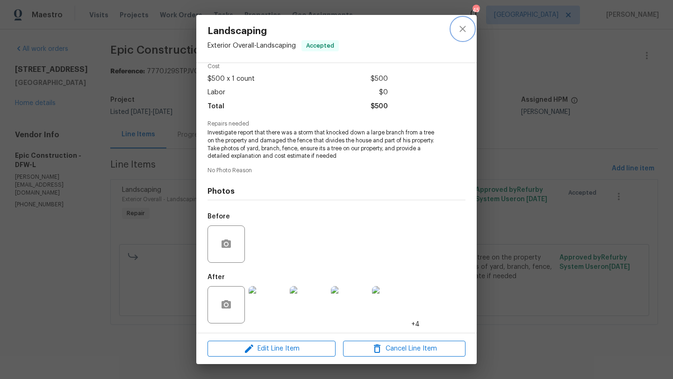
click at [464, 25] on icon "close" at bounding box center [462, 28] width 11 height 11
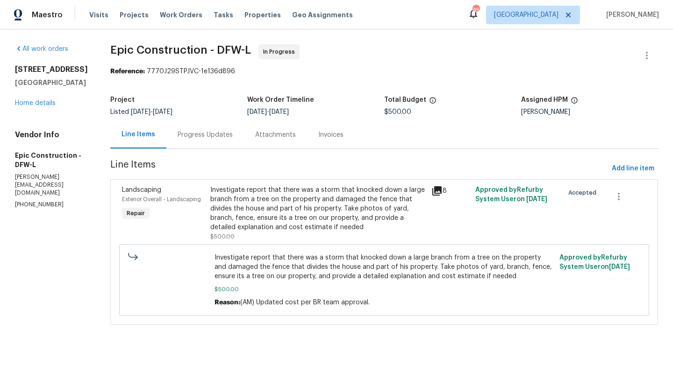
click at [400, 286] on span "$500.00" at bounding box center [384, 289] width 340 height 9
click at [208, 133] on div "Progress Updates" at bounding box center [205, 134] width 55 height 9
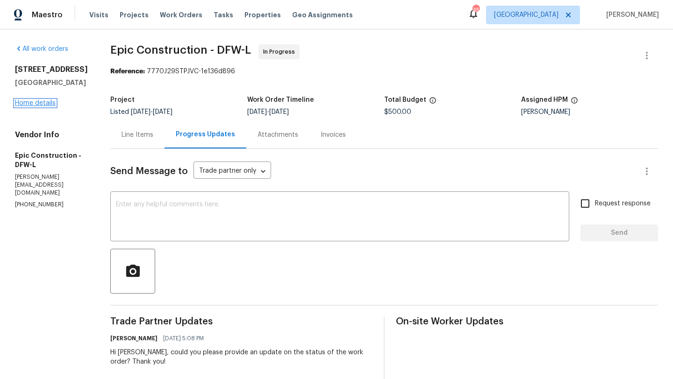
click at [49, 100] on link "Home details" at bounding box center [35, 103] width 41 height 7
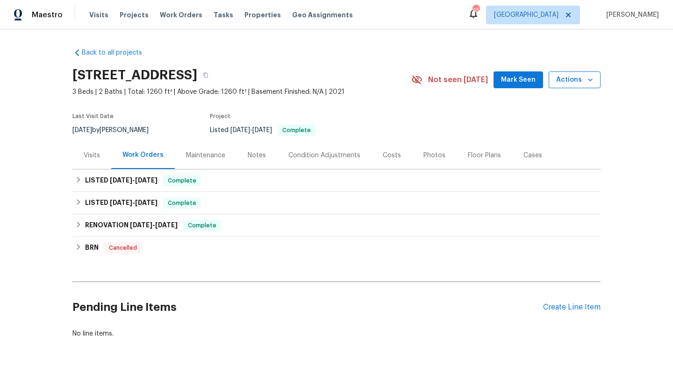
click at [564, 83] on span "Actions" at bounding box center [574, 80] width 37 height 12
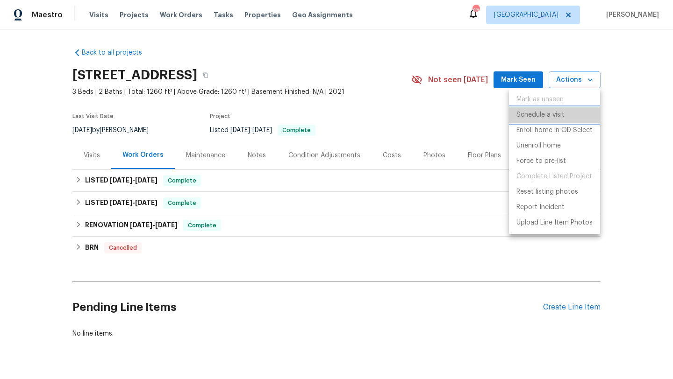
click at [558, 114] on p "Schedule a visit" at bounding box center [540, 115] width 48 height 10
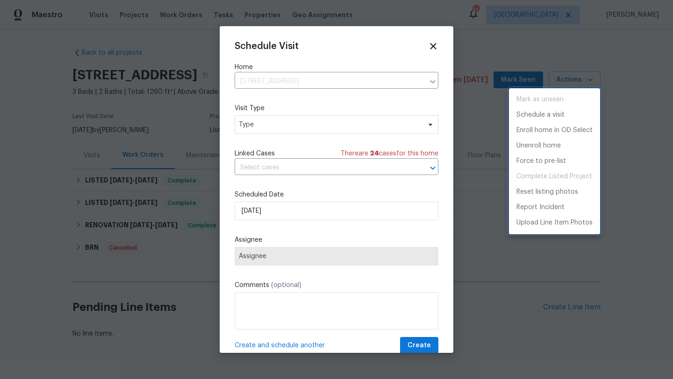
click at [320, 127] on div at bounding box center [336, 189] width 673 height 379
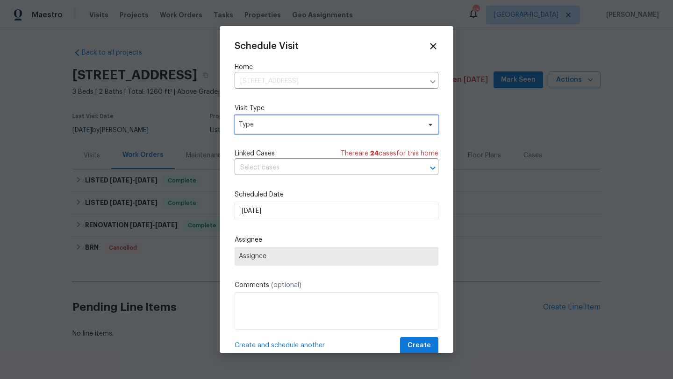
click at [320, 127] on span "Type" at bounding box center [330, 124] width 182 height 9
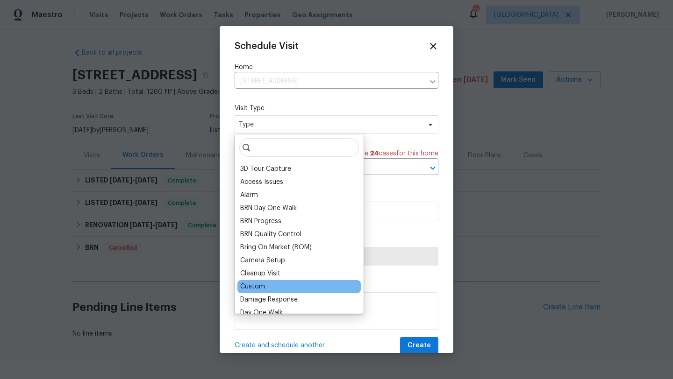
click at [270, 284] on div "Custom" at bounding box center [298, 286] width 123 height 13
click at [261, 285] on div "Custom" at bounding box center [252, 286] width 25 height 9
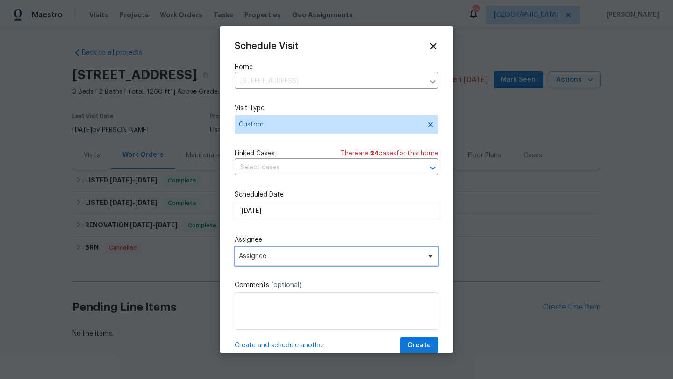
click at [280, 257] on span "Assignee" at bounding box center [330, 256] width 183 height 7
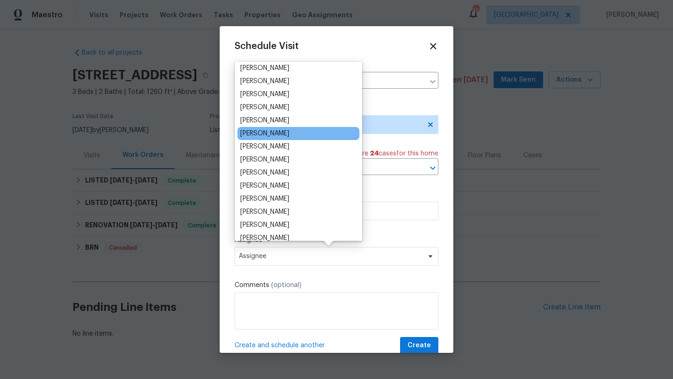
scroll to position [69, 0]
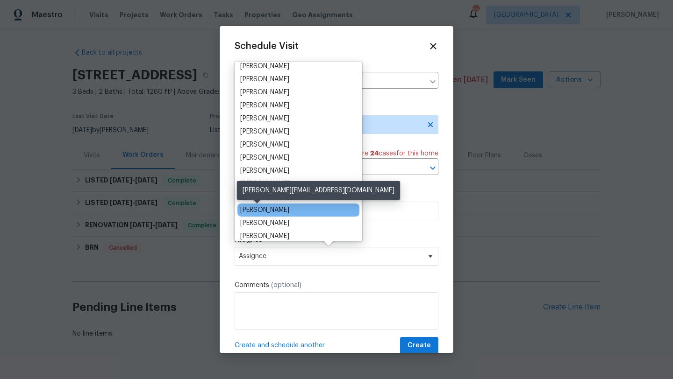
click at [262, 209] on div "[PERSON_NAME]" at bounding box center [264, 210] width 49 height 9
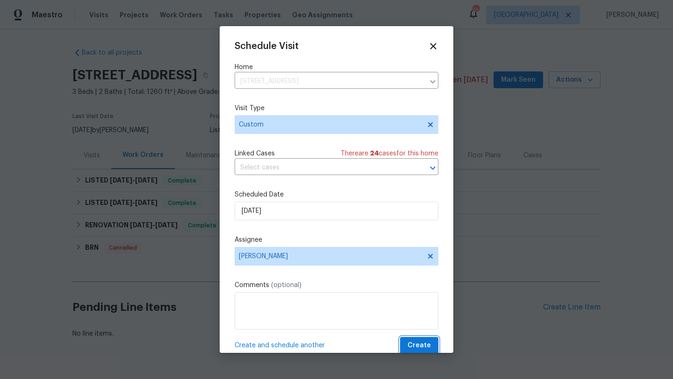
click at [430, 345] on span "Create" at bounding box center [418, 346] width 23 height 12
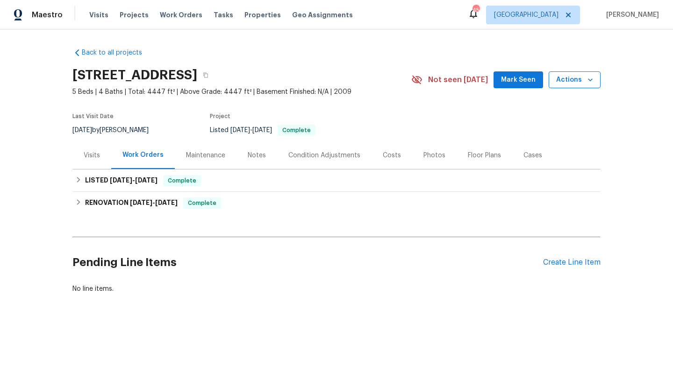
click at [562, 81] on span "Actions" at bounding box center [574, 80] width 37 height 12
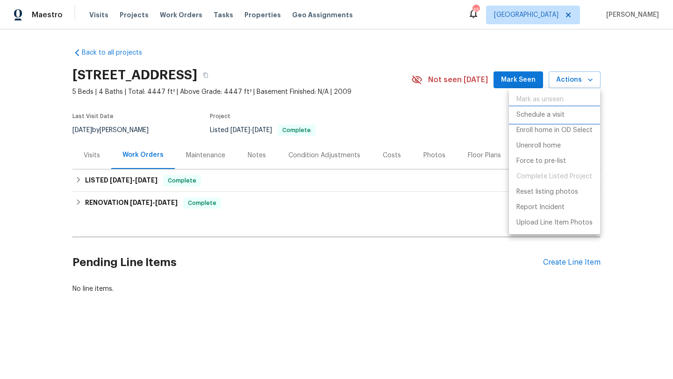
click at [551, 114] on p "Schedule a visit" at bounding box center [540, 115] width 48 height 10
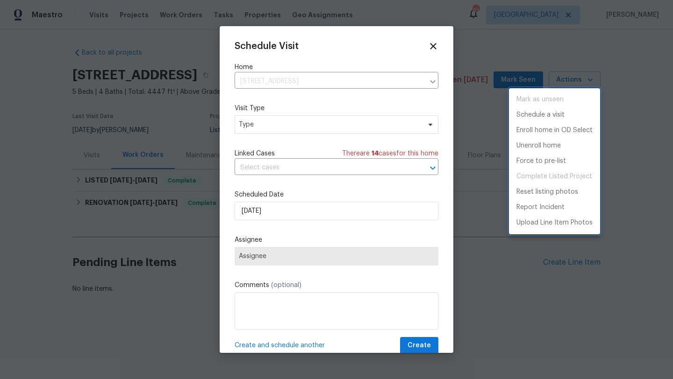
click at [317, 131] on div at bounding box center [336, 189] width 673 height 379
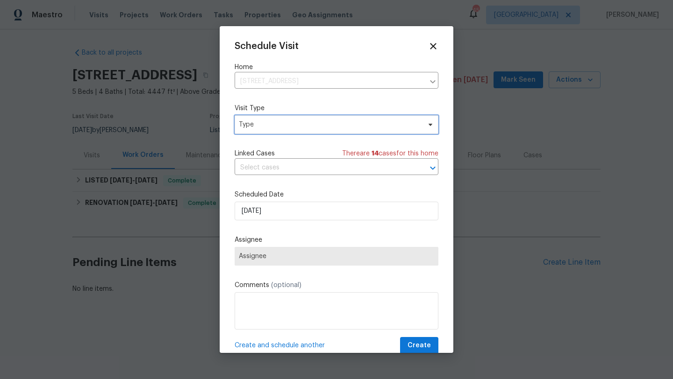
click at [314, 126] on span "Type" at bounding box center [330, 124] width 182 height 9
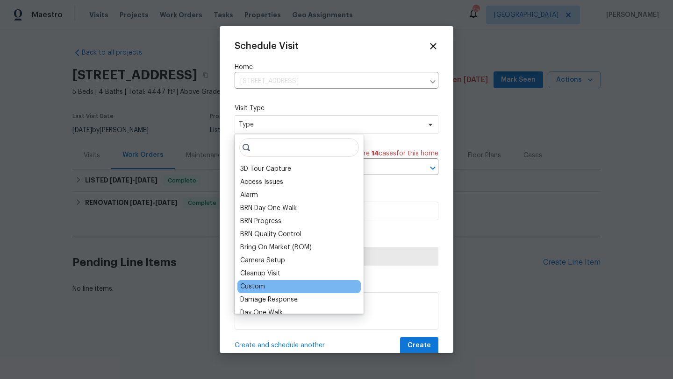
click at [259, 286] on div "Custom" at bounding box center [252, 286] width 25 height 9
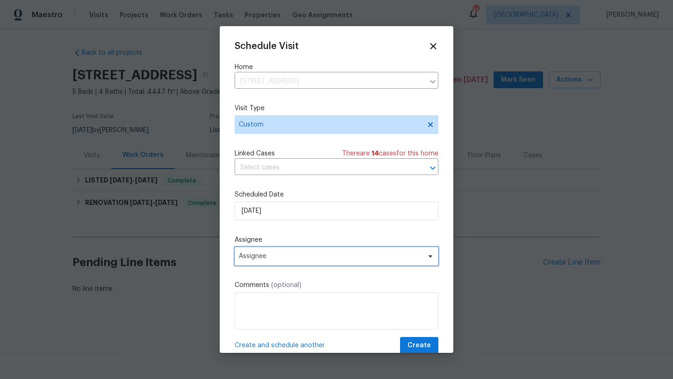
click at [272, 258] on span "Assignee" at bounding box center [330, 256] width 183 height 7
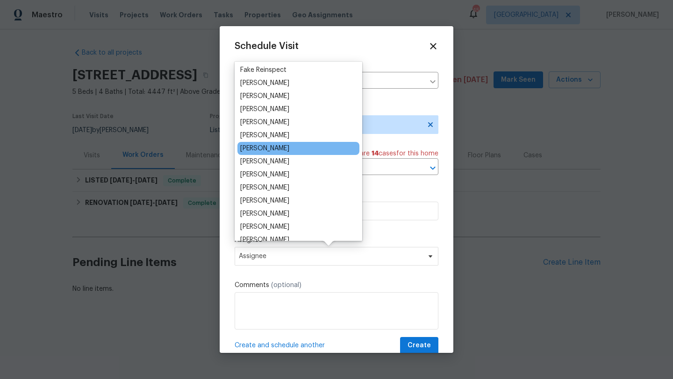
scroll to position [60, 0]
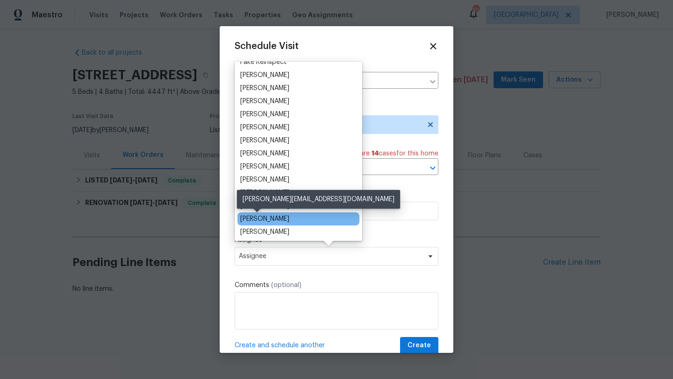
click at [262, 217] on div "[PERSON_NAME]" at bounding box center [264, 218] width 49 height 9
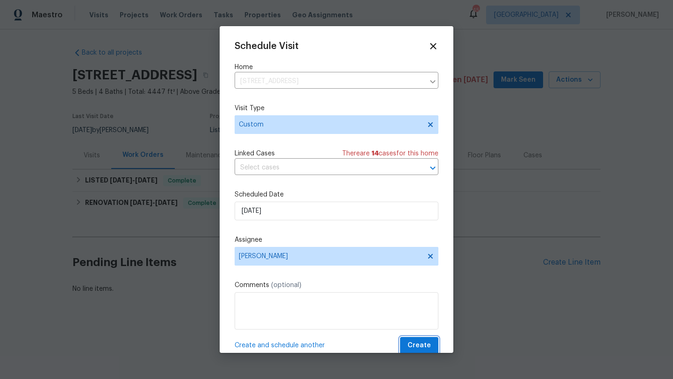
click at [425, 342] on span "Create" at bounding box center [418, 346] width 23 height 12
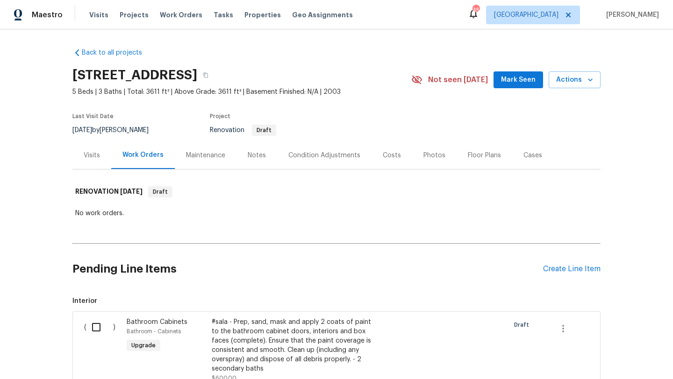
click at [93, 155] on div "Visits" at bounding box center [92, 155] width 16 height 9
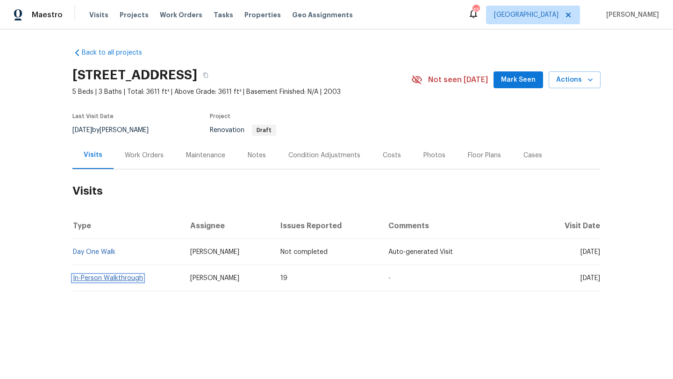
click at [128, 278] on link "In-Person Walkthrough" at bounding box center [108, 278] width 70 height 7
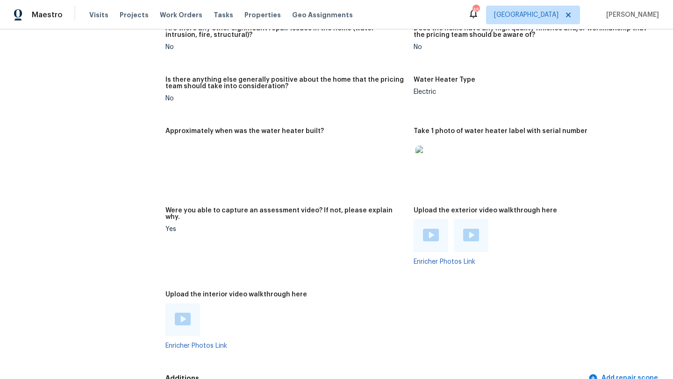
scroll to position [1574, 0]
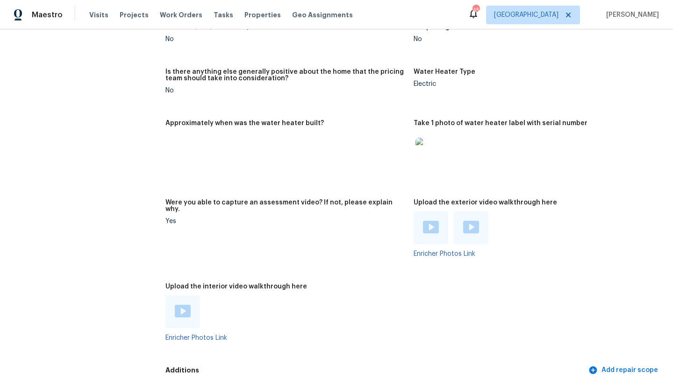
click at [185, 305] on img at bounding box center [183, 311] width 16 height 13
